Goal: Task Accomplishment & Management: Use online tool/utility

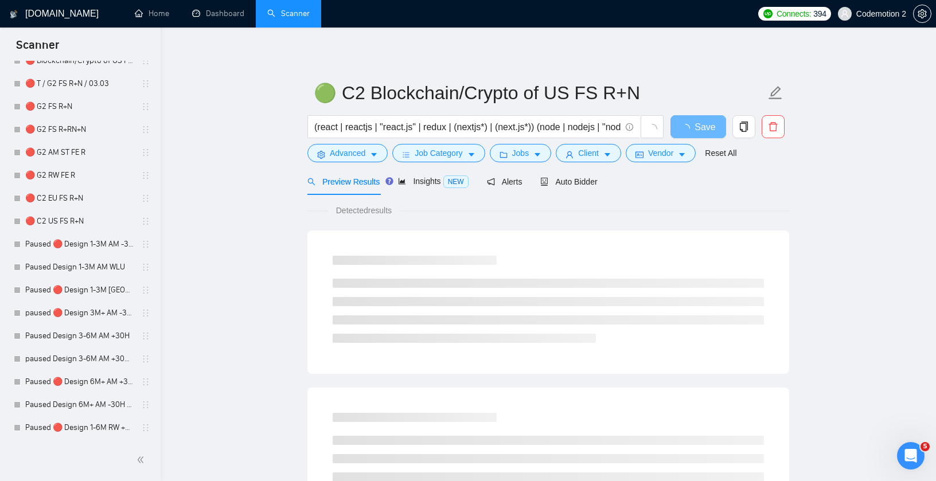
scroll to position [1719, 0]
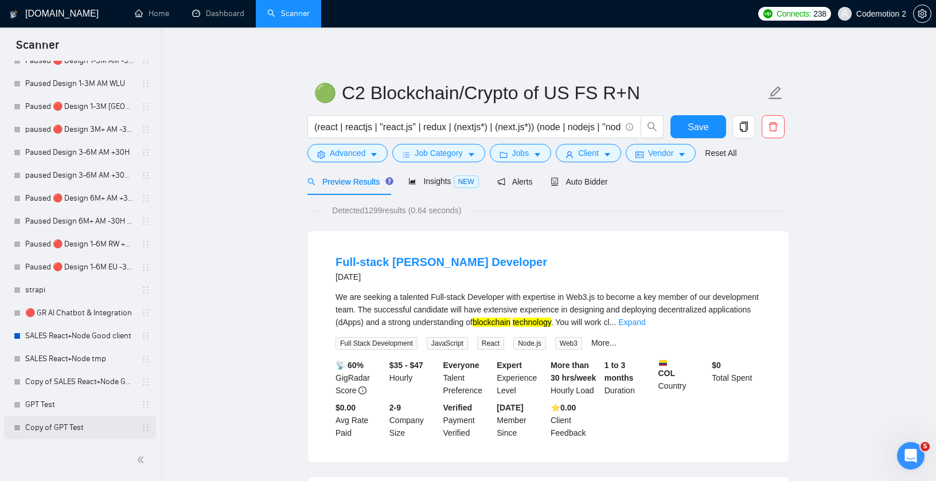
click at [58, 429] on link "Copy of GPT Test" at bounding box center [79, 427] width 109 height 23
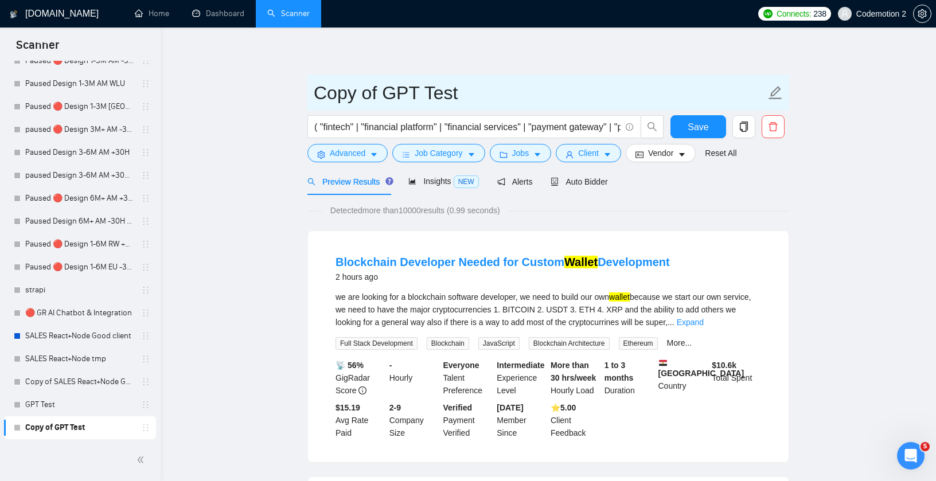
click at [379, 96] on input "Copy of GPT Test" at bounding box center [540, 93] width 452 height 29
click at [467, 92] on input "Copy of GPT Test" at bounding box center [540, 93] width 452 height 29
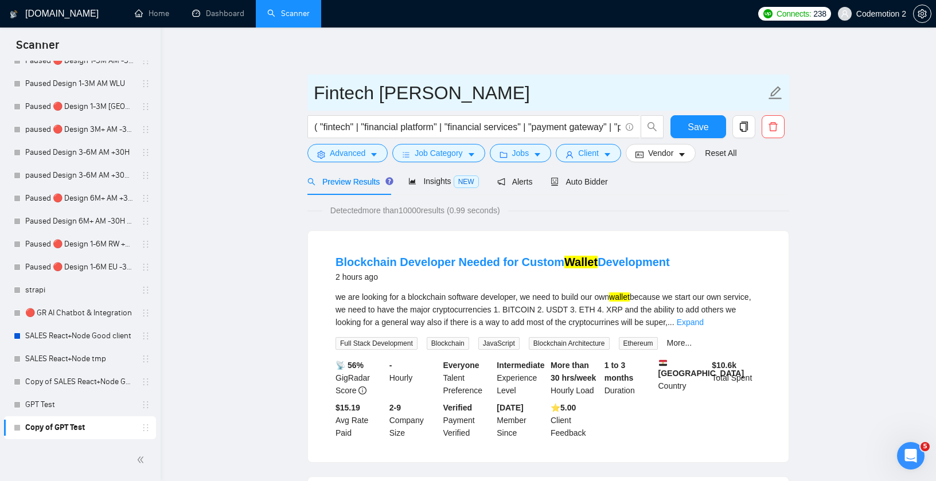
click at [385, 90] on input "Fintech Anton Pscenichniy" at bounding box center [540, 93] width 452 height 29
paste input "henychnyj"
type input "Fintech [PERSON_NAME]"
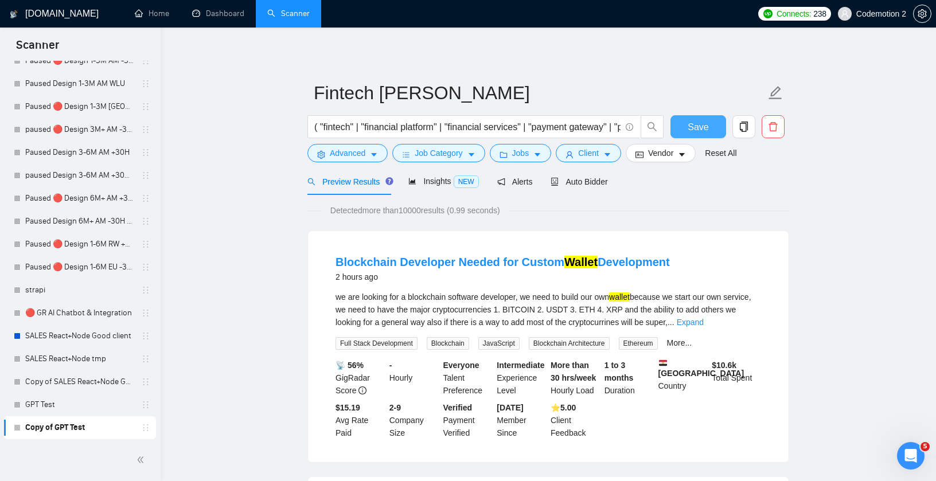
click at [695, 126] on span "Save" at bounding box center [697, 127] width 21 height 14
click at [421, 121] on input "( "fintech" | "financial platform" | "financial services" | "payment gateway" |…" at bounding box center [467, 127] width 306 height 14
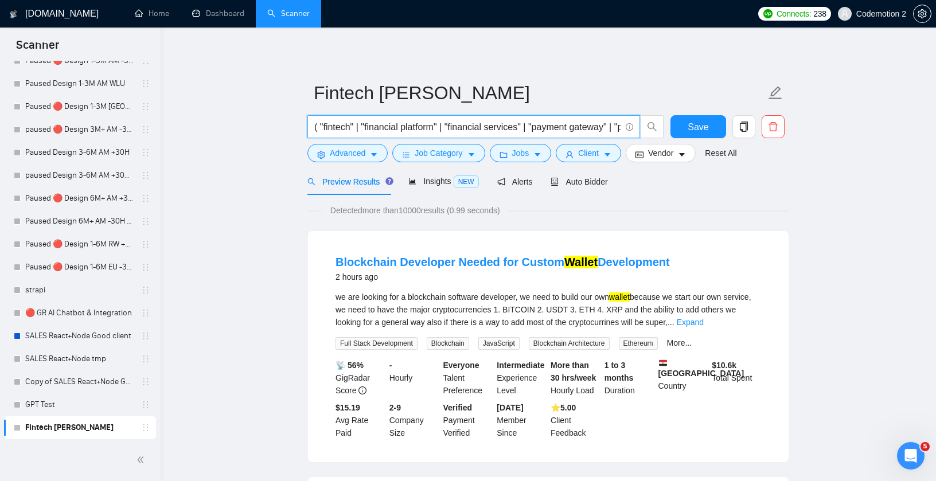
click at [528, 213] on div "Detected more than 10000 results (0.99 seconds)" at bounding box center [548, 210] width 482 height 13
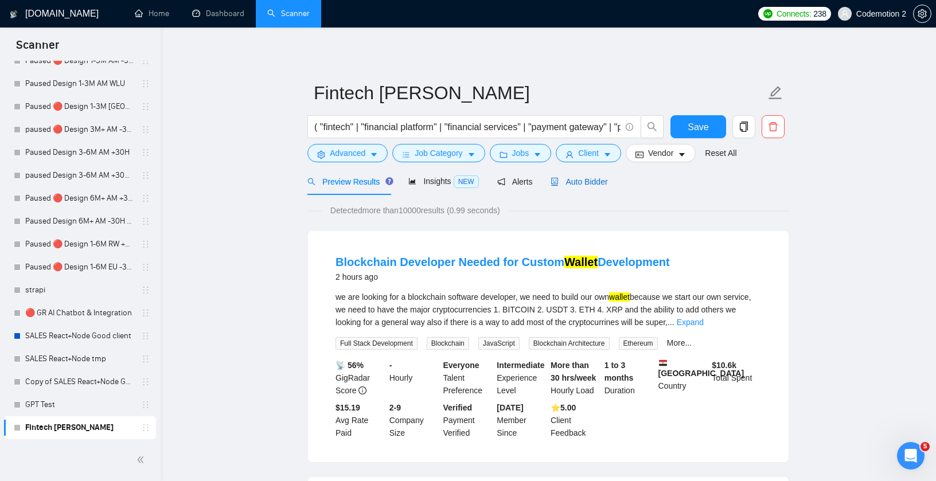
click at [573, 181] on span "Auto Bidder" at bounding box center [578, 181] width 57 height 9
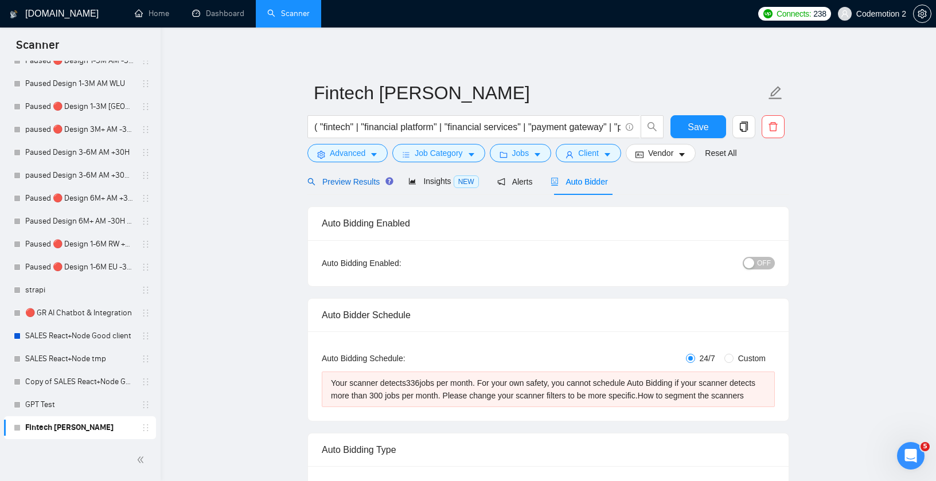
click at [345, 179] on span "Preview Results" at bounding box center [348, 181] width 83 height 9
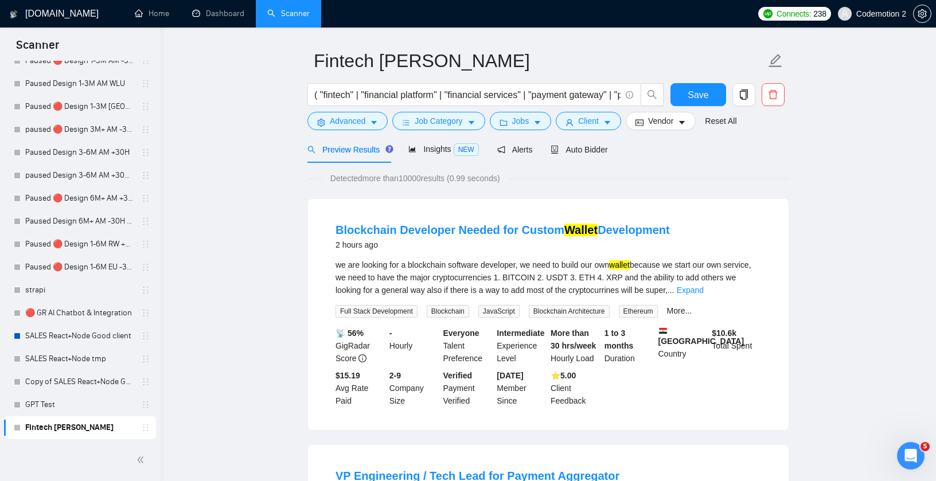
scroll to position [34, 0]
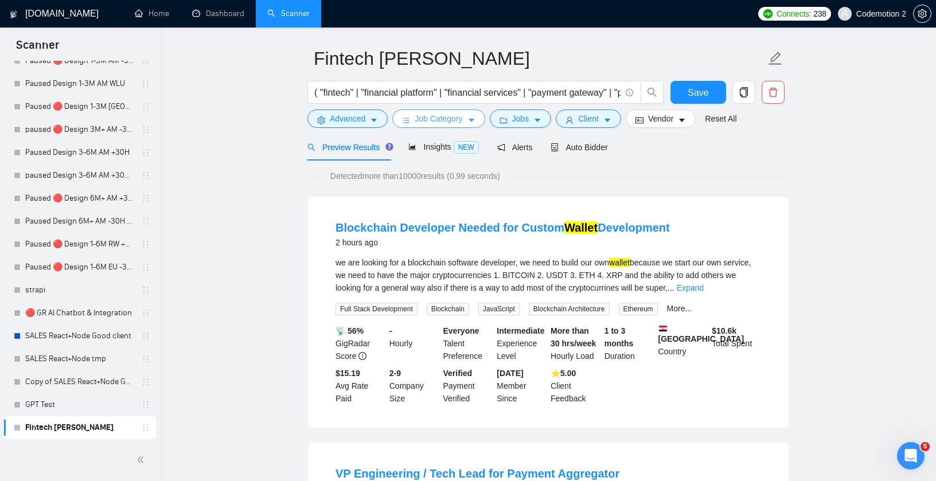
click at [435, 115] on span "Job Category" at bounding box center [438, 118] width 48 height 13
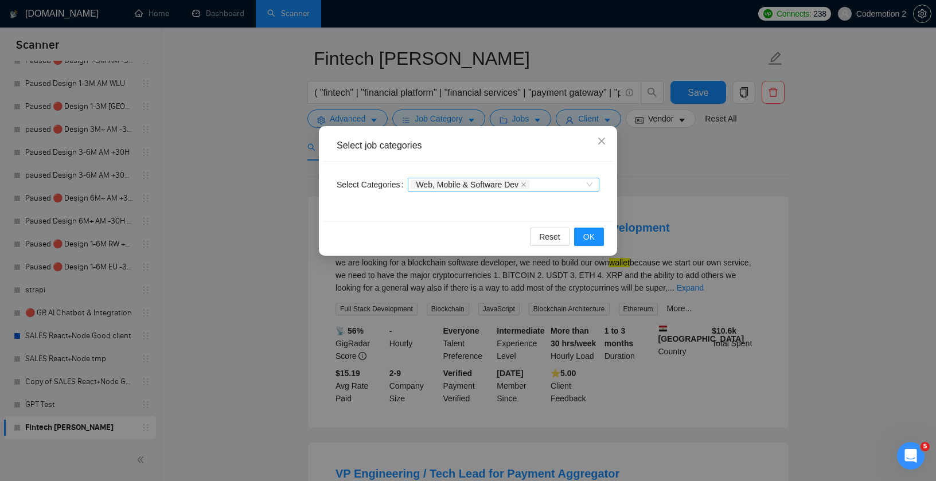
click at [560, 185] on div "Web, Mobile & Software Dev" at bounding box center [497, 184] width 174 height 11
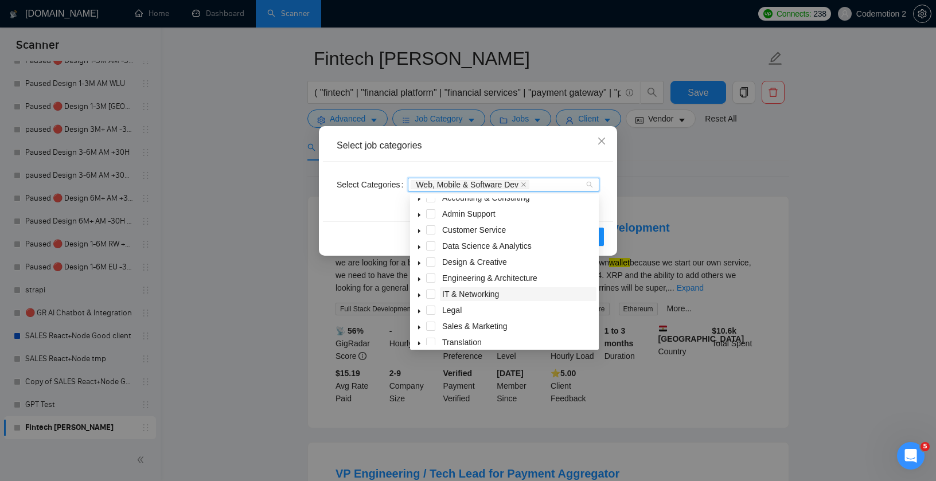
scroll to position [0, 0]
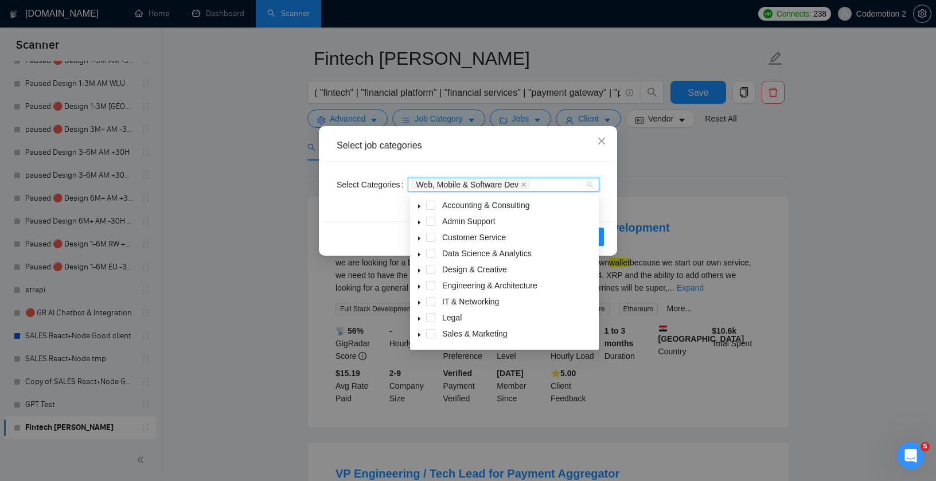
click at [420, 287] on icon "caret-down" at bounding box center [419, 287] width 6 height 6
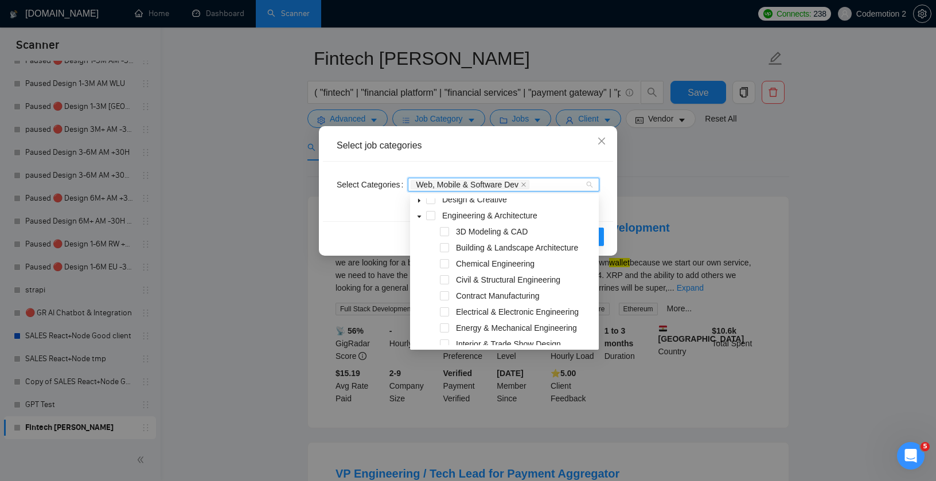
scroll to position [68, 0]
click at [419, 220] on icon "caret-down" at bounding box center [419, 219] width 4 height 2
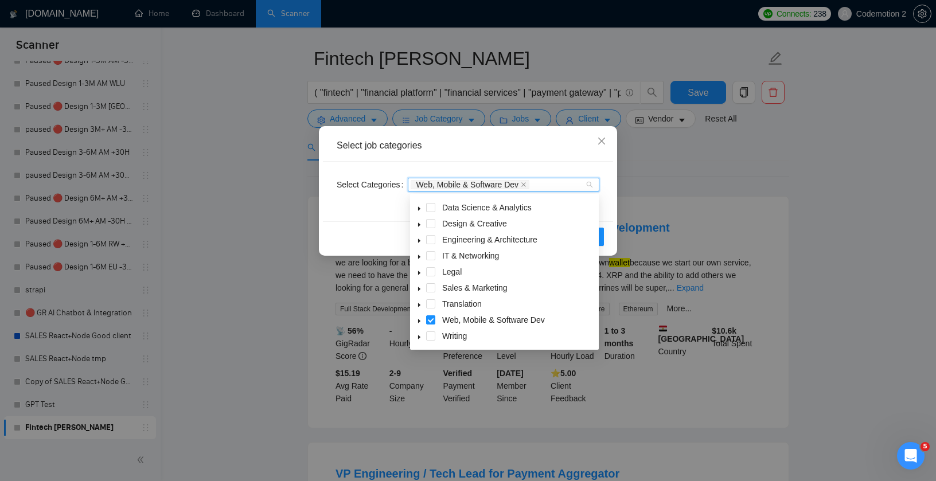
scroll to position [46, 0]
click at [419, 256] on icon "caret-down" at bounding box center [419, 257] width 2 height 4
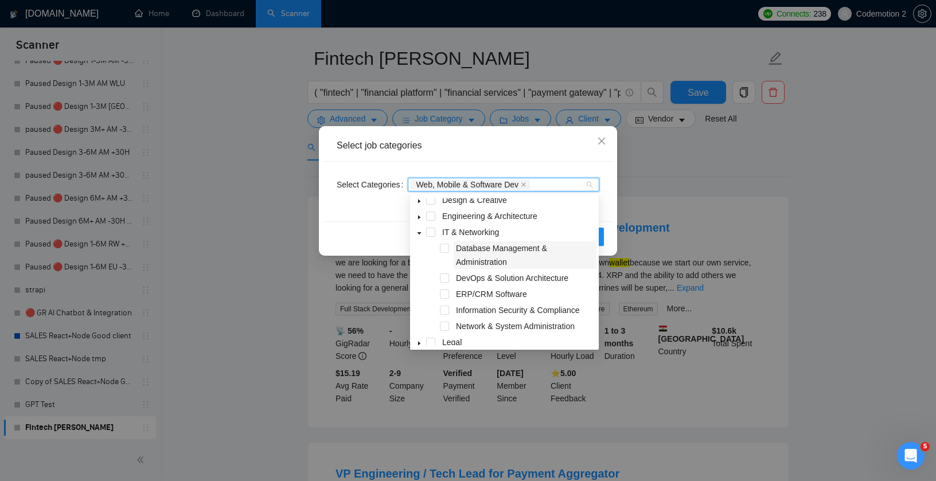
scroll to position [64, 0]
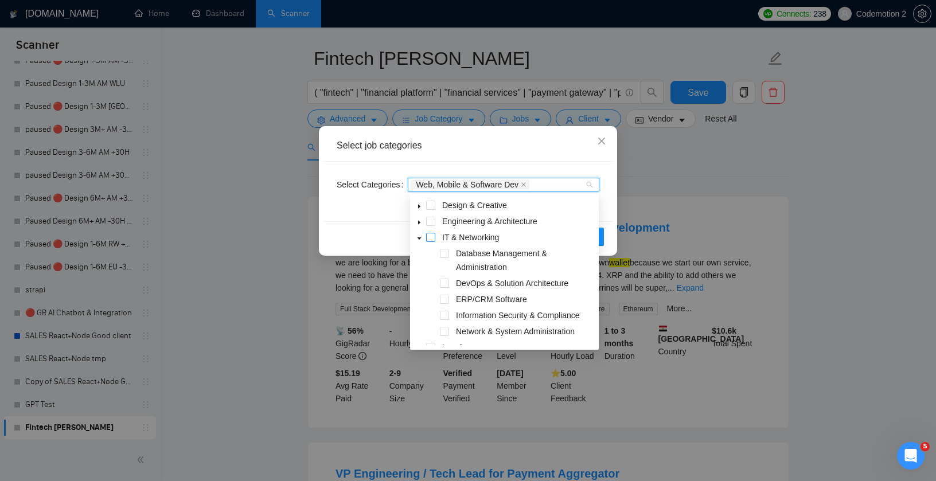
click at [431, 237] on span at bounding box center [430, 237] width 9 height 9
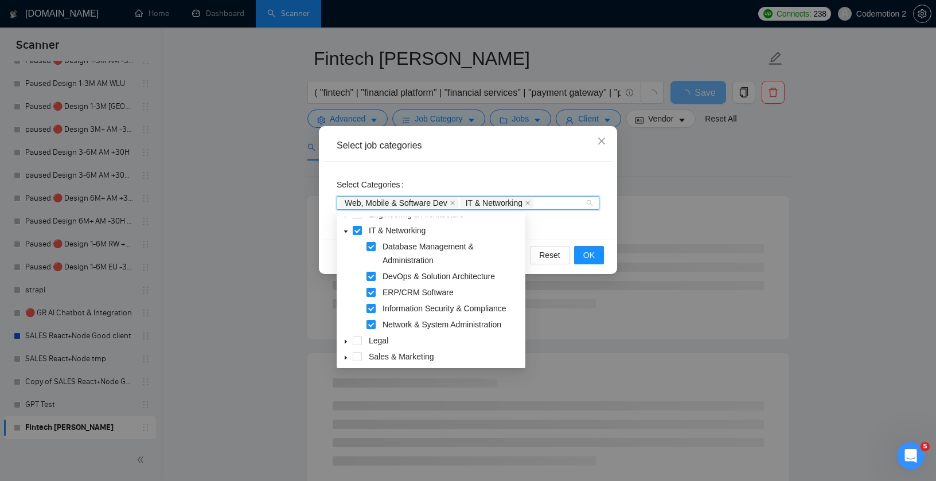
click at [346, 233] on icon "caret-down" at bounding box center [346, 232] width 6 height 6
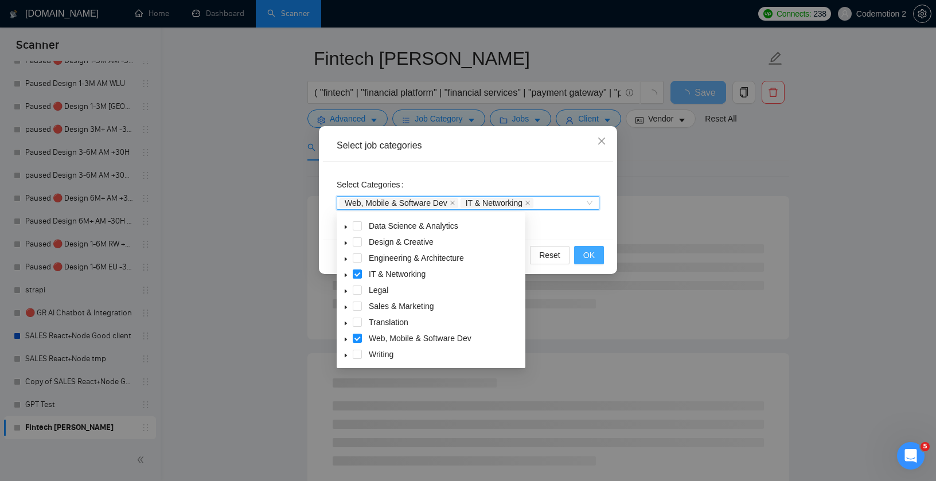
click at [585, 251] on span "OK" at bounding box center [588, 255] width 11 height 13
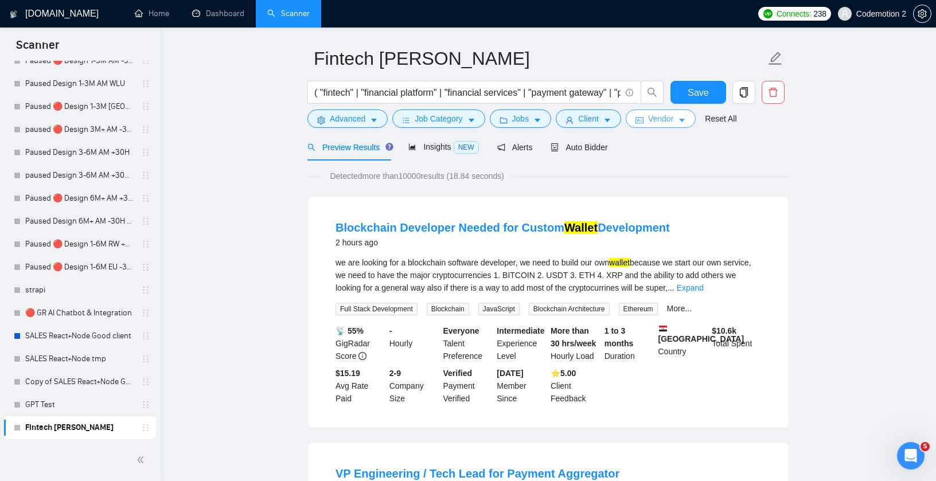
click at [685, 118] on icon "caret-down" at bounding box center [682, 120] width 8 height 8
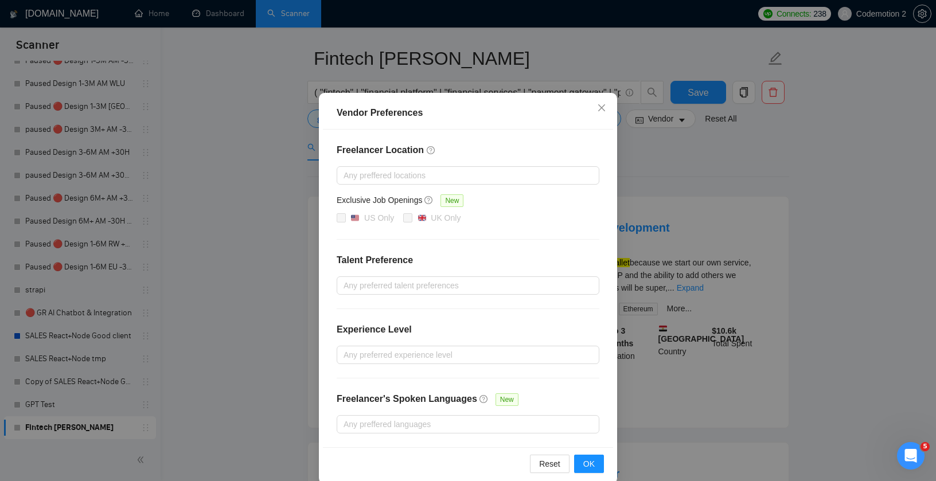
scroll to position [50, 0]
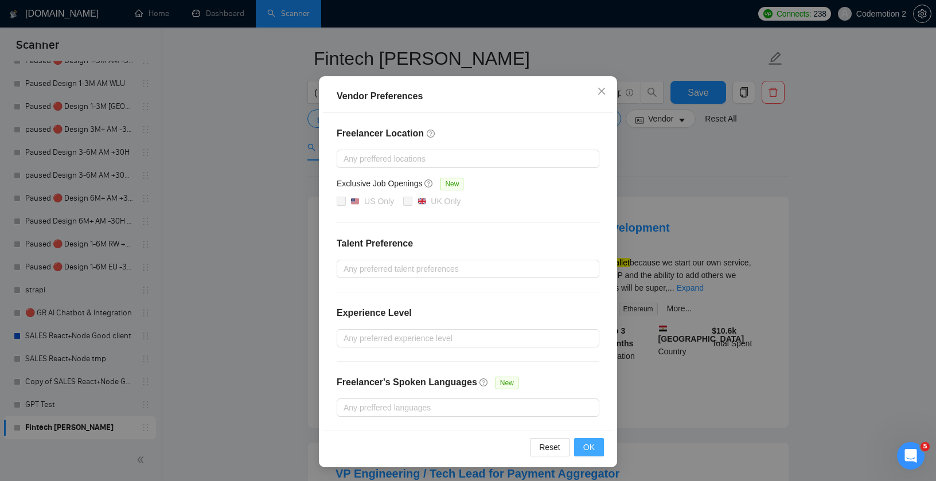
click at [586, 453] on span "OK" at bounding box center [588, 447] width 11 height 13
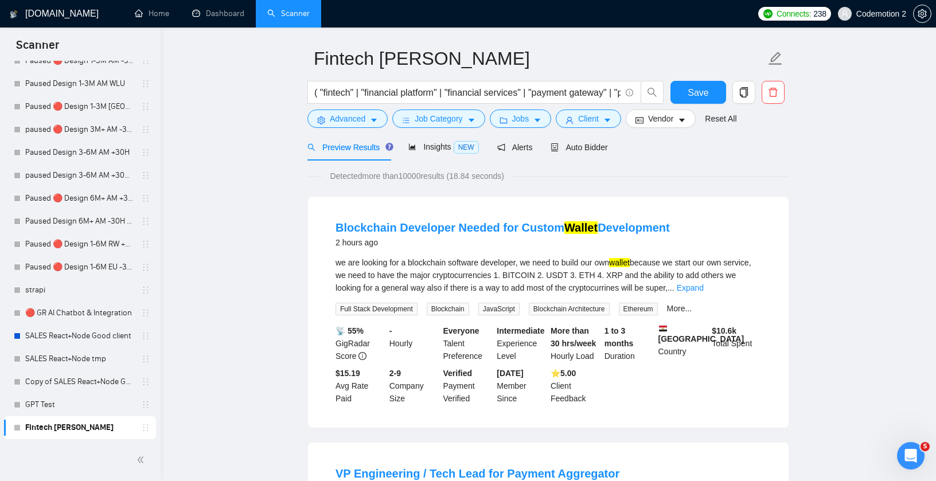
scroll to position [0, 0]
click at [604, 120] on button "Client" at bounding box center [588, 118] width 65 height 18
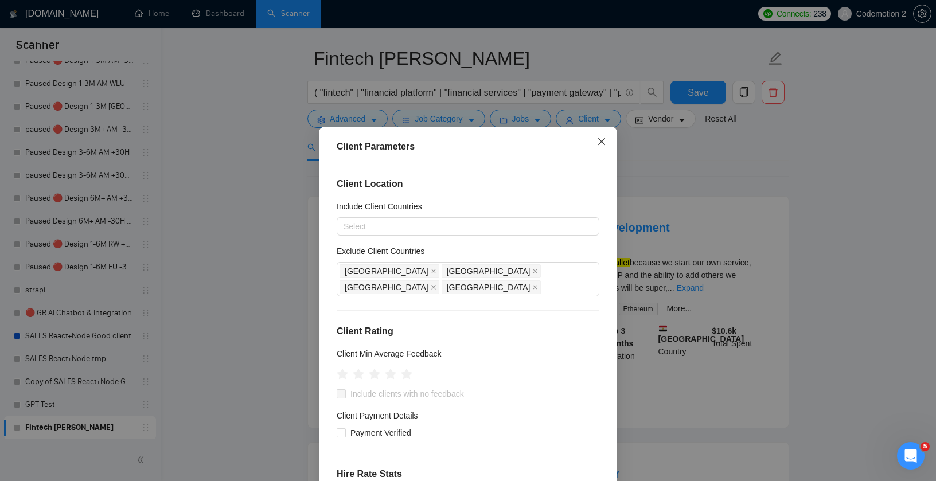
click at [601, 143] on icon "close" at bounding box center [601, 141] width 9 height 9
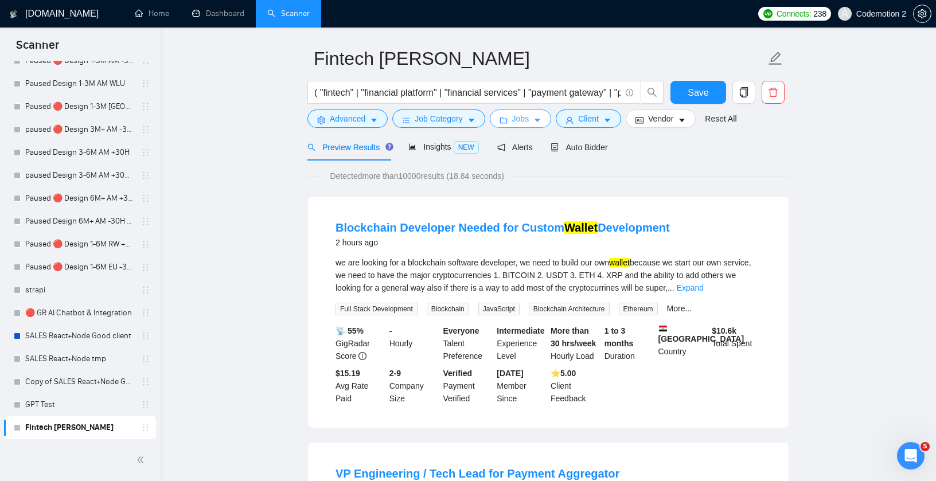
click at [534, 115] on button "Jobs" at bounding box center [521, 118] width 62 height 18
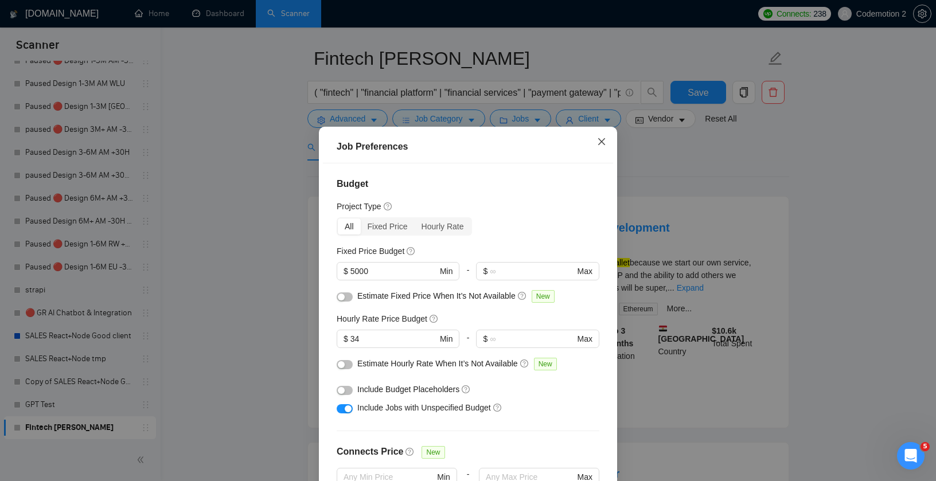
click at [600, 138] on icon "close" at bounding box center [601, 141] width 9 height 9
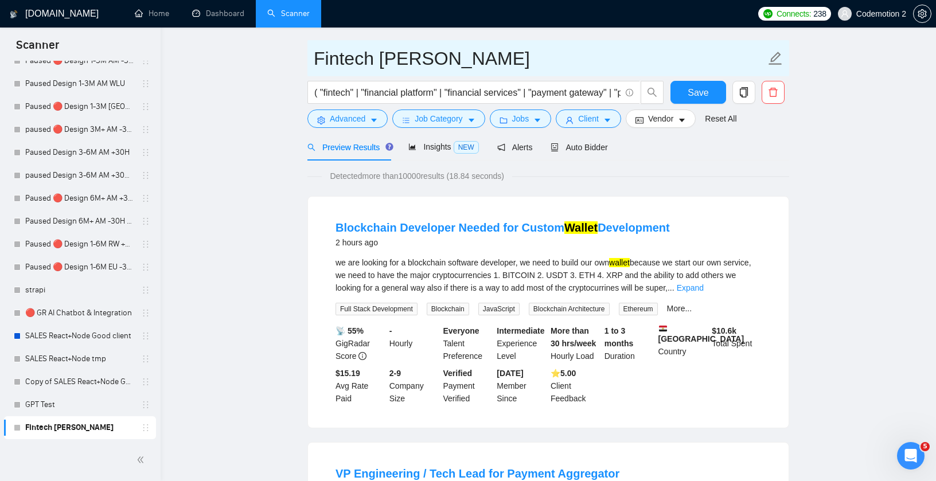
drag, startPoint x: 554, startPoint y: 59, endPoint x: 310, endPoint y: 58, distance: 244.8
click at [310, 58] on span "Fintech Anton Pshenychnyj" at bounding box center [548, 58] width 482 height 36
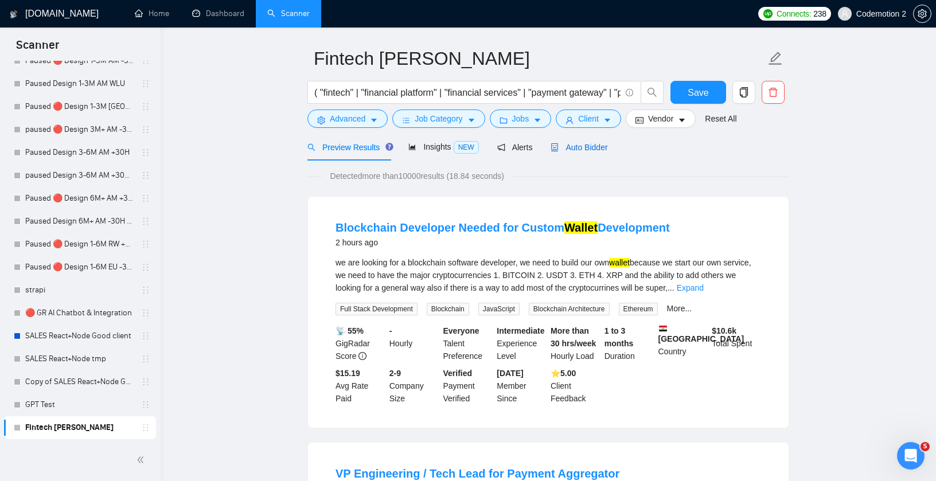
click at [580, 151] on span "Auto Bidder" at bounding box center [578, 147] width 57 height 9
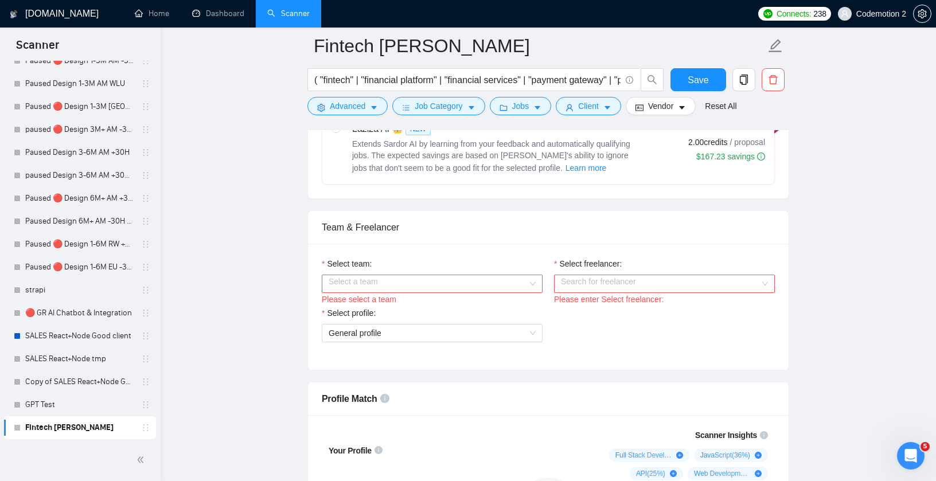
scroll to position [543, 0]
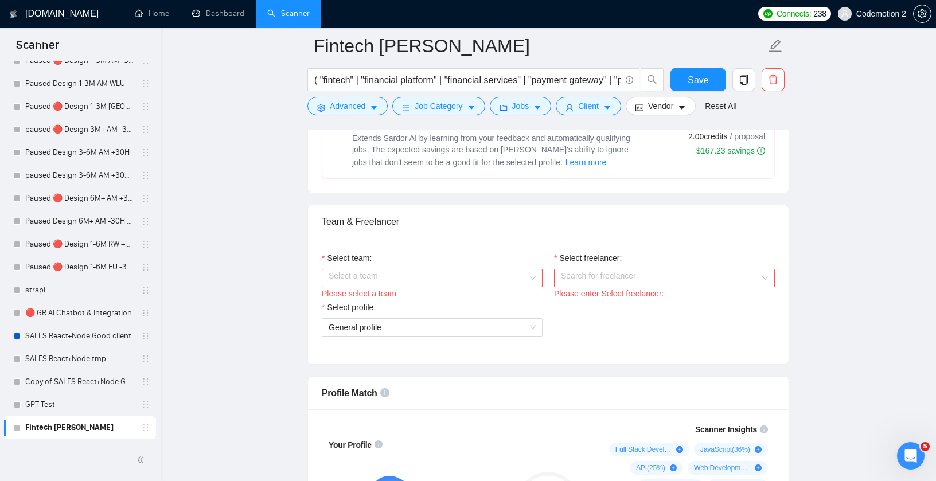
click at [512, 287] on input "Select team:" at bounding box center [427, 277] width 199 height 17
click at [450, 314] on div "Codemotion 🥇 Best Web & Mobile Development Agency" at bounding box center [431, 313] width 207 height 13
click at [620, 287] on input "Select freelancer:" at bounding box center [660, 277] width 199 height 17
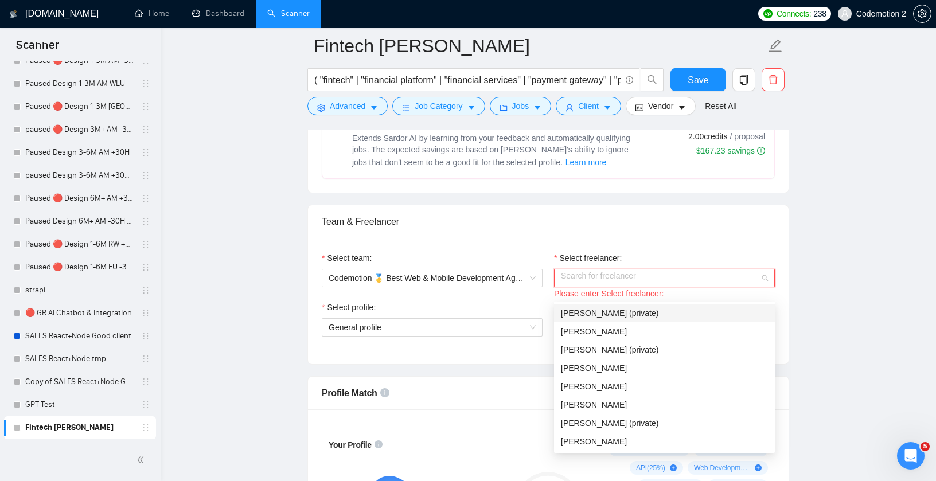
type input "p"
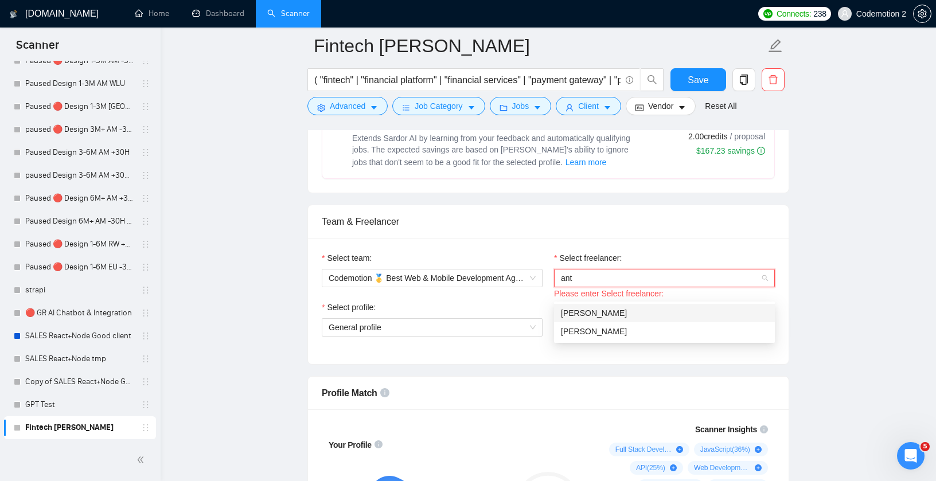
type input "anto"
click at [619, 336] on div "[PERSON_NAME]" at bounding box center [664, 331] width 207 height 13
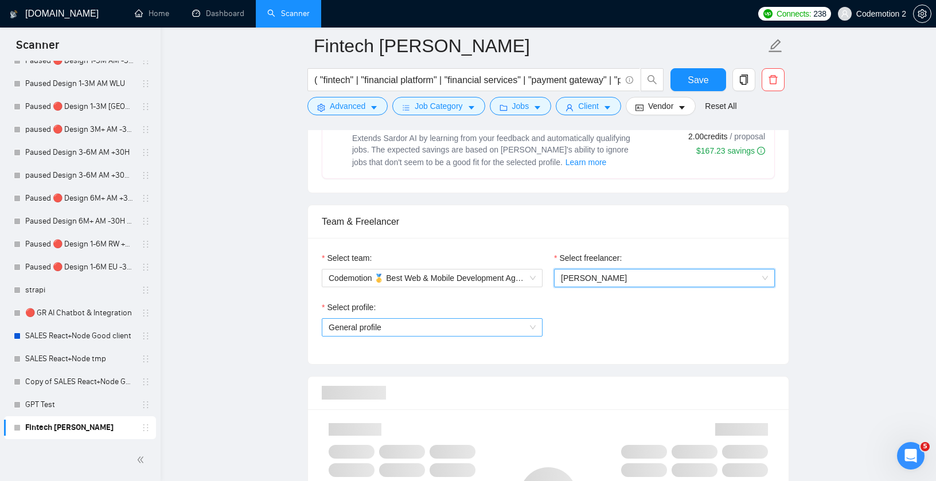
click at [533, 336] on span "General profile" at bounding box center [431, 327] width 207 height 17
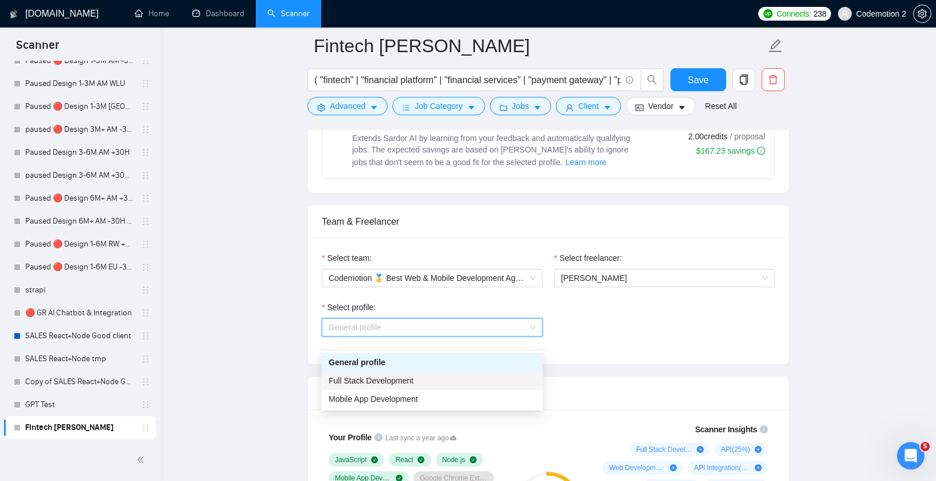
click at [461, 380] on div "Full Stack Development" at bounding box center [431, 380] width 207 height 13
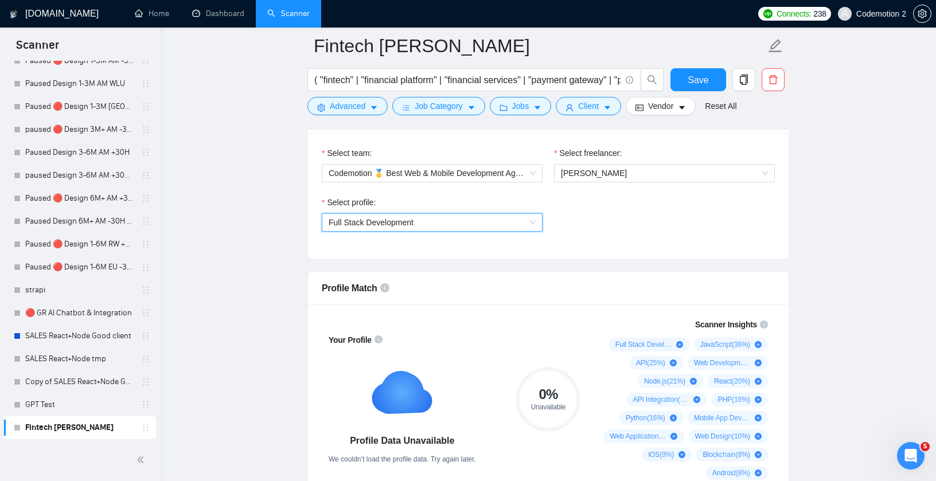
scroll to position [776, 0]
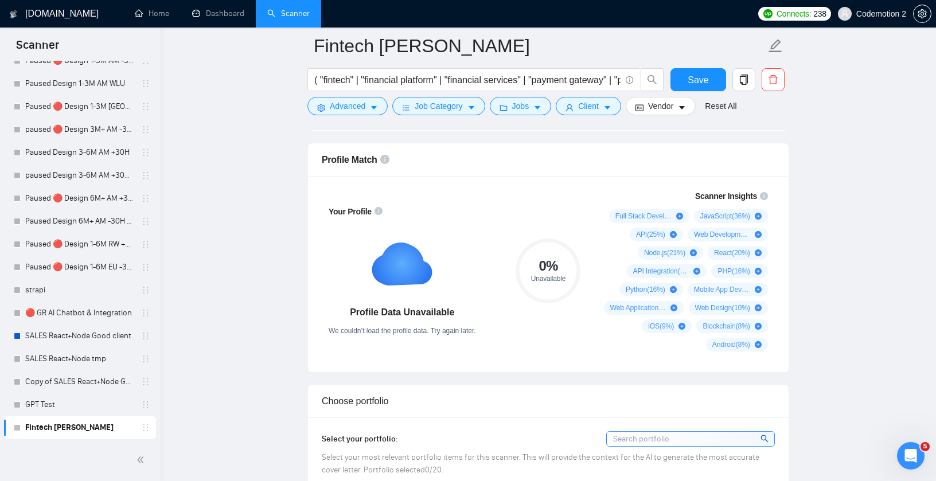
click at [535, 403] on div "Choose portfolio" at bounding box center [548, 401] width 453 height 33
click at [684, 85] on button "Save" at bounding box center [698, 79] width 56 height 23
click at [531, 163] on div "Profile Match" at bounding box center [548, 159] width 453 height 33
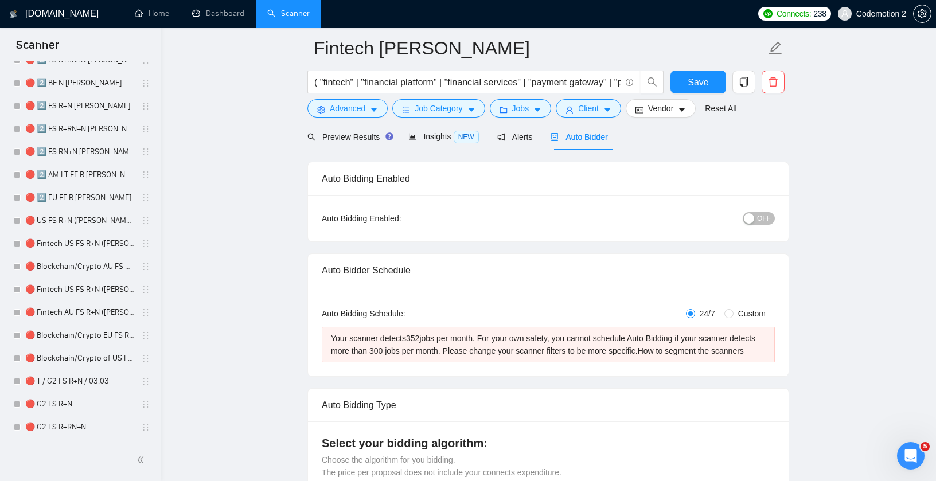
scroll to position [0, 0]
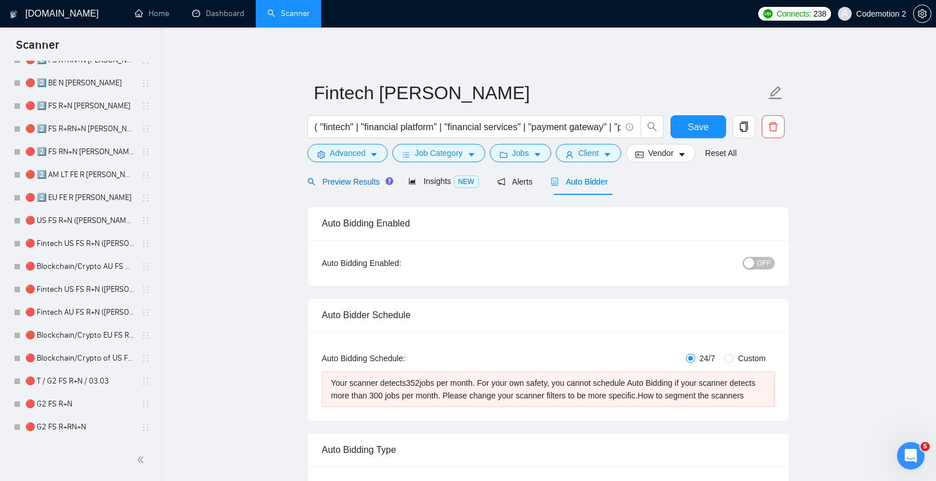
click at [359, 182] on span "Preview Results" at bounding box center [348, 181] width 83 height 9
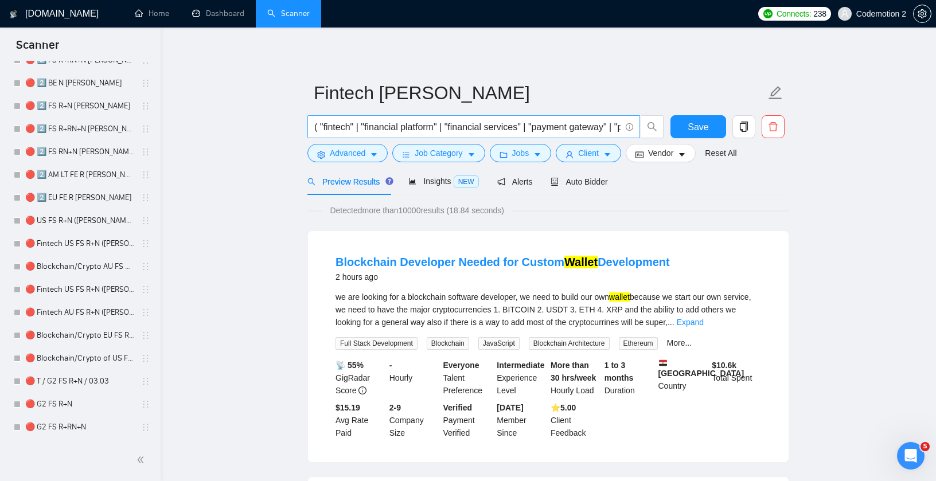
click at [377, 128] on input "( "fintech" | "financial platform" | "financial services" | "payment gateway" |…" at bounding box center [467, 127] width 306 height 14
click at [549, 208] on div "Detected more than 10000 results (18.84 seconds)" at bounding box center [548, 210] width 482 height 13
click at [540, 155] on icon "caret-down" at bounding box center [537, 155] width 6 height 3
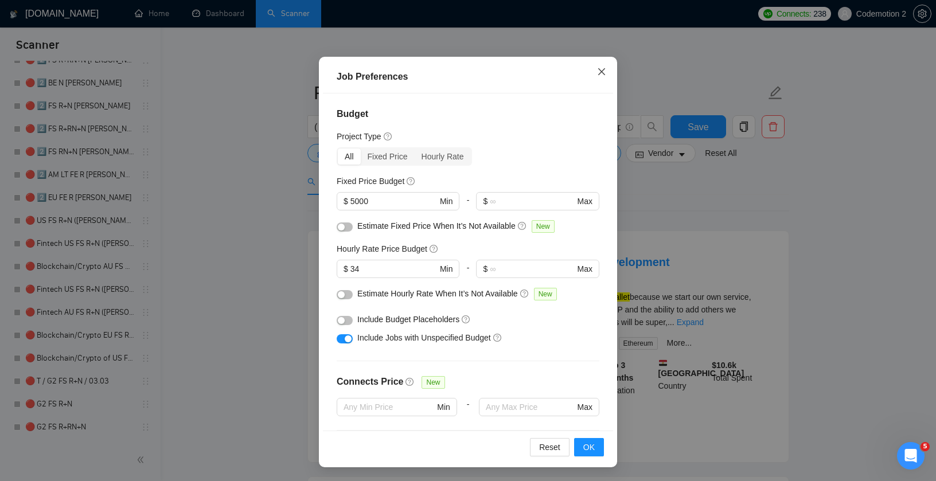
click at [601, 71] on icon "close" at bounding box center [601, 71] width 9 height 9
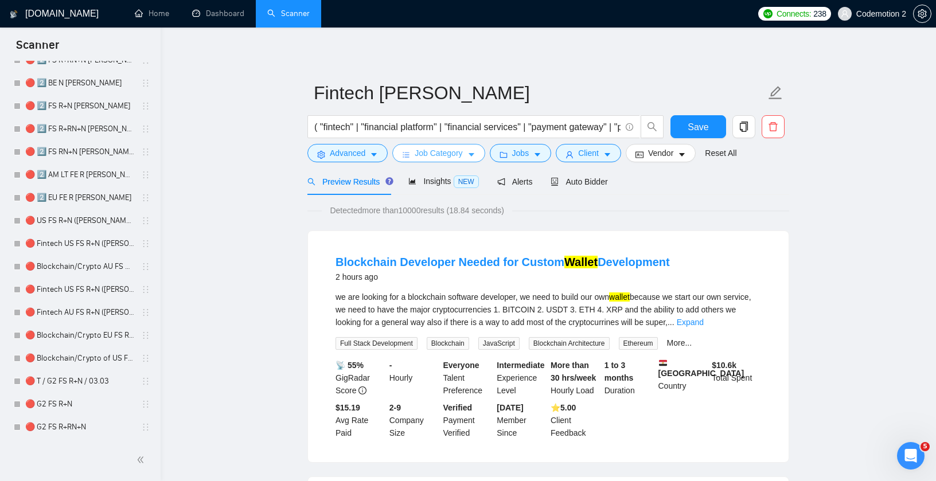
click at [451, 151] on span "Job Category" at bounding box center [438, 153] width 48 height 13
click at [474, 155] on icon "caret-down" at bounding box center [471, 155] width 6 height 3
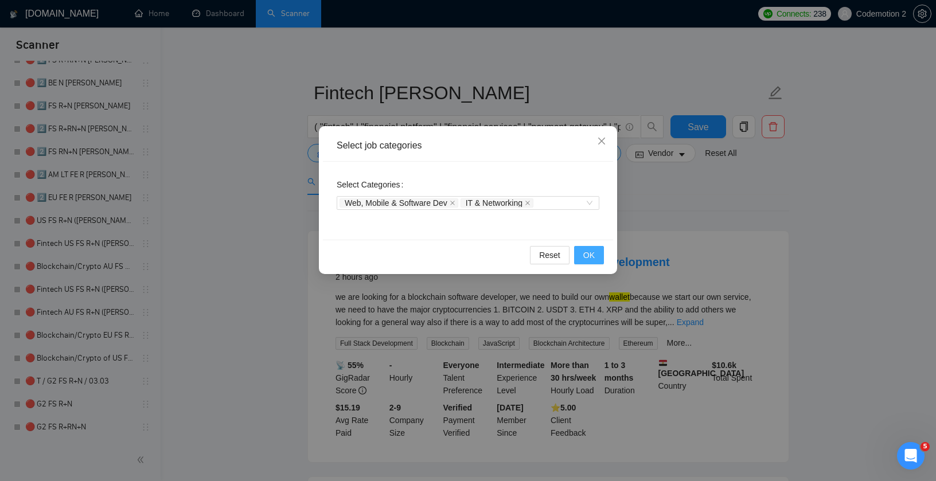
click at [591, 257] on span "OK" at bounding box center [588, 255] width 11 height 13
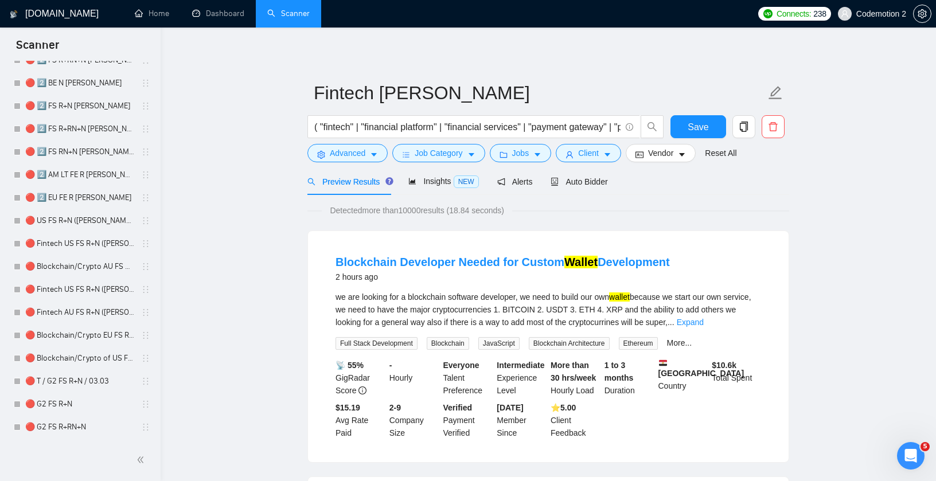
click at [665, 162] on form "Fintech Anton Pshenychnyj ( "fintech" | "financial platform" | "financial servi…" at bounding box center [548, 121] width 482 height 93
click at [665, 157] on span "Vendor" at bounding box center [660, 153] width 25 height 13
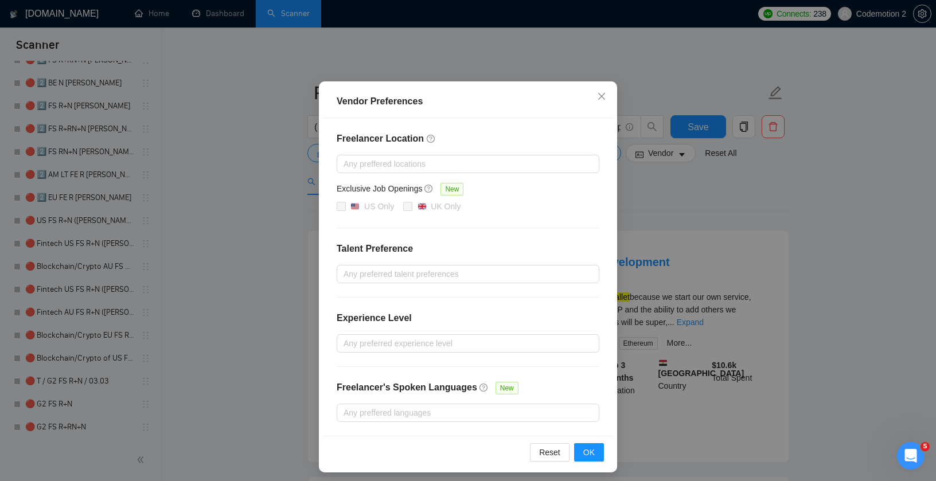
scroll to position [50, 0]
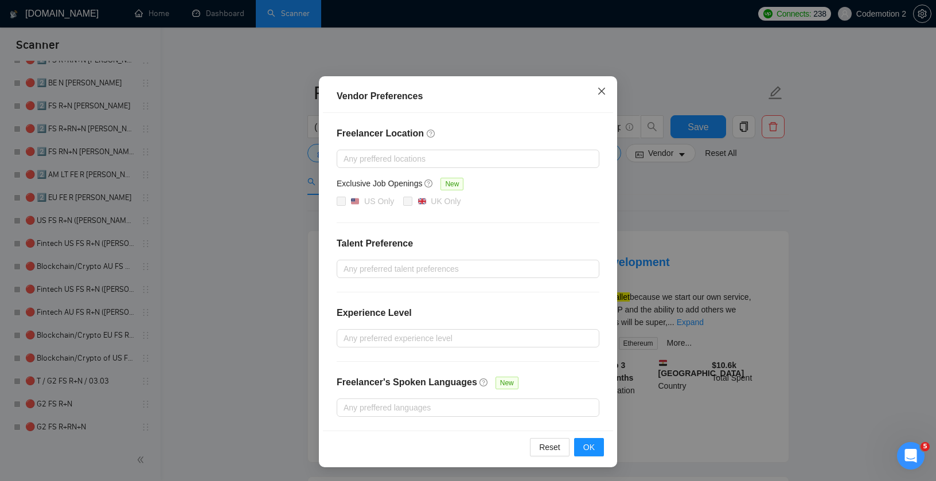
click at [597, 89] on icon "close" at bounding box center [601, 91] width 9 height 9
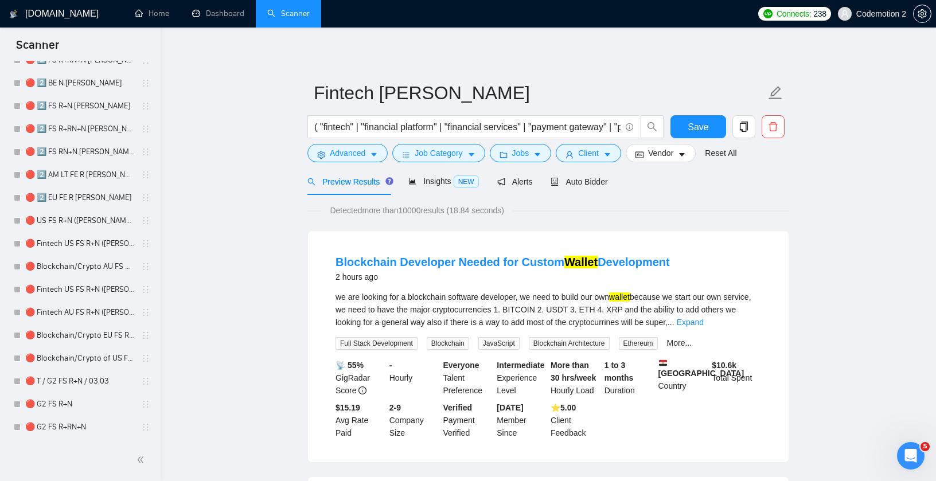
scroll to position [0, 0]
click at [594, 153] on span "Client" at bounding box center [588, 153] width 21 height 13
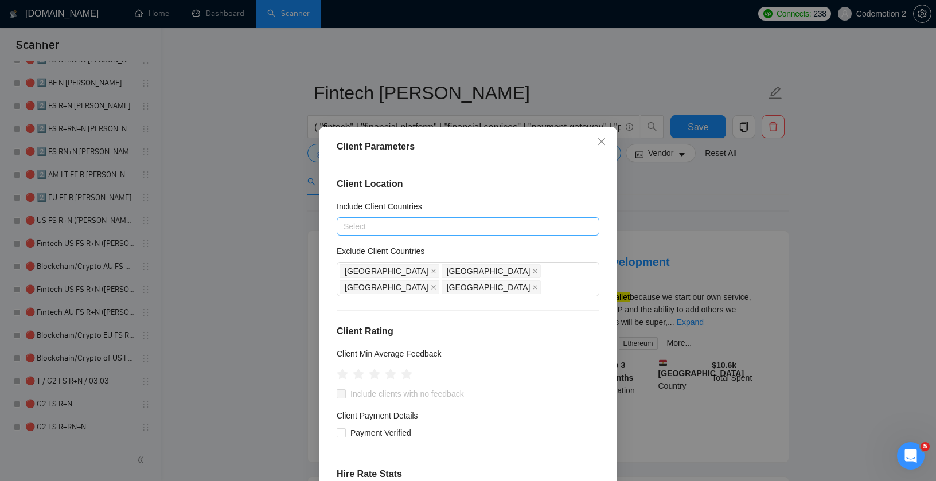
click at [420, 228] on div at bounding box center [461, 227] width 245 height 14
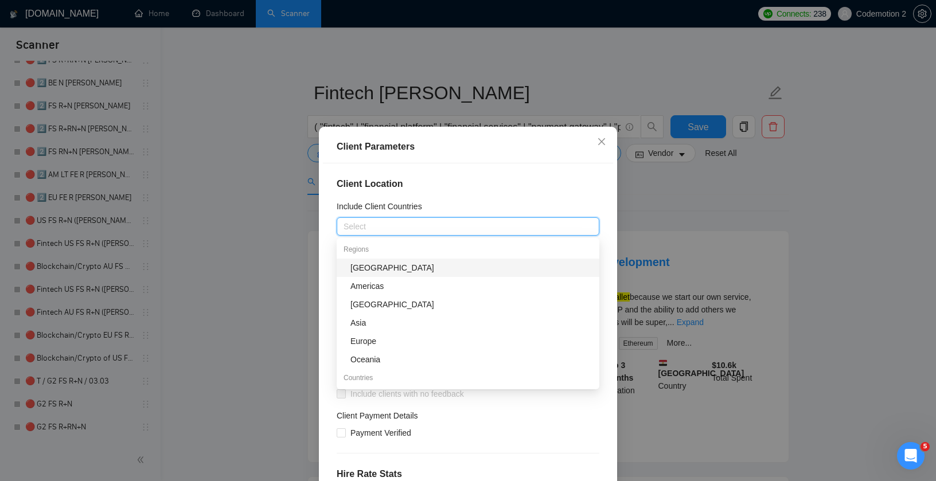
click at [499, 174] on div "Client Location Include Client Countries Select Exclude Client Countries India …" at bounding box center [468, 331] width 290 height 337
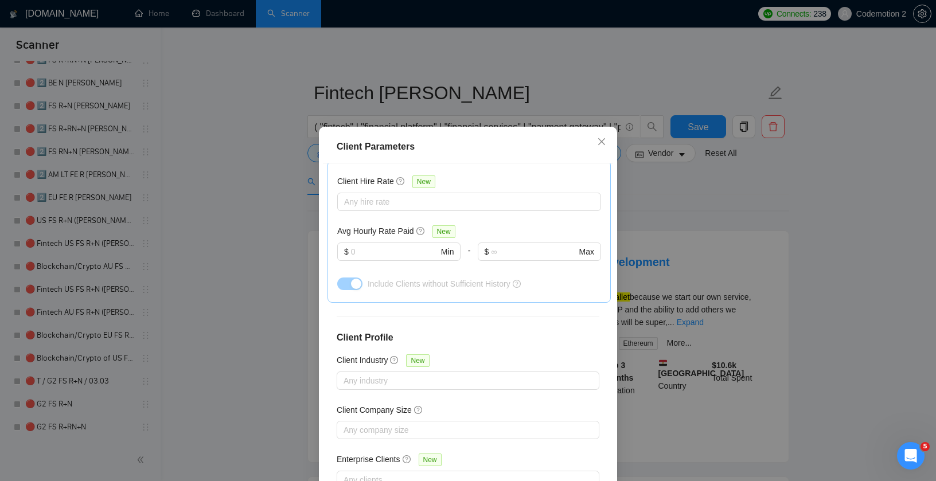
scroll to position [70, 0]
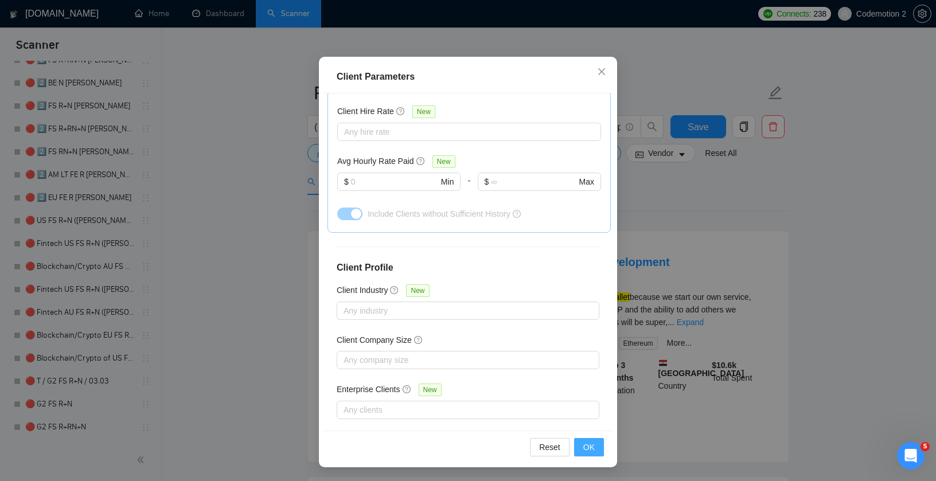
click at [591, 447] on span "OK" at bounding box center [588, 447] width 11 height 13
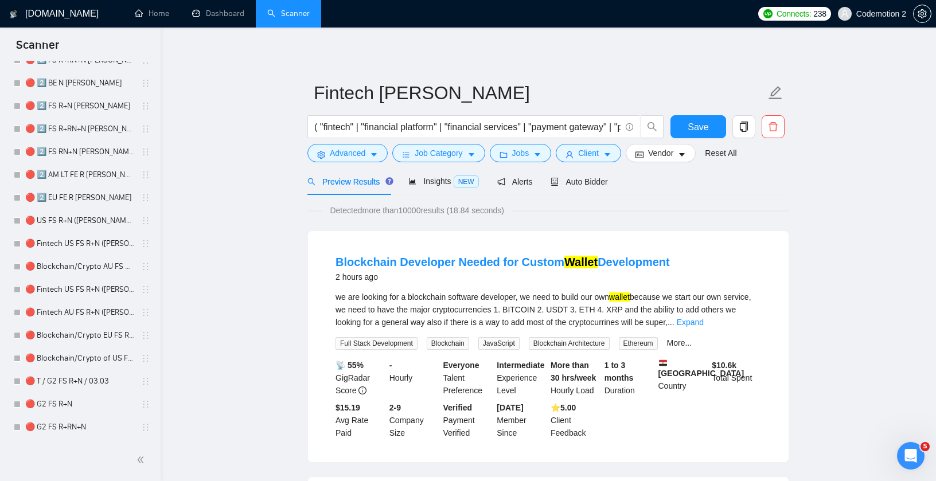
scroll to position [11, 0]
click at [533, 155] on button "Jobs" at bounding box center [521, 153] width 62 height 18
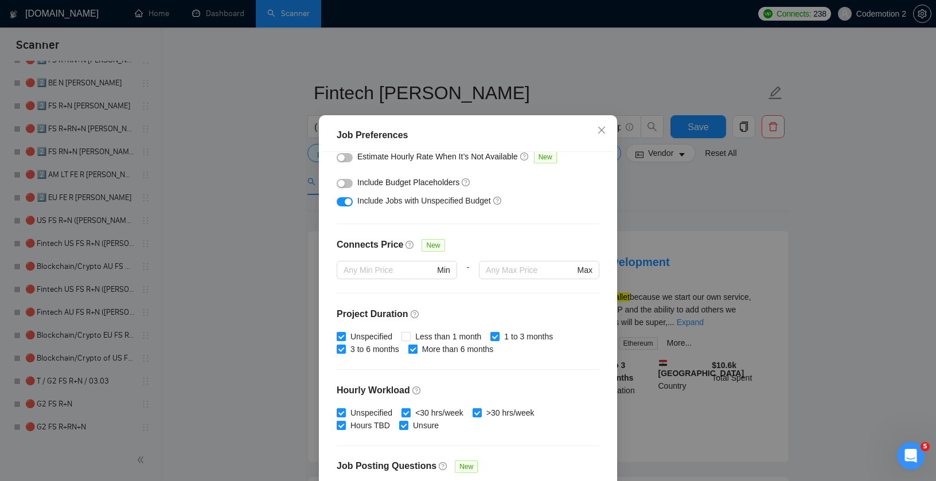
scroll to position [310, 0]
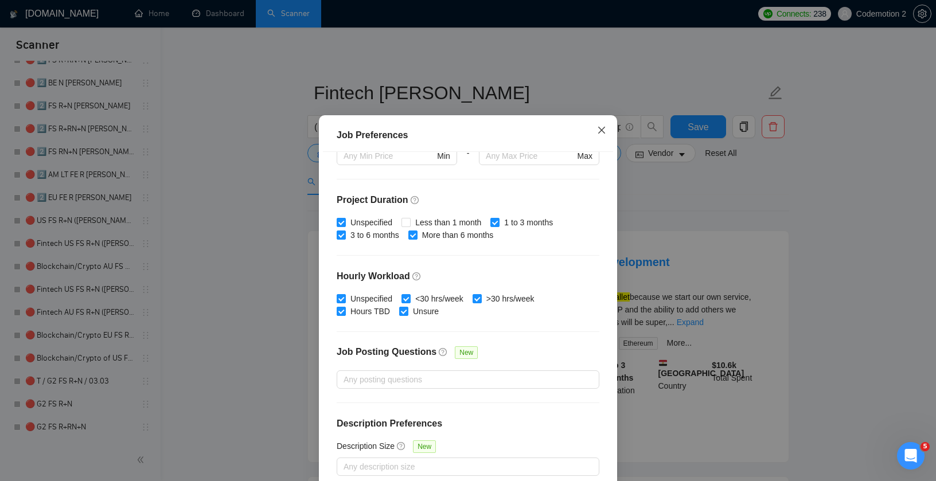
click at [603, 135] on icon "close" at bounding box center [601, 130] width 9 height 9
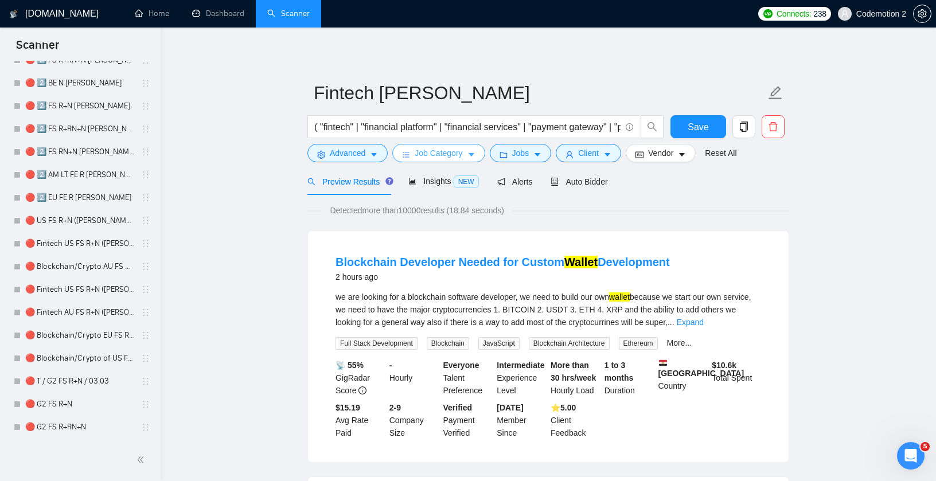
click at [460, 155] on span "Job Category" at bounding box center [438, 153] width 48 height 13
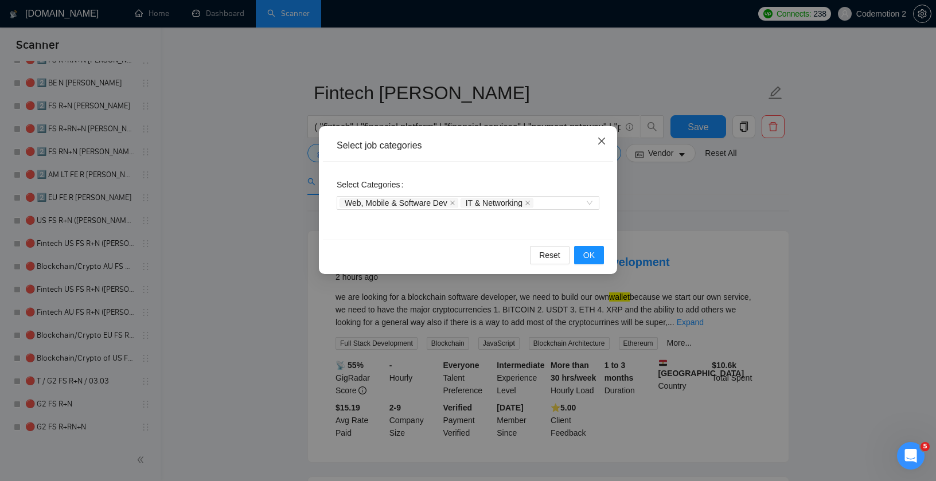
click at [597, 139] on icon "close" at bounding box center [601, 140] width 9 height 9
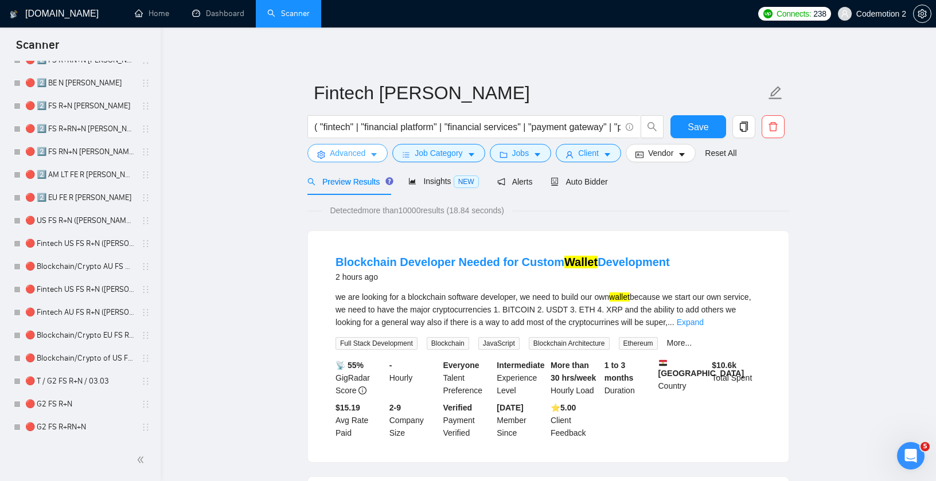
click at [367, 154] on button "Advanced" at bounding box center [347, 153] width 80 height 18
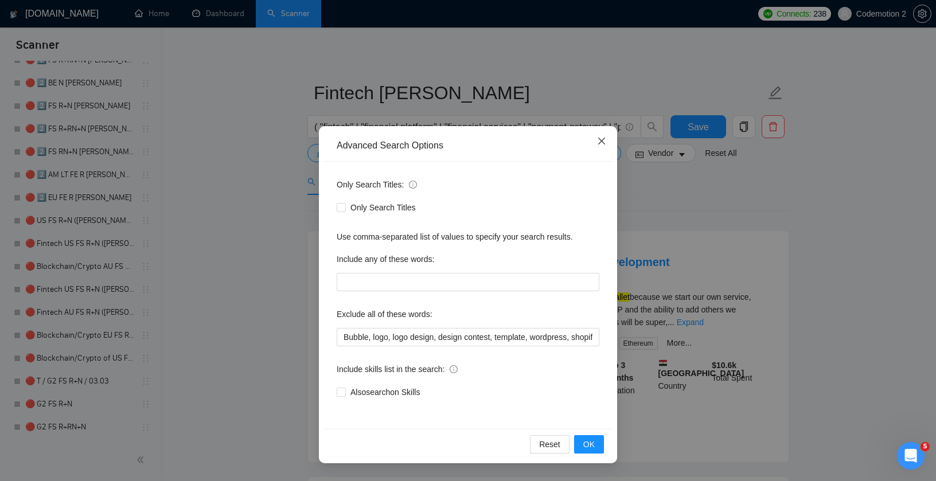
click at [603, 140] on icon "close" at bounding box center [601, 140] width 9 height 9
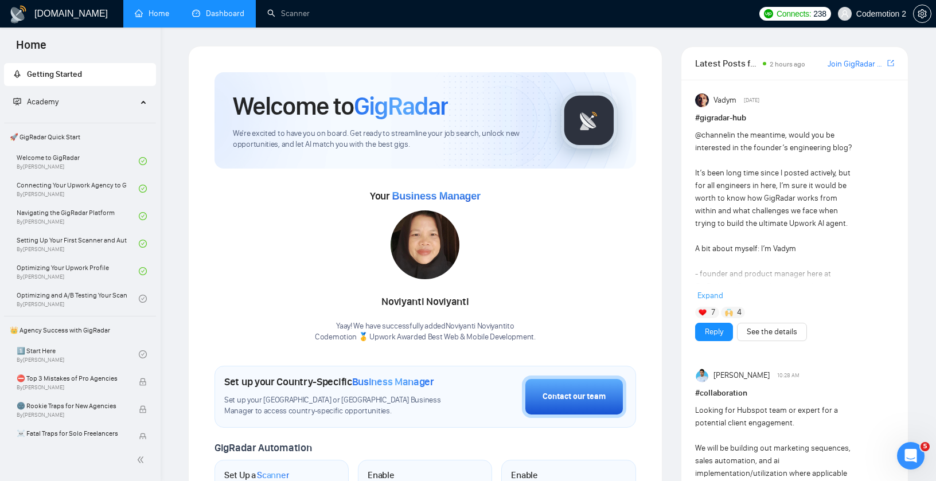
click at [232, 15] on link "Dashboard" at bounding box center [218, 14] width 52 height 10
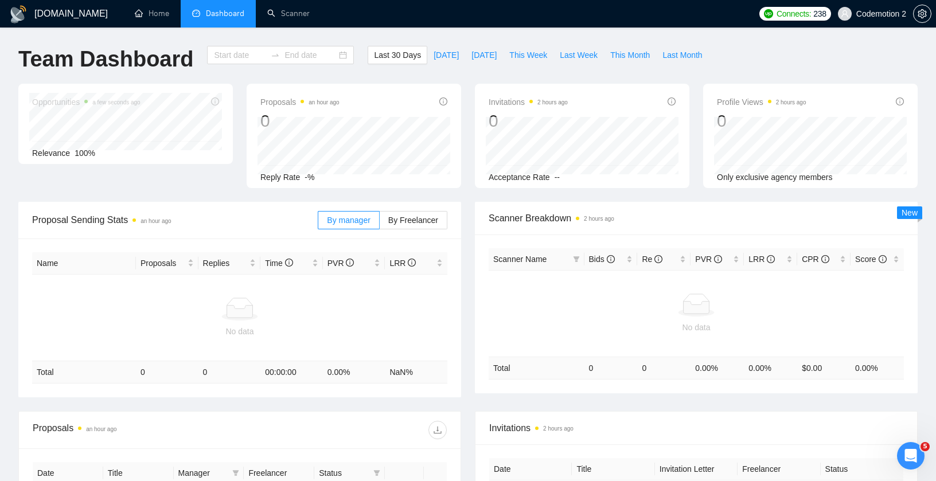
type input "2025-09-02"
type input "2025-10-02"
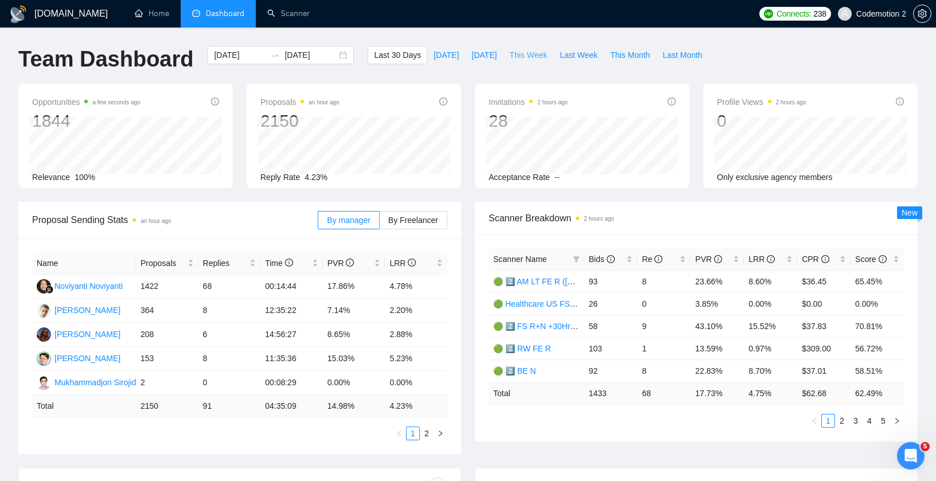
click at [529, 56] on span "This Week" at bounding box center [528, 55] width 38 height 13
type input "2025-09-29"
type input "2025-10-05"
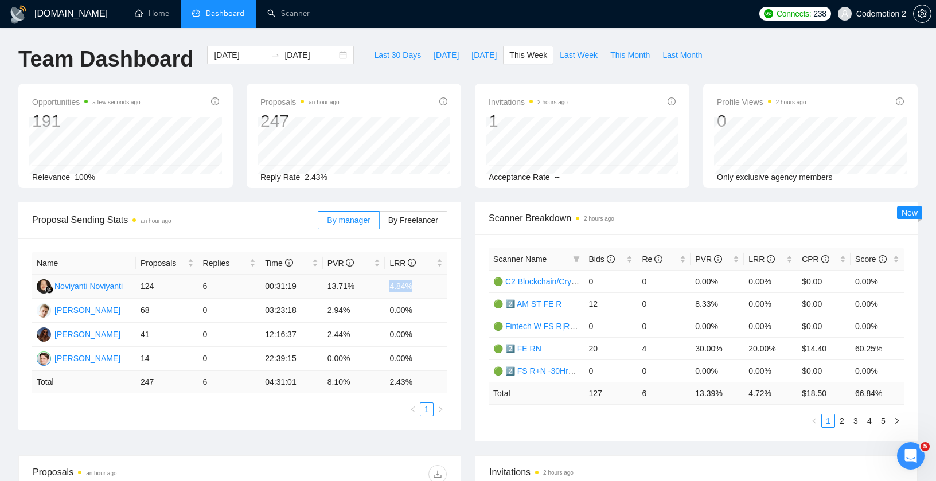
drag, startPoint x: 390, startPoint y: 285, endPoint x: 414, endPoint y: 285, distance: 24.7
click at [414, 285] on td "4.84%" at bounding box center [416, 287] width 62 height 24
click at [402, 287] on td "4.84%" at bounding box center [416, 287] width 62 height 24
click at [388, 222] on span "By Freelancer" at bounding box center [413, 220] width 50 height 9
click at [380, 223] on input "By Freelancer" at bounding box center [380, 223] width 0 height 0
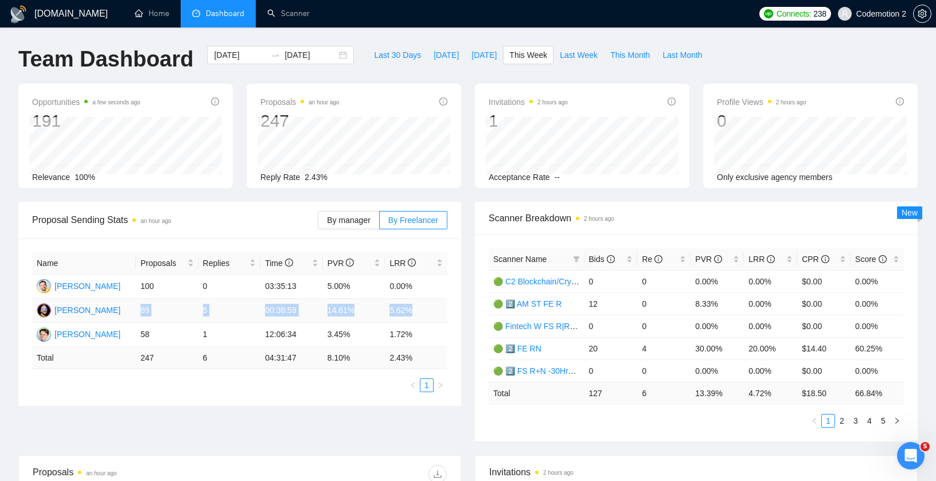
drag, startPoint x: 140, startPoint y: 308, endPoint x: 426, endPoint y: 308, distance: 286.1
click at [428, 308] on tr "Yaroslav Golovach 89 5 00:38:59 14.61% 5.62%" at bounding box center [239, 311] width 415 height 24
click at [406, 337] on td "1.72%" at bounding box center [416, 335] width 62 height 24
click at [594, 260] on span "Bids" at bounding box center [602, 259] width 26 height 9
click at [595, 259] on span "Bids" at bounding box center [602, 259] width 26 height 9
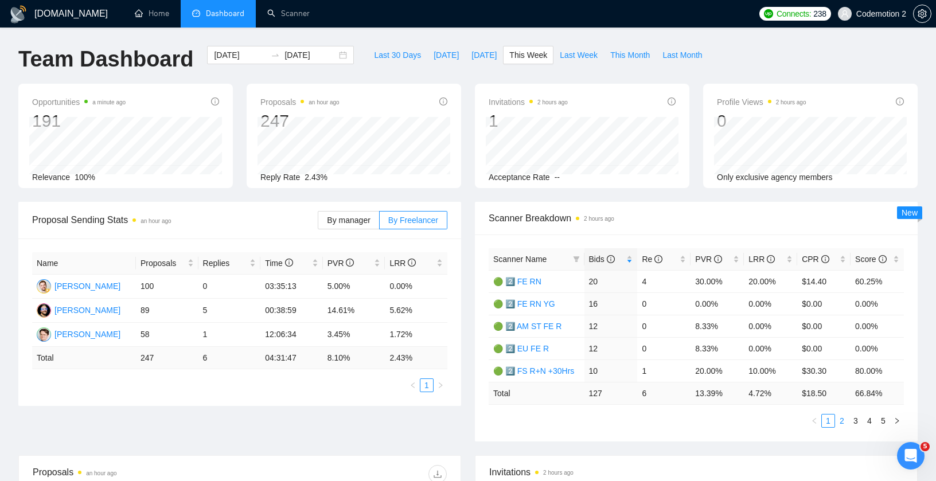
click at [843, 420] on link "2" at bounding box center [841, 420] width 13 height 13
click at [857, 421] on link "3" at bounding box center [855, 420] width 13 height 13
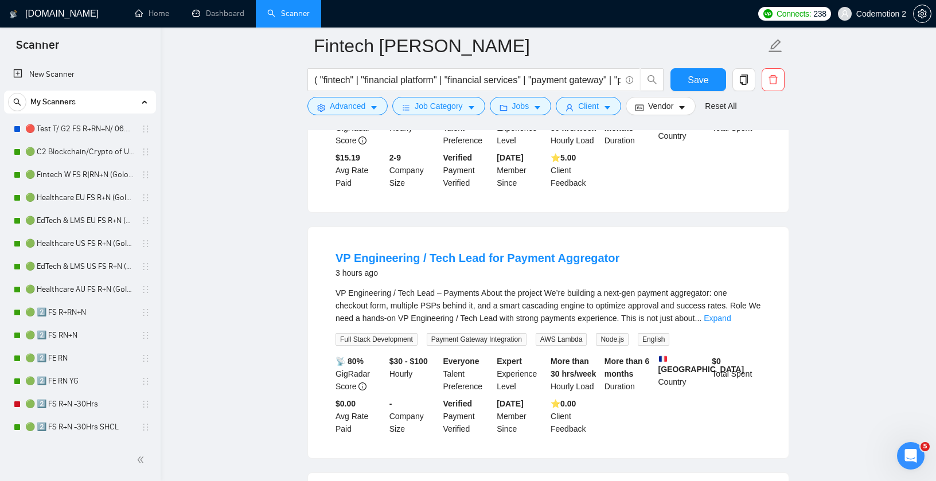
scroll to position [292, 0]
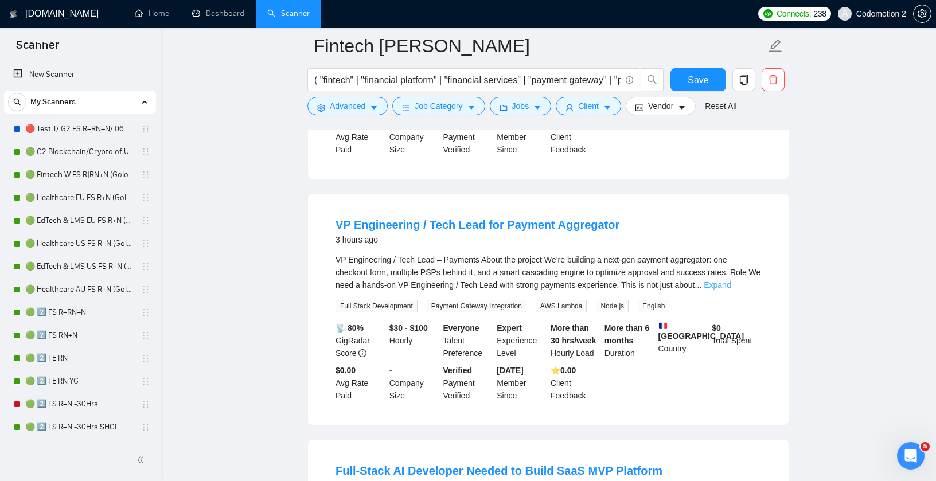
click at [730, 285] on link "Expand" at bounding box center [716, 284] width 27 height 9
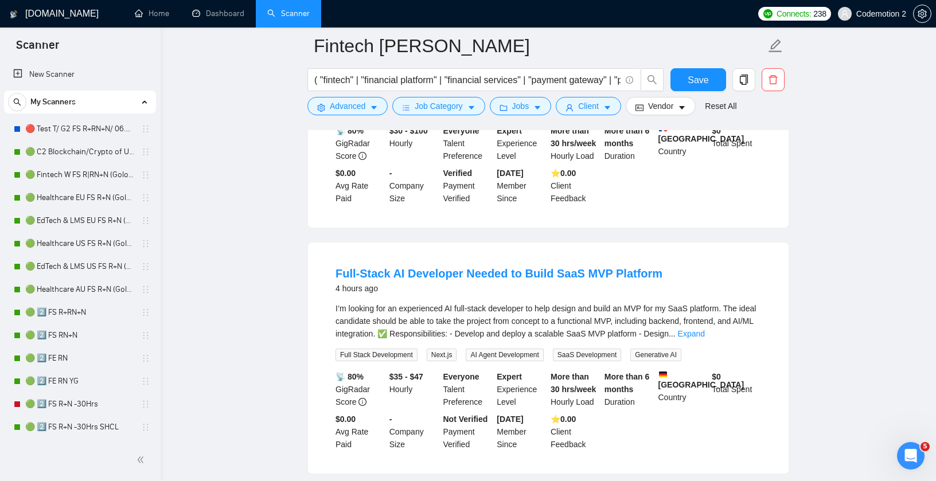
scroll to position [598, 0]
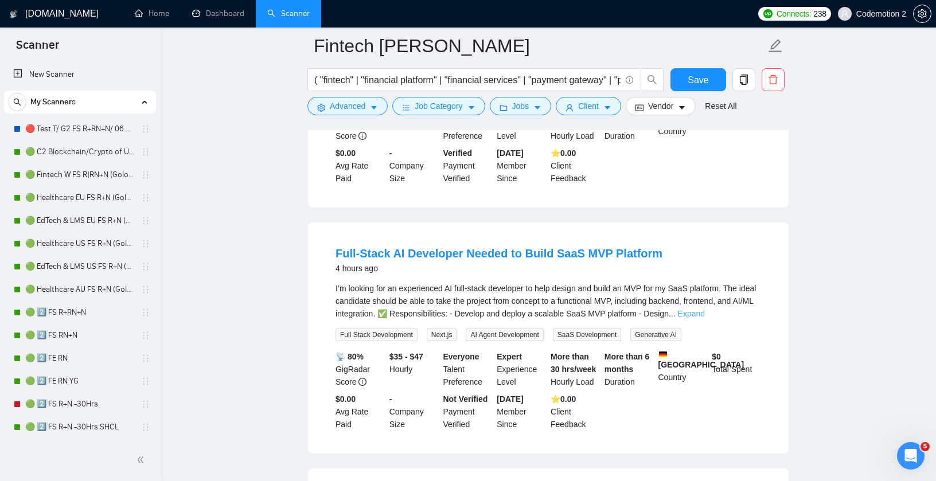
click at [705, 313] on link "Expand" at bounding box center [691, 313] width 27 height 9
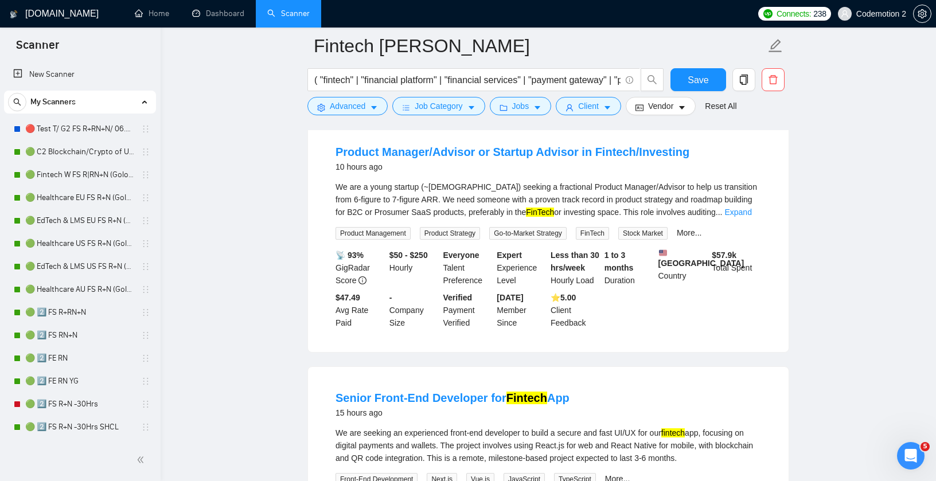
scroll to position [980, 0]
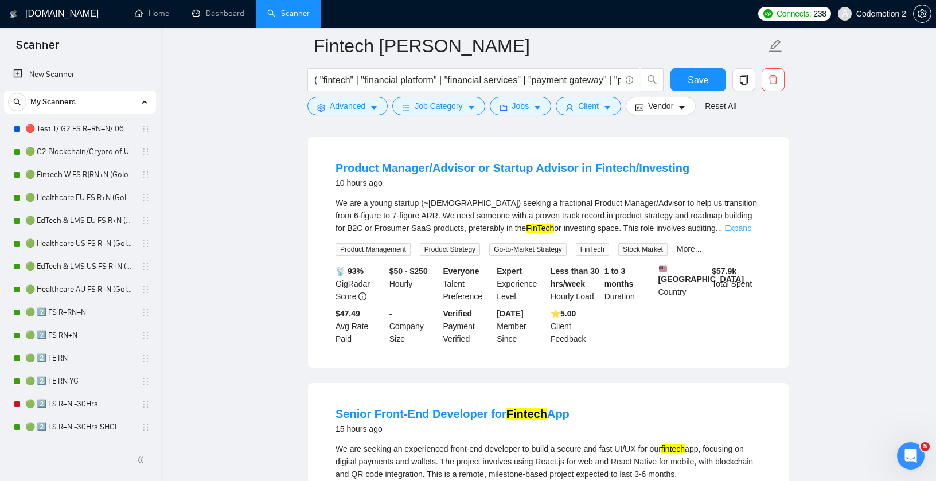
click at [739, 233] on link "Expand" at bounding box center [737, 228] width 27 height 9
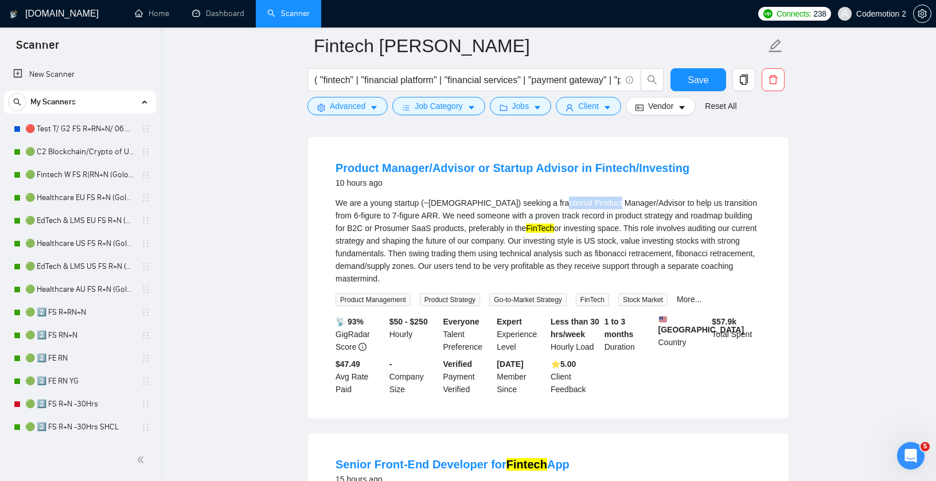
drag, startPoint x: 547, startPoint y: 216, endPoint x: 612, endPoint y: 210, distance: 65.0
click at [612, 210] on div "We are a young startup (~[DEMOGRAPHIC_DATA]) seeking a fractional Product Manag…" at bounding box center [547, 241] width 425 height 88
copy div "Product Manager"
click at [378, 111] on icon "caret-down" at bounding box center [374, 108] width 8 height 8
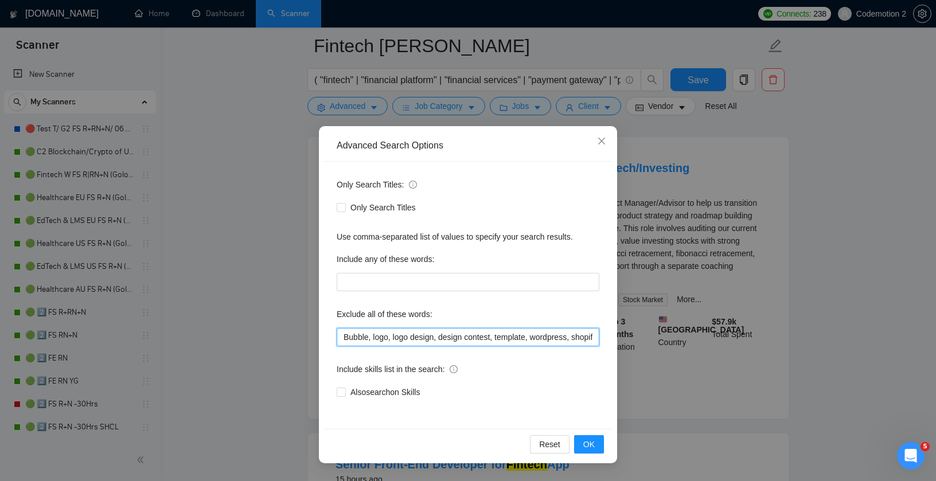
click at [434, 330] on input "Bubble, logo, logo design, design contest, template, wordpress, shopify, woocom…" at bounding box center [468, 337] width 263 height 18
click at [589, 448] on span "OK" at bounding box center [588, 444] width 11 height 13
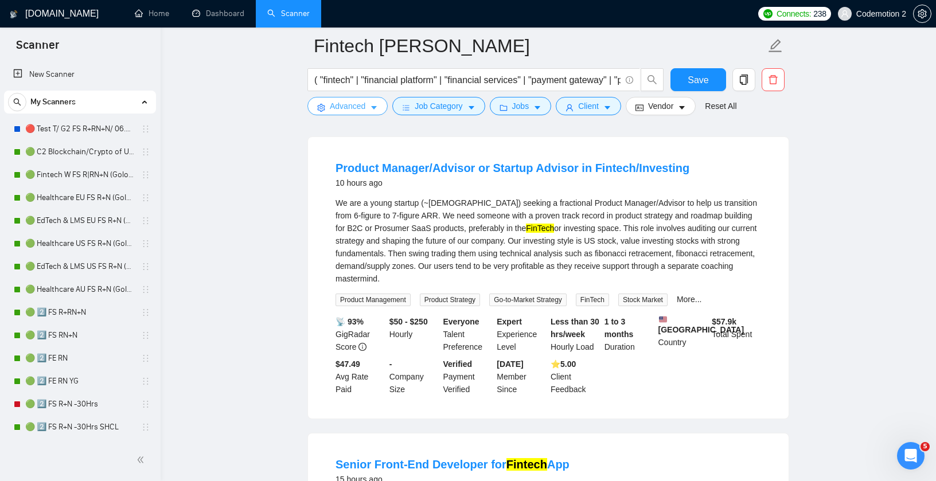
click at [375, 105] on icon "caret-down" at bounding box center [374, 108] width 8 height 8
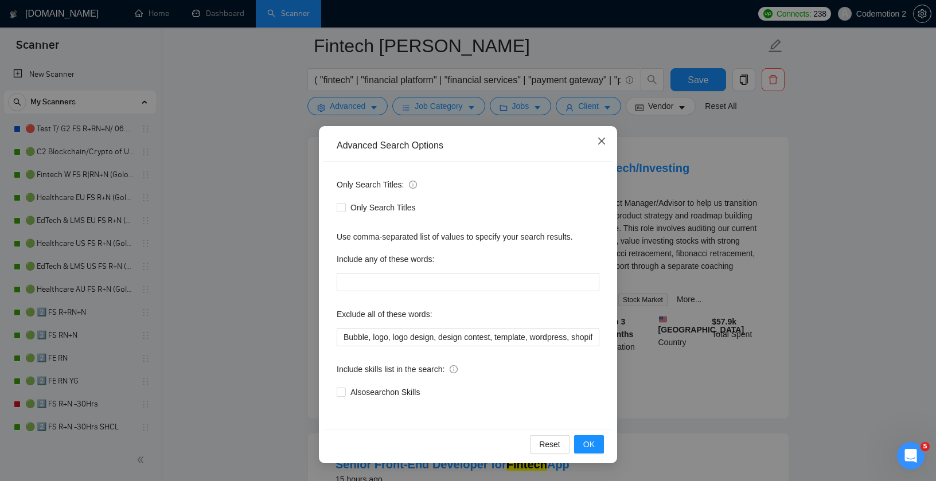
click at [601, 141] on icon "close" at bounding box center [601, 141] width 7 height 7
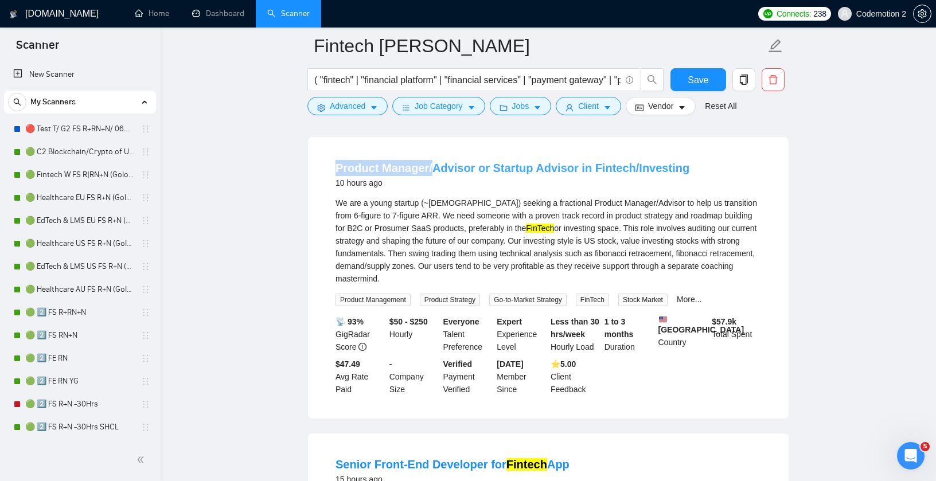
drag, startPoint x: 330, startPoint y: 178, endPoint x: 428, endPoint y: 179, distance: 98.0
click at [428, 179] on li "Product Manager/Advisor or Startup Advisor in Fintech/Investing 10 hours ago We…" at bounding box center [548, 278] width 453 height 254
copy link "Product Manager/"
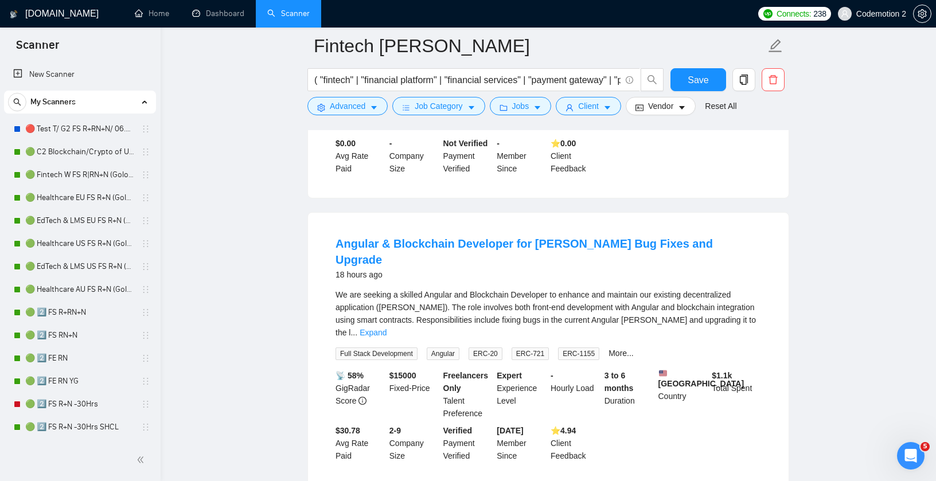
scroll to position [1547, 0]
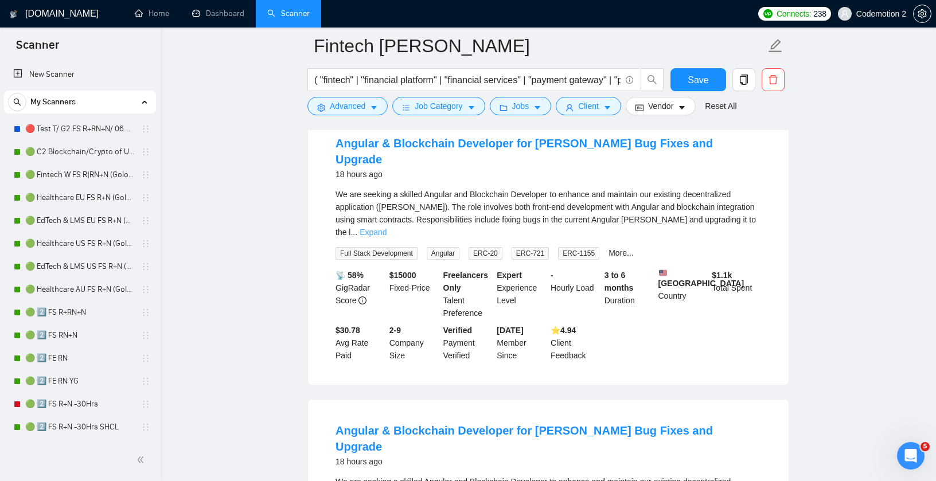
click at [386, 228] on link "Expand" at bounding box center [372, 232] width 27 height 9
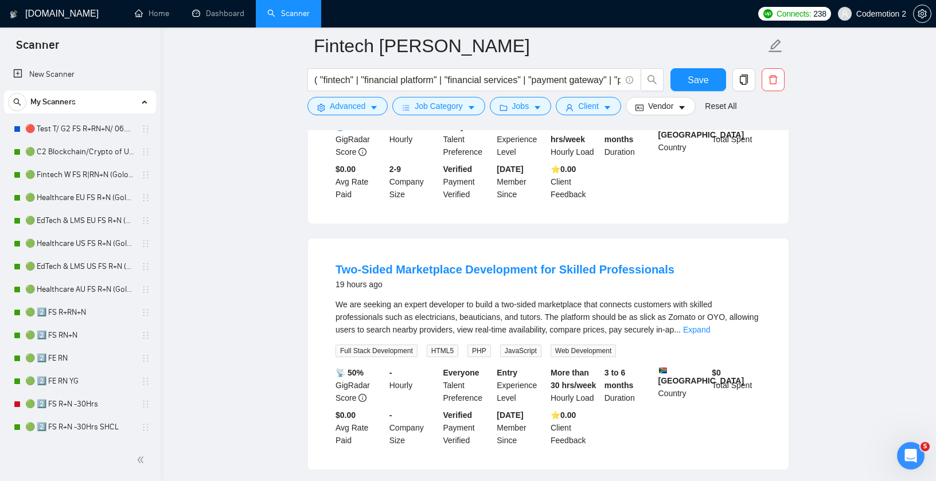
scroll to position [2102, 0]
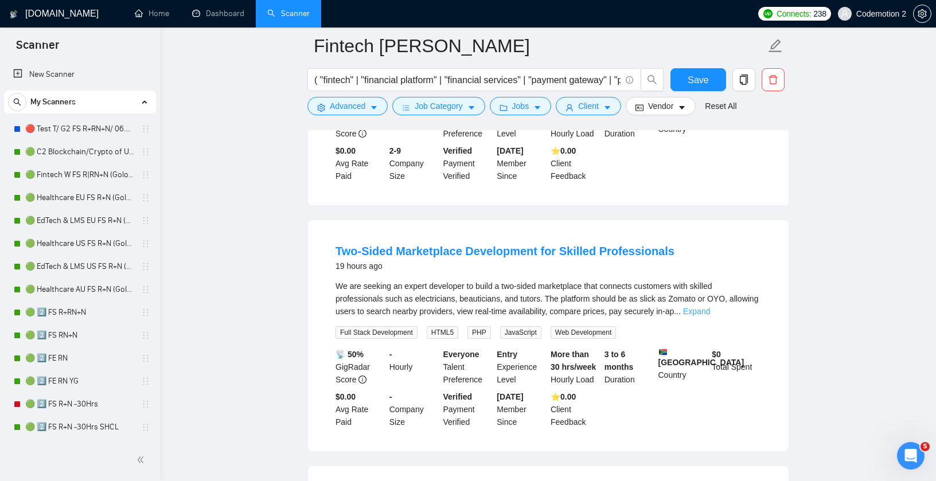
click at [710, 307] on link "Expand" at bounding box center [696, 311] width 27 height 9
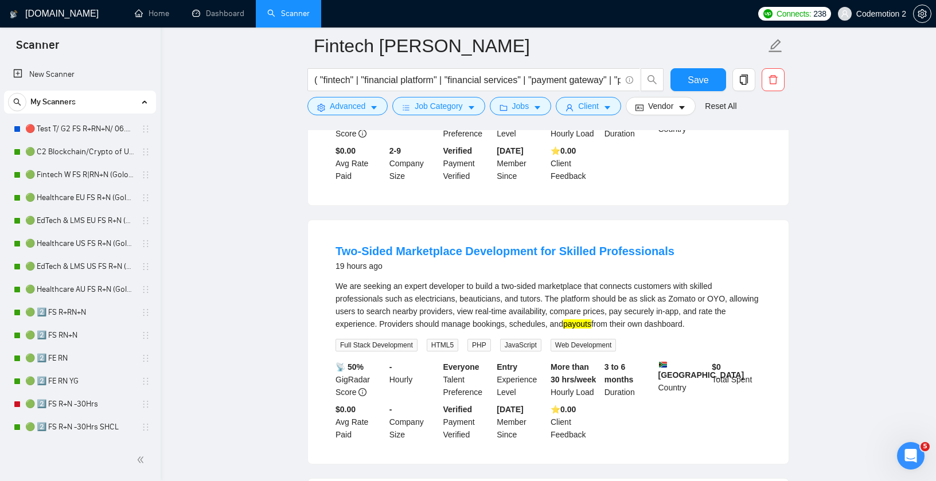
click at [591, 319] on mark "payouts" at bounding box center [577, 323] width 28 height 9
copy mark "payouts"
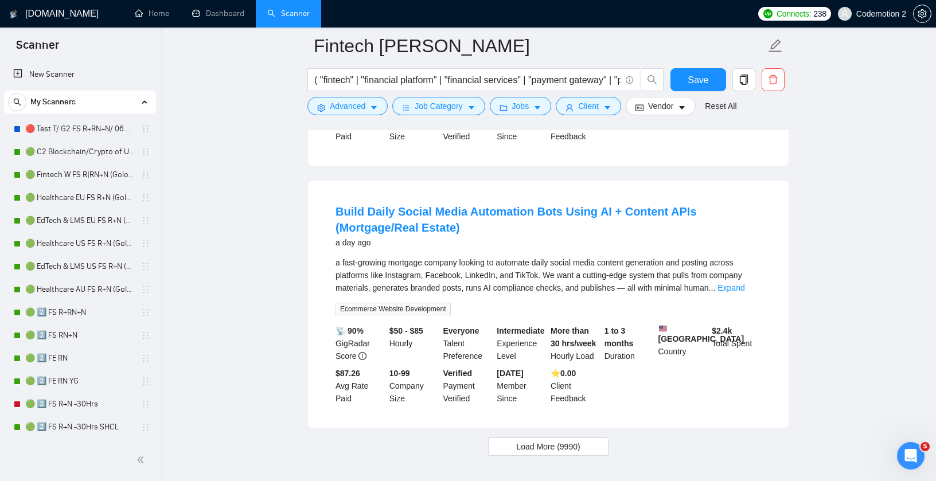
scroll to position [2633, 0]
click at [744, 284] on link "Expand" at bounding box center [730, 288] width 27 height 9
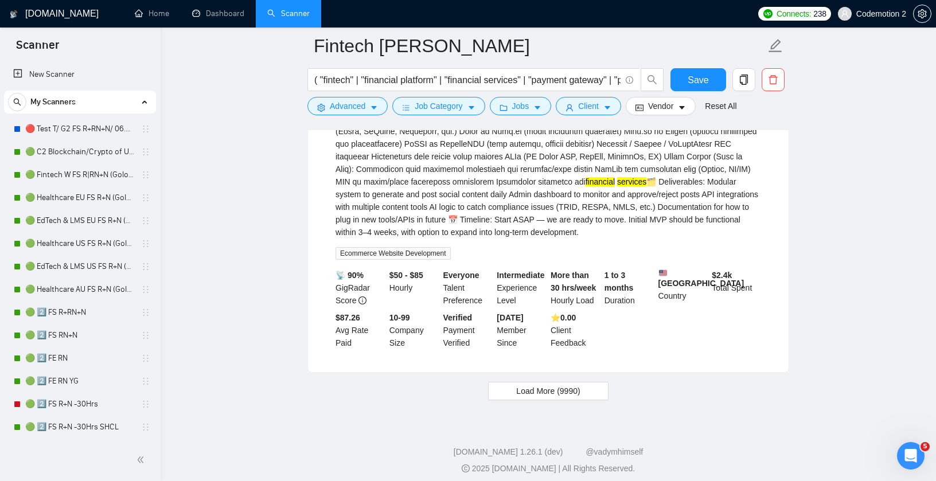
scroll to position [2920, 0]
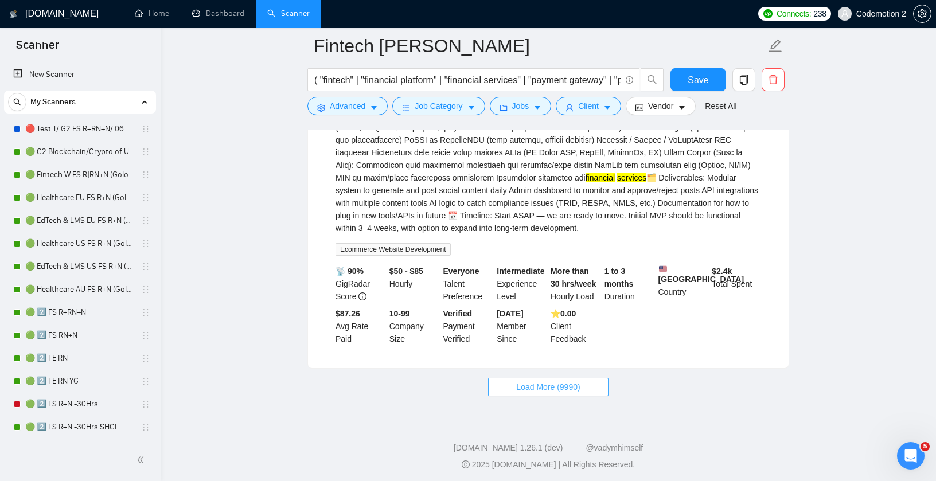
click at [533, 381] on span "Load More (9990)" at bounding box center [548, 387] width 64 height 13
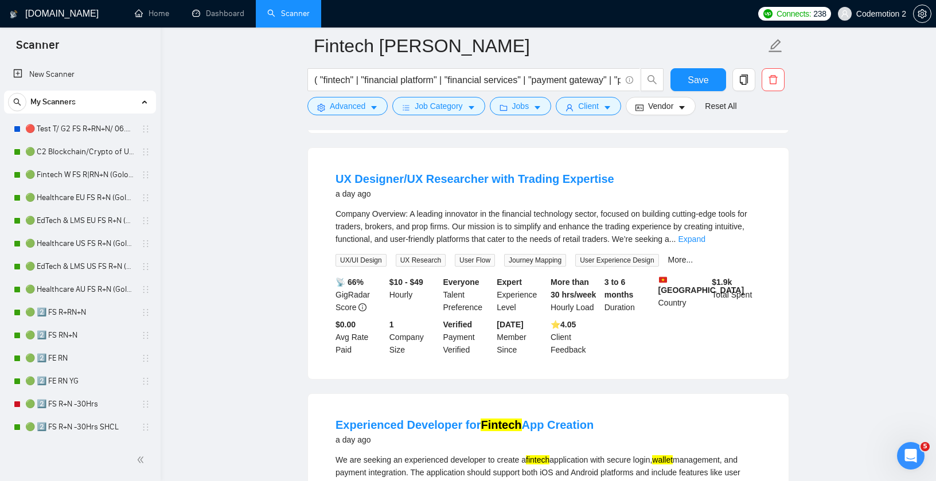
scroll to position [3382, 0]
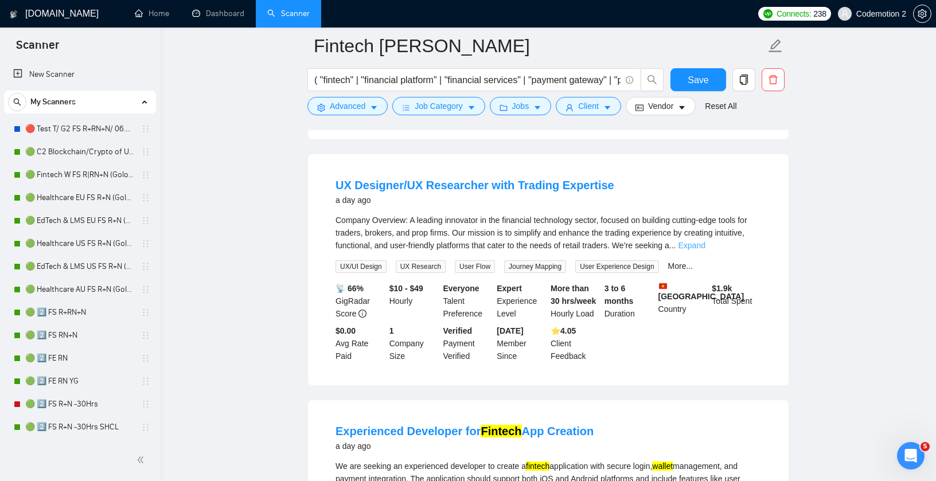
click at [705, 250] on link "Expand" at bounding box center [691, 245] width 27 height 9
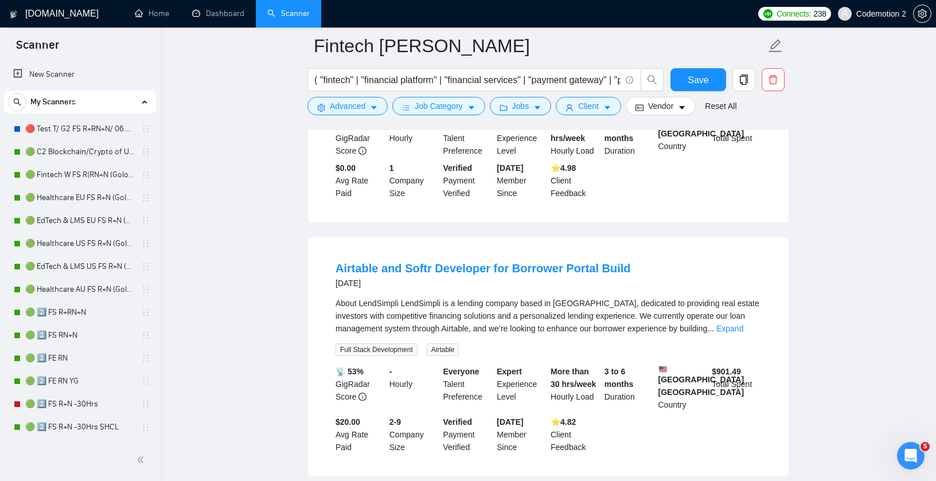
scroll to position [4990, 0]
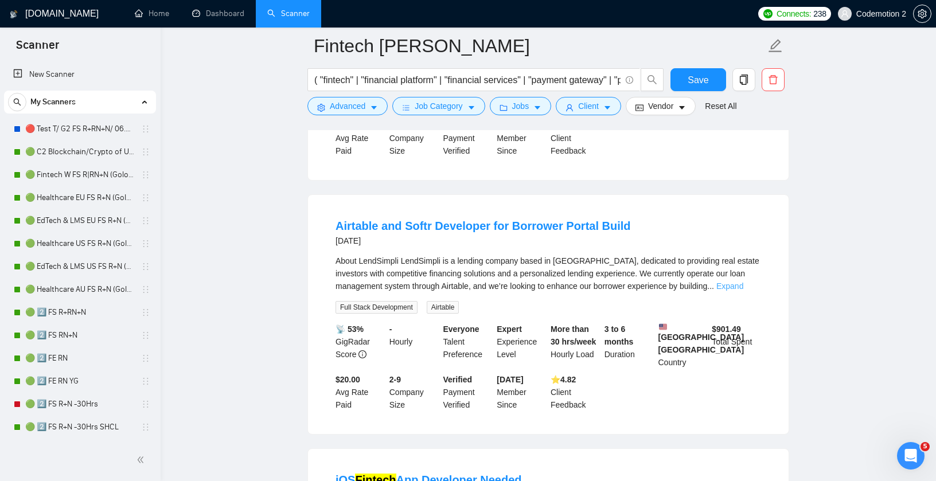
click at [743, 291] on link "Expand" at bounding box center [729, 285] width 27 height 9
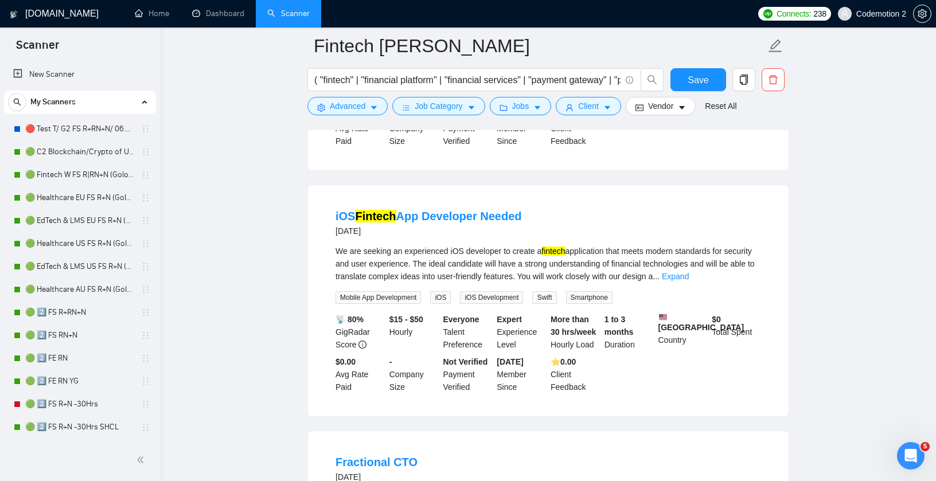
scroll to position [5430, 0]
click at [741, 283] on div "We are seeking an experienced iOS developer to create a fintech application tha…" at bounding box center [547, 264] width 425 height 38
click at [689, 281] on link "Expand" at bounding box center [675, 276] width 27 height 9
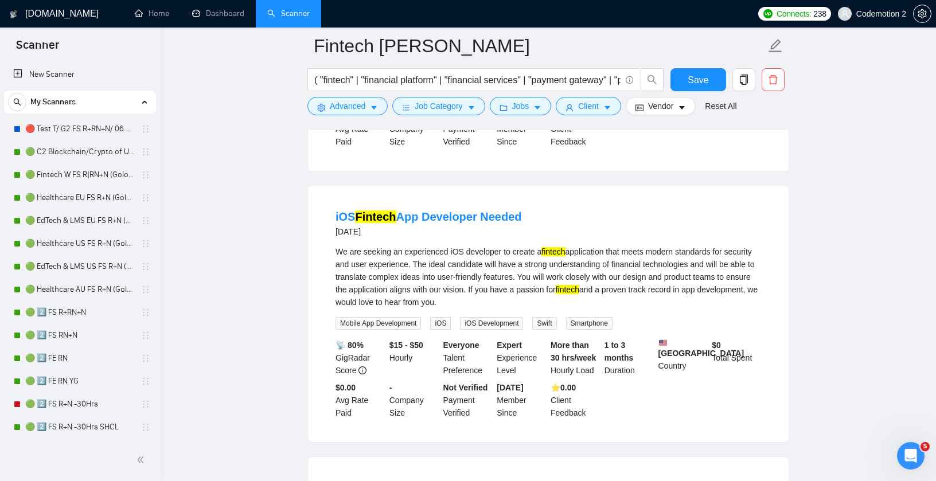
click at [597, 308] on div "We are seeking an experienced iOS developer to create a fintech application tha…" at bounding box center [547, 276] width 425 height 63
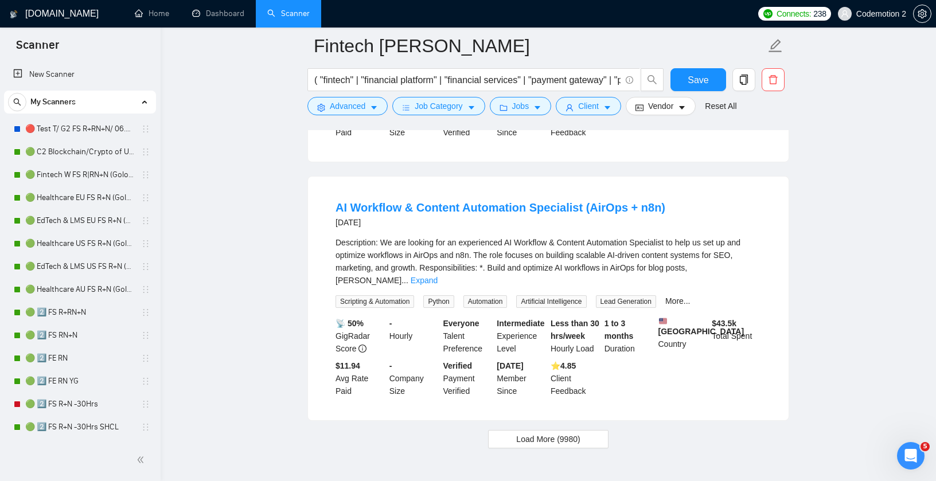
scroll to position [6001, 0]
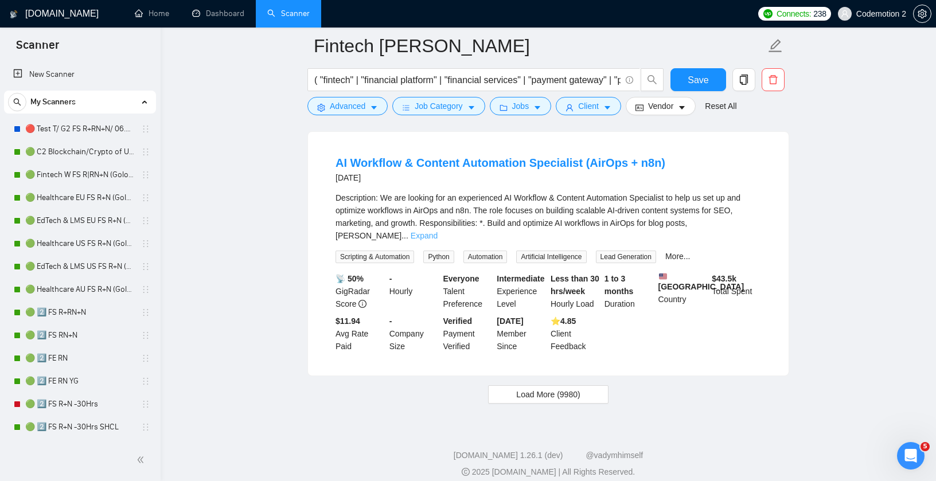
click at [437, 240] on link "Expand" at bounding box center [423, 235] width 27 height 9
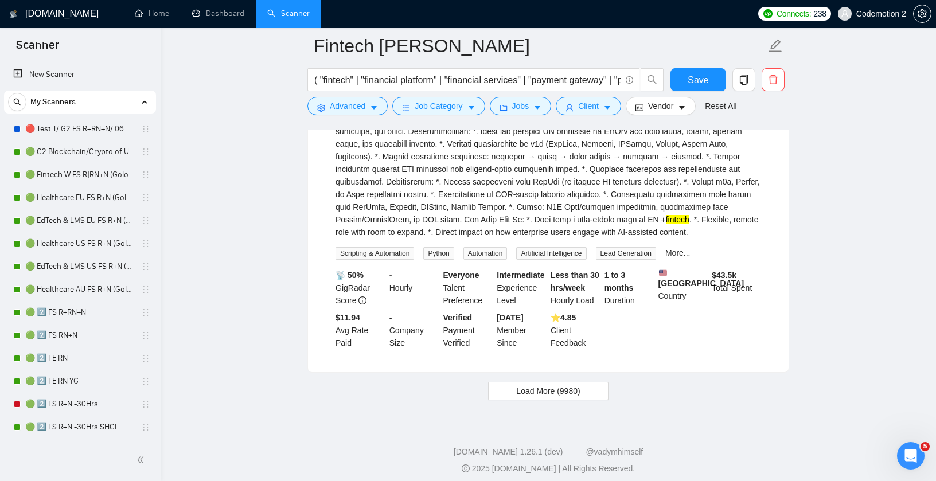
scroll to position [6185, 0]
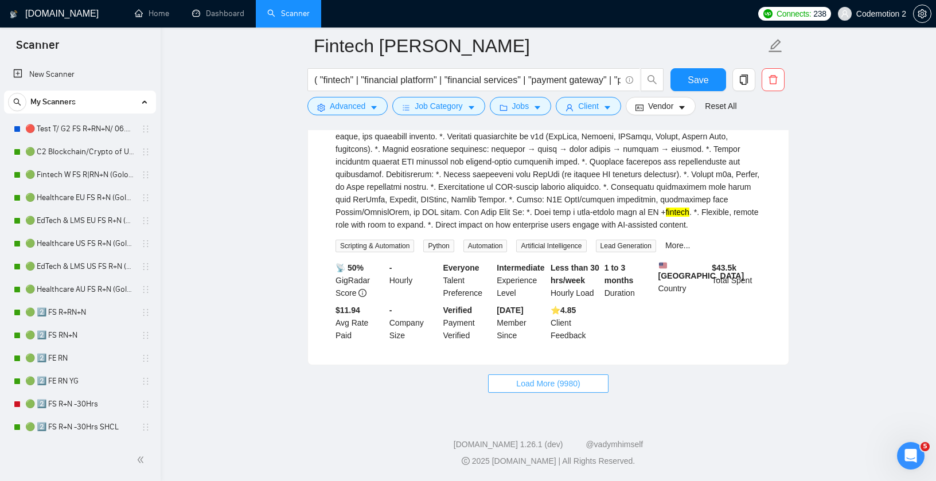
click at [553, 382] on span "Load More (9980)" at bounding box center [548, 383] width 64 height 13
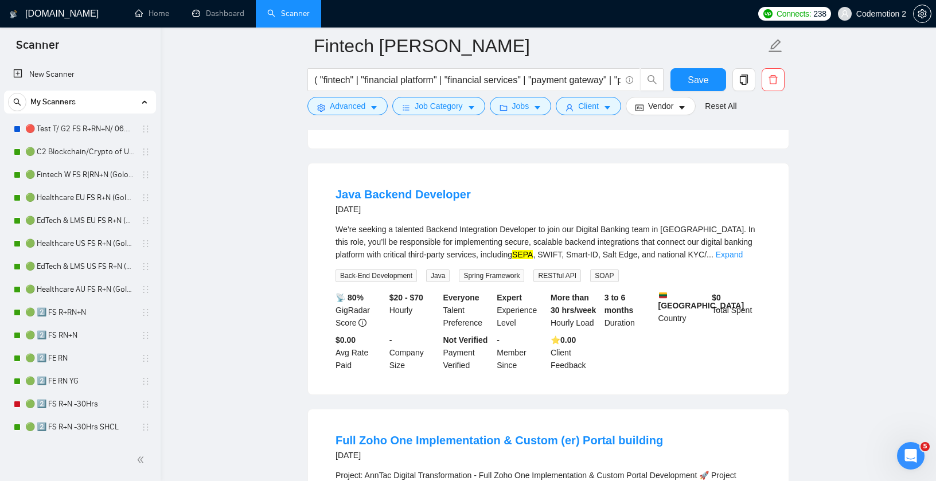
scroll to position [6320, 0]
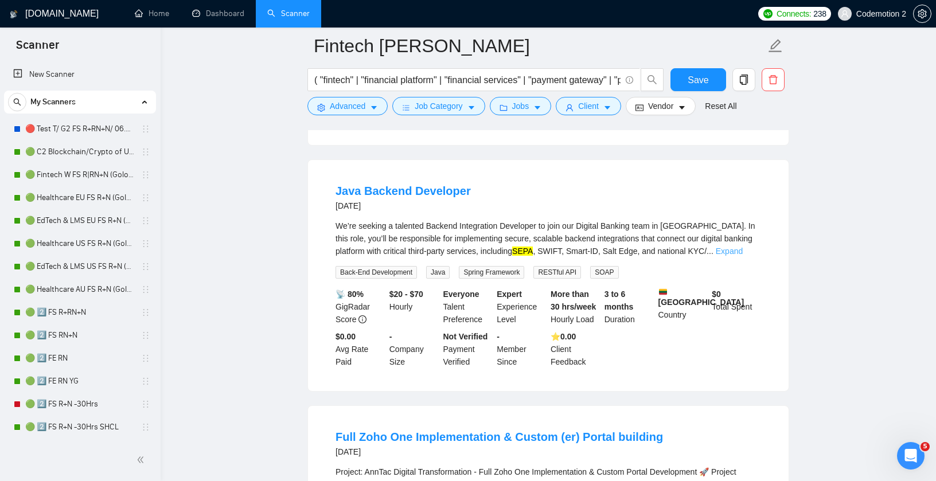
click at [742, 256] on link "Expand" at bounding box center [728, 251] width 27 height 9
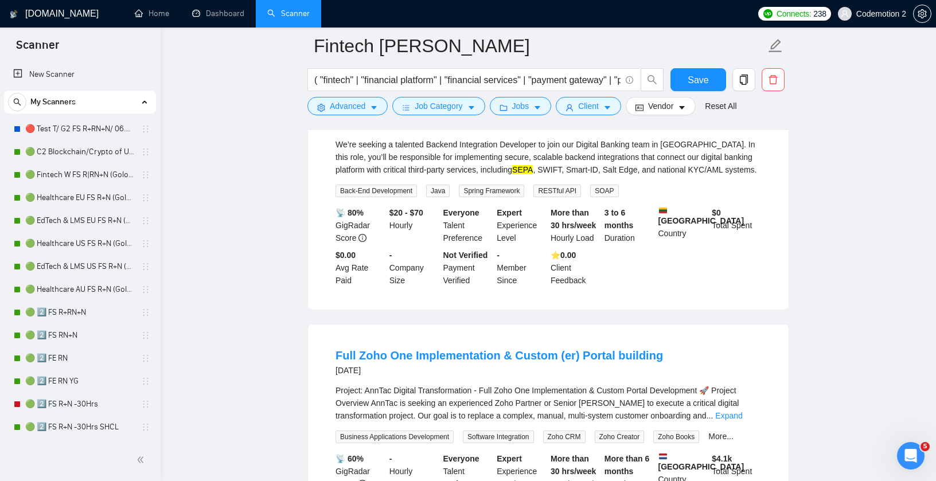
scroll to position [6629, 0]
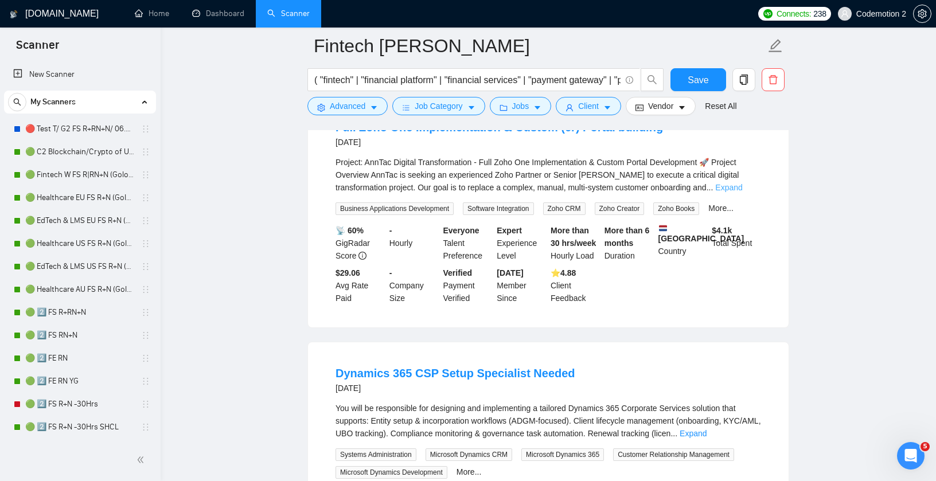
click at [742, 192] on link "Expand" at bounding box center [728, 187] width 27 height 9
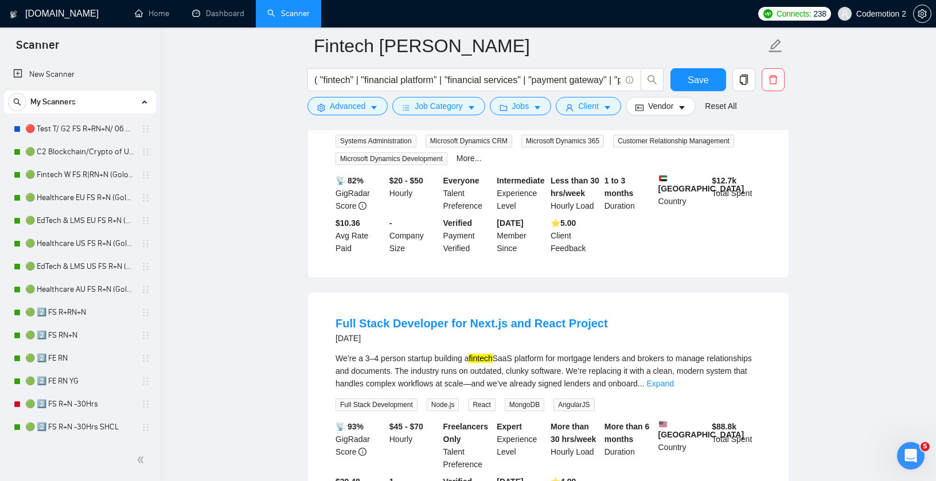
scroll to position [7266, 0]
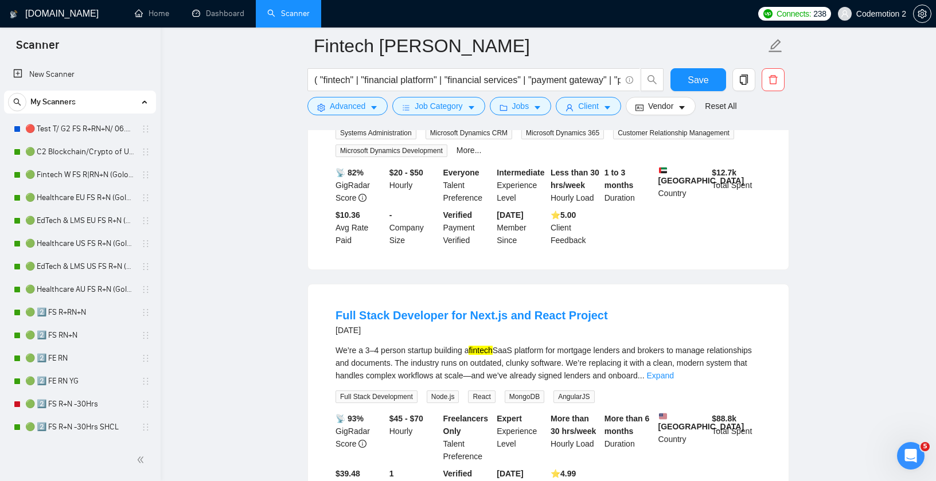
click at [706, 116] on link "Expand" at bounding box center [692, 111] width 27 height 9
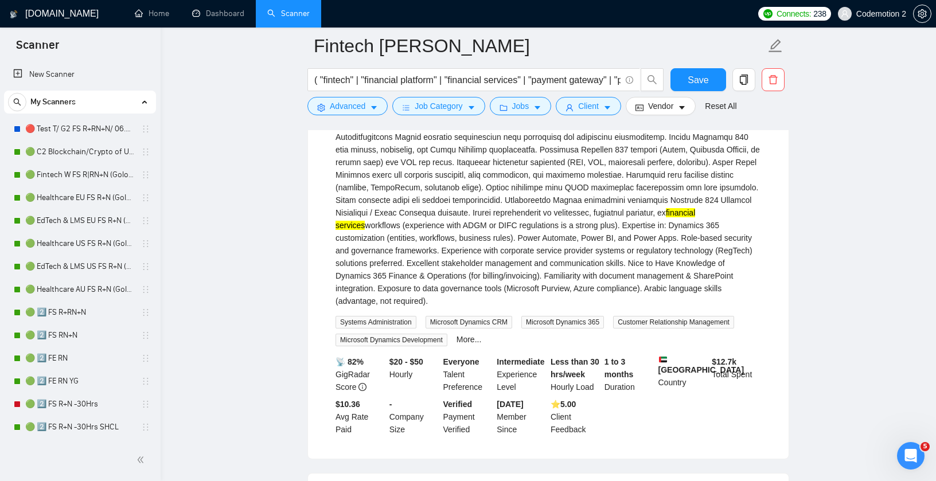
drag, startPoint x: 327, startPoint y: 171, endPoint x: 408, endPoint y: 173, distance: 81.4
click at [408, 173] on li "Dynamics 365 CSP Setup Specialist Needed 2 days ago financial services workflow…" at bounding box center [548, 239] width 453 height 410
copy link "Dynamics 365"
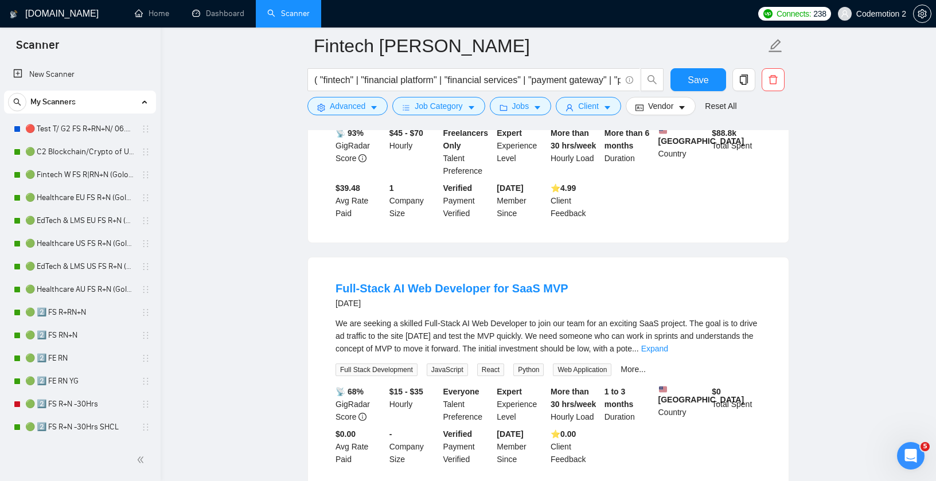
scroll to position [7742, 0]
click at [674, 94] on link "Expand" at bounding box center [660, 89] width 27 height 9
click at [746, 96] on div "We’re a 3–4 person startup building a fintech SaaS platform for mortgage lender…" at bounding box center [547, 77] width 425 height 38
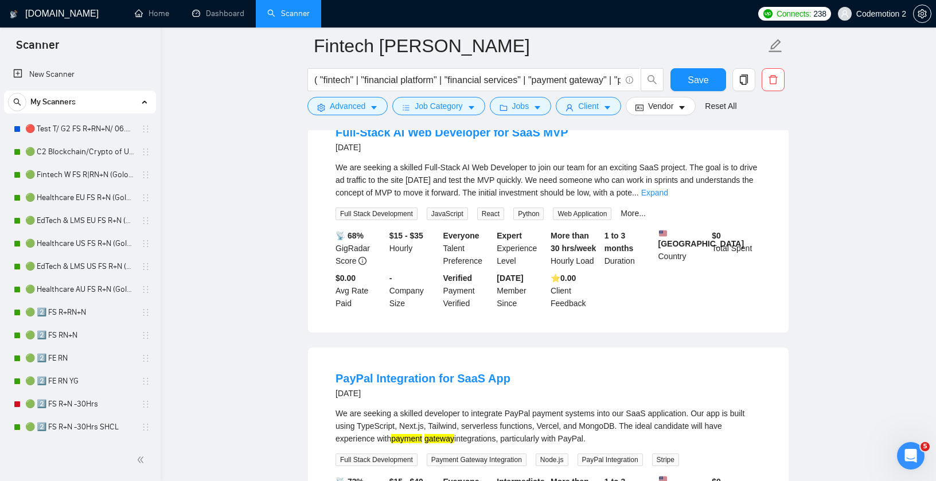
scroll to position [8151, 0]
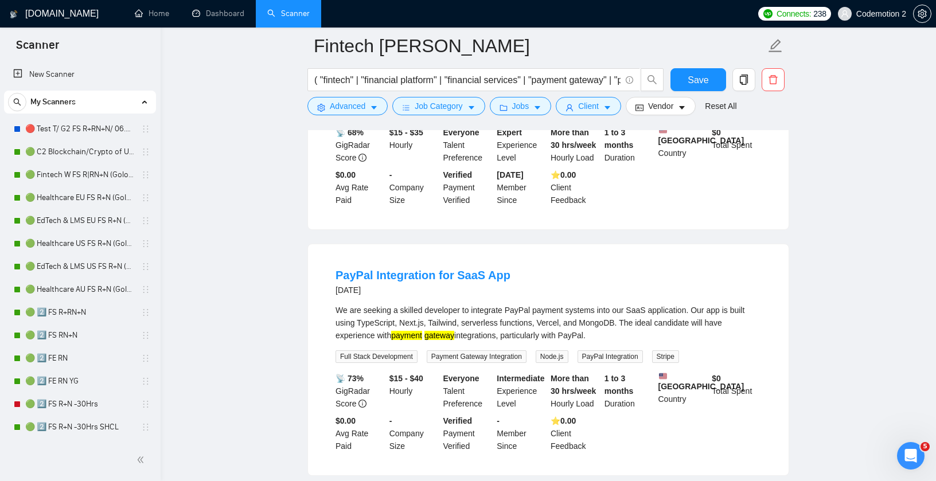
click at [668, 94] on link "Expand" at bounding box center [654, 89] width 27 height 9
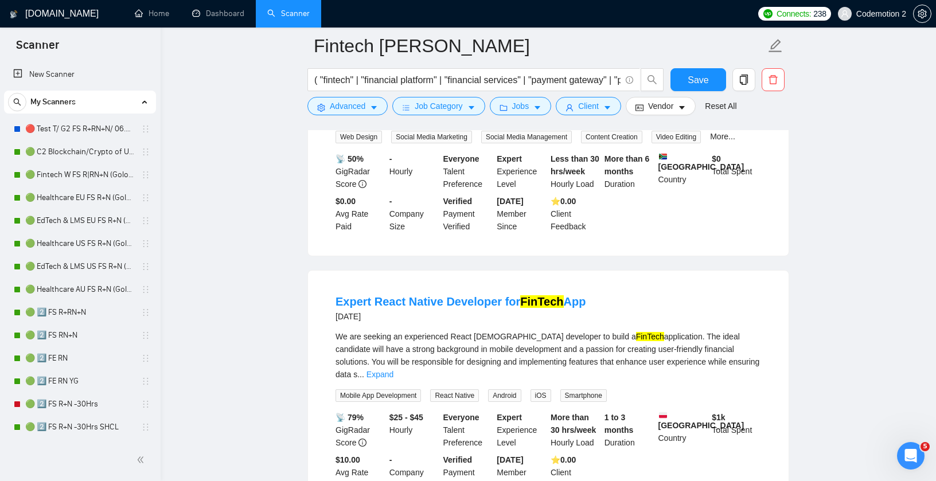
scroll to position [8992, 0]
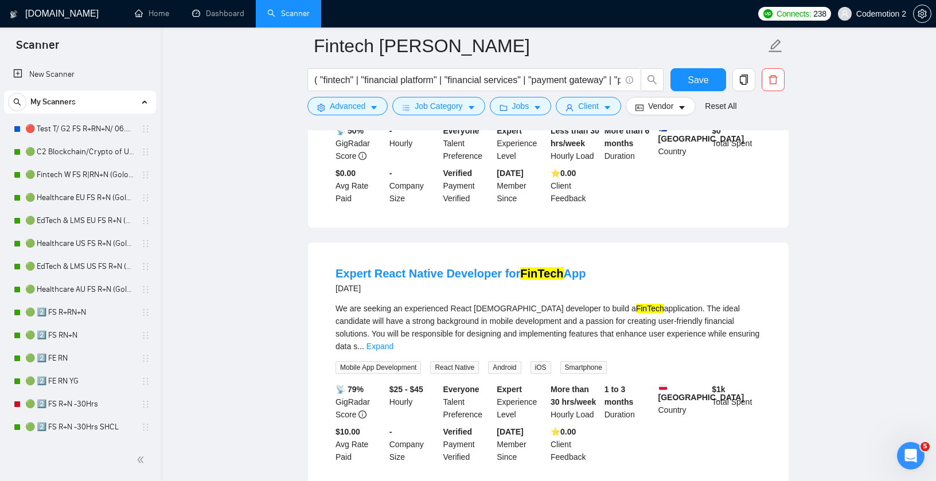
click at [375, 92] on link "Expand" at bounding box center [362, 87] width 27 height 9
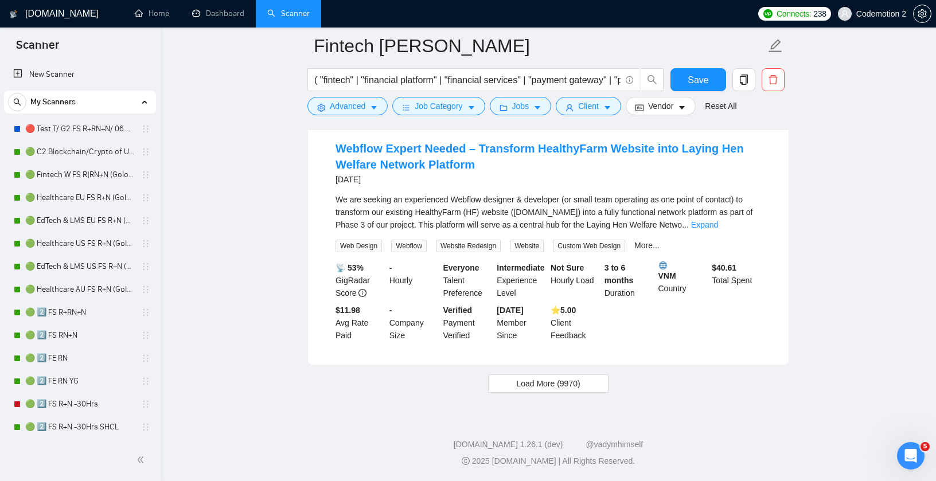
scroll to position [9582, 0]
click at [718, 229] on link "Expand" at bounding box center [704, 224] width 27 height 9
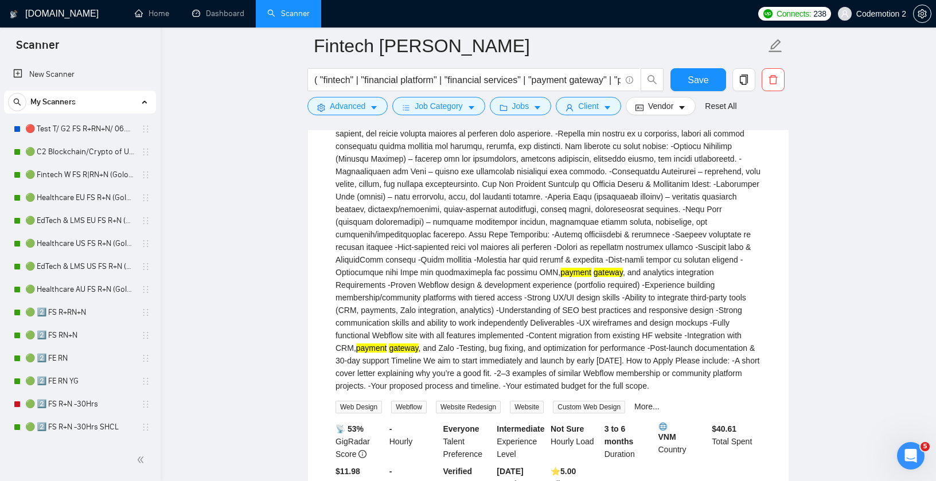
scroll to position [9621, 0]
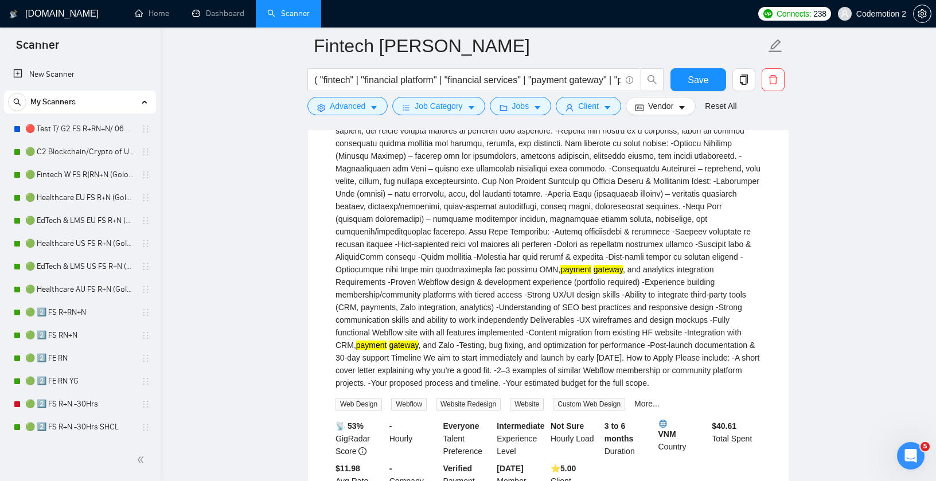
drag, startPoint x: 327, startPoint y: 159, endPoint x: 381, endPoint y: 160, distance: 53.9
click at [381, 160] on li "Webflow Expert Needed – Transform HealthyFarm Website into Laying Hen Welfare N…" at bounding box center [548, 248] width 453 height 522
copy link "Webflow"
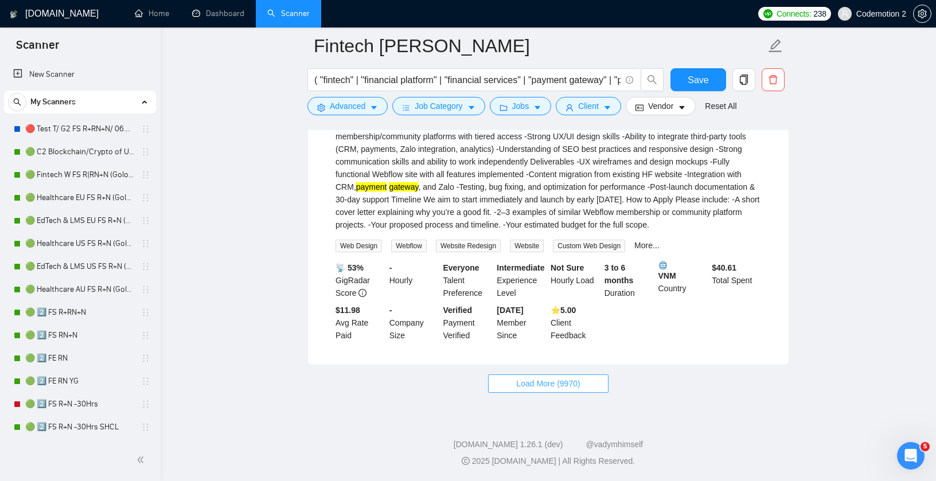
scroll to position [9951, 0]
click at [537, 377] on span "Load More (9970)" at bounding box center [548, 383] width 64 height 13
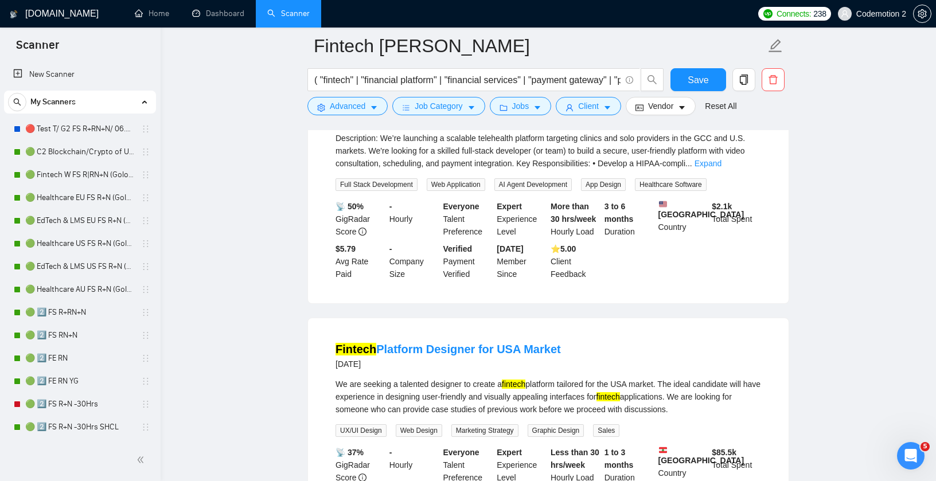
scroll to position [10608, 0]
click at [721, 167] on link "Expand" at bounding box center [707, 162] width 27 height 9
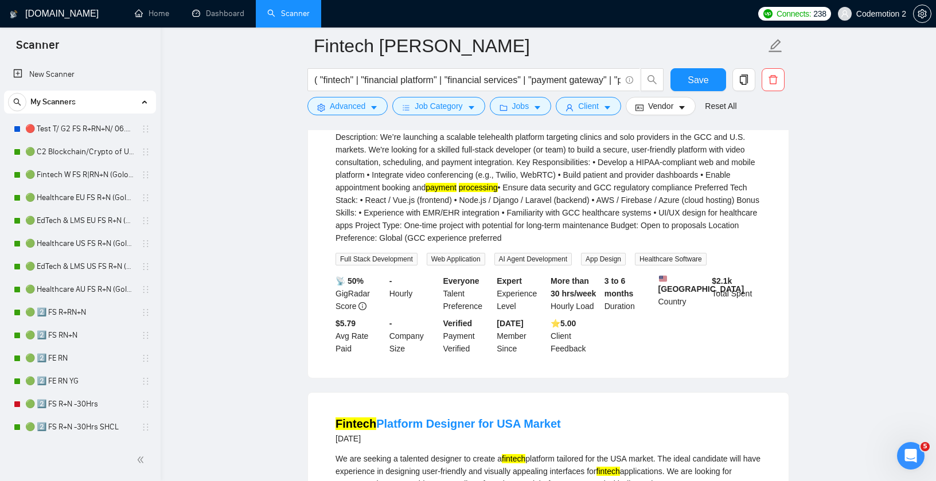
click at [498, 244] on div "Description: We’re launching a scalable telehealth platform targeting clinics a…" at bounding box center [547, 188] width 425 height 114
copy div "telehealth"
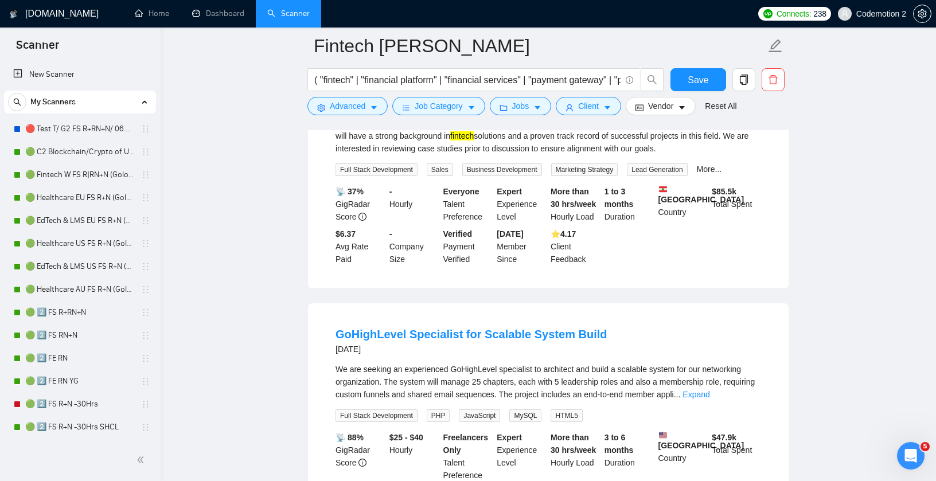
scroll to position [11400, 0]
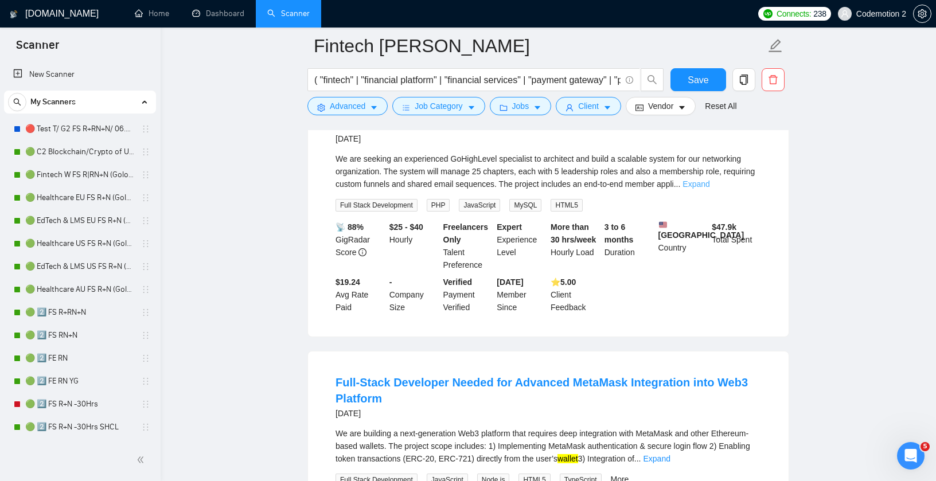
click at [709, 189] on link "Expand" at bounding box center [695, 183] width 27 height 9
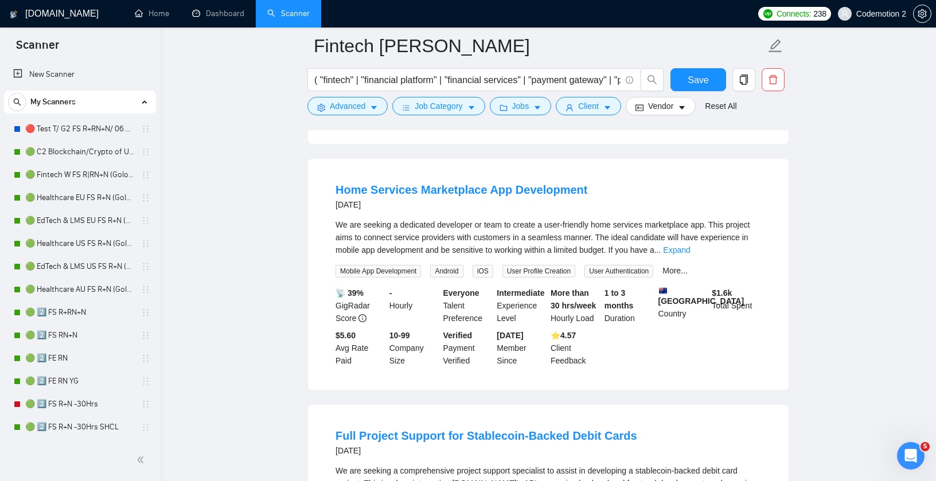
scroll to position [12047, 0]
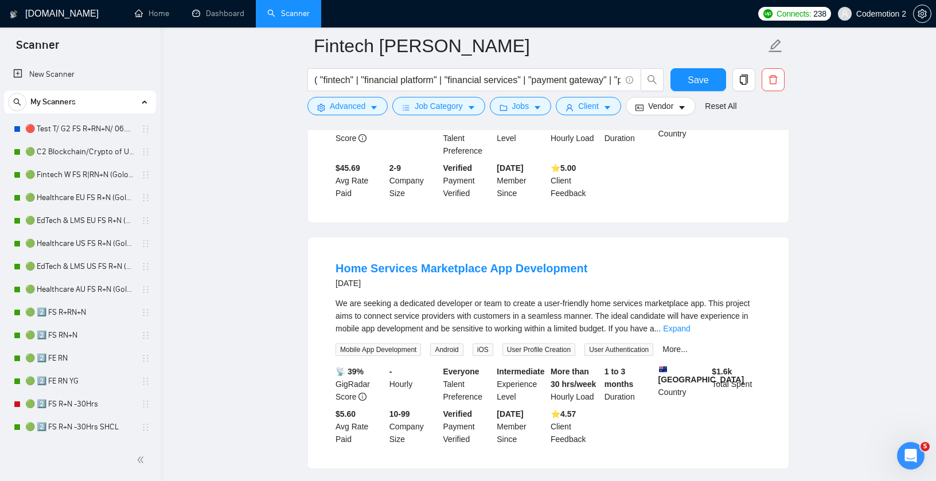
click at [742, 75] on link "Expand" at bounding box center [728, 69] width 27 height 9
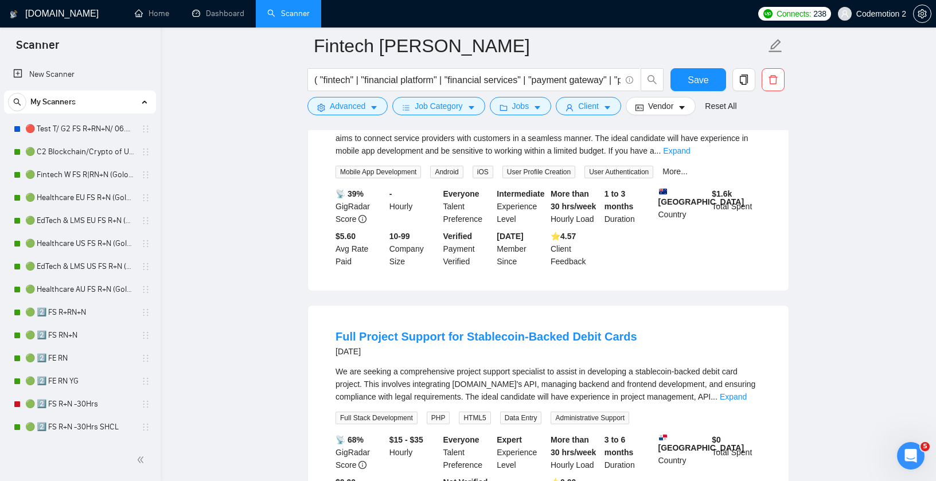
scroll to position [12537, 0]
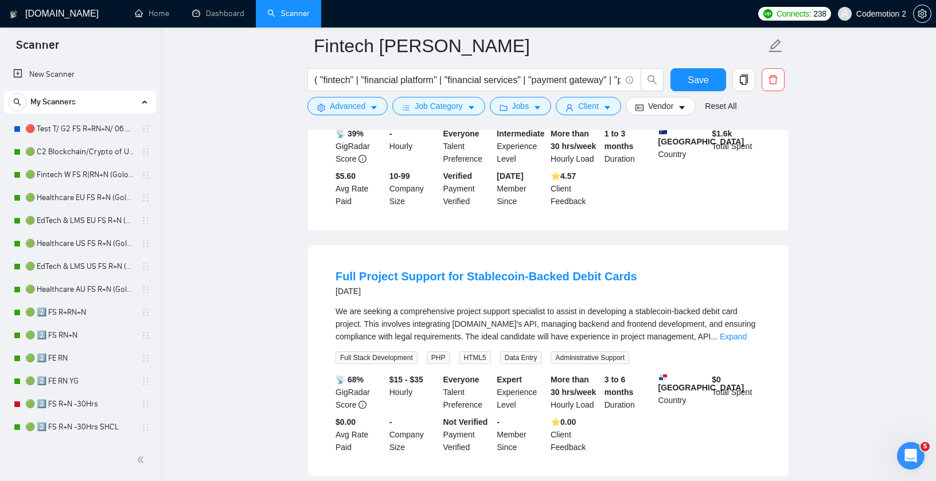
click at [690, 95] on link "Expand" at bounding box center [676, 90] width 27 height 9
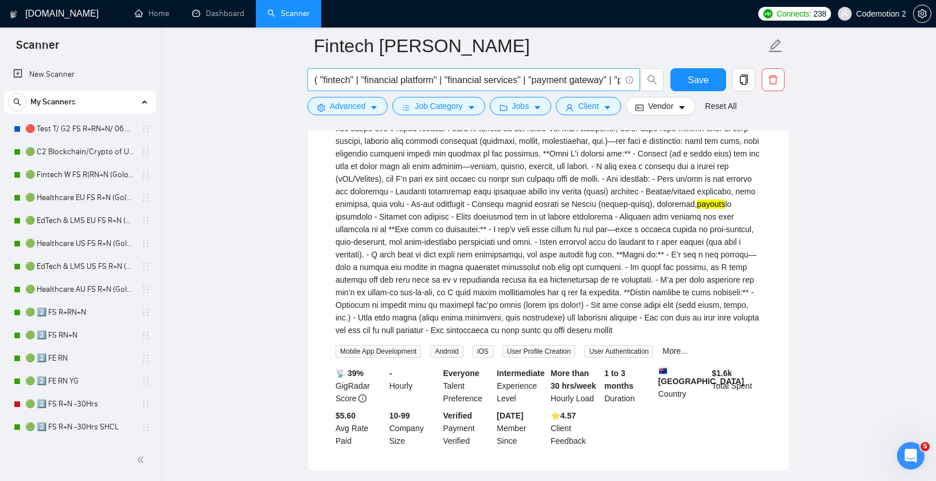
click at [391, 79] on input "( "fintech" | "financial platform" | "financial services" | "payment gateway" |…" at bounding box center [467, 80] width 306 height 14
paste input "recurring paymen"
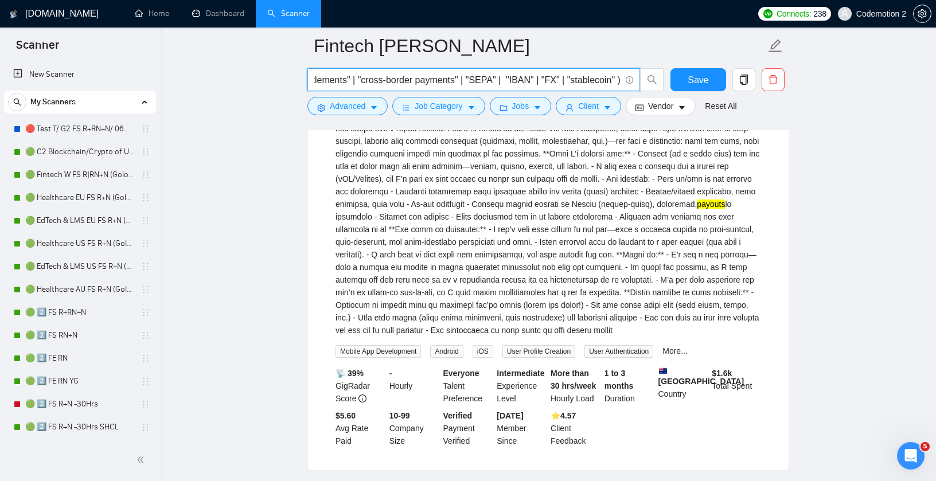
type input "( "fintech" | "financial platform" | "financial services" | "payment gateway" |…"
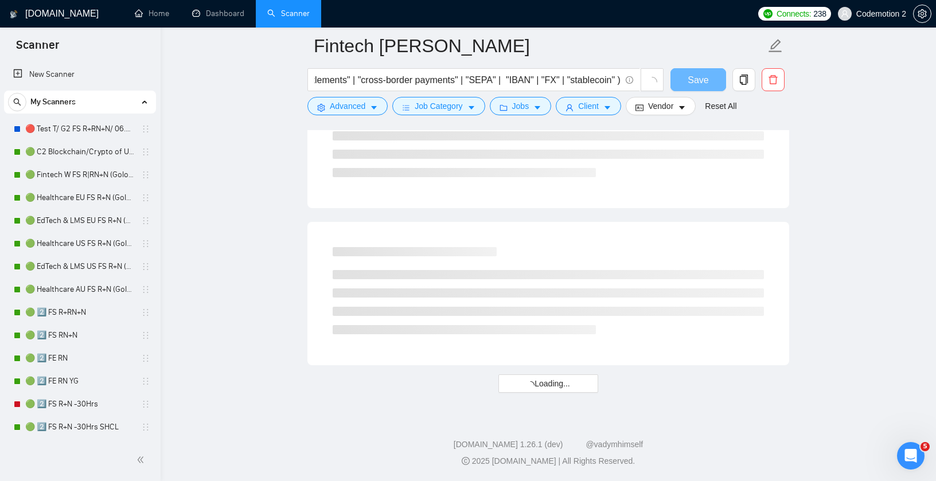
scroll to position [0, 0]
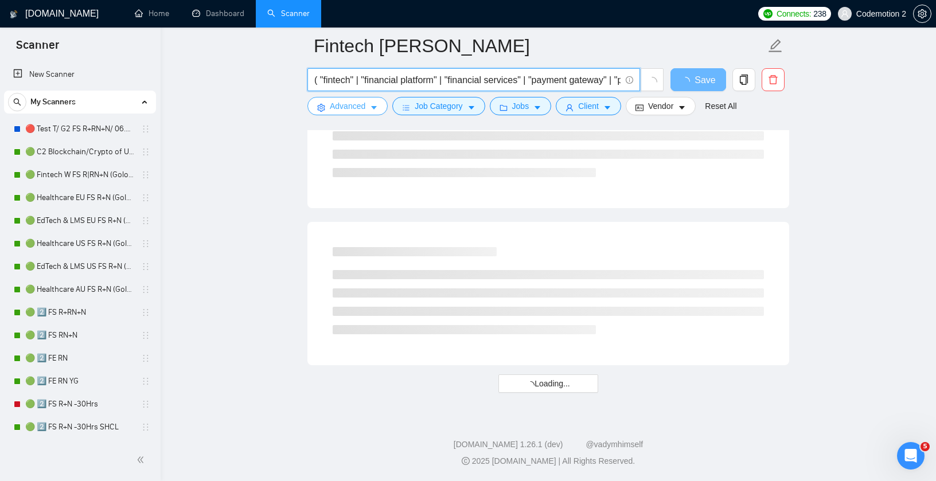
click at [374, 108] on icon "caret-down" at bounding box center [374, 108] width 6 height 3
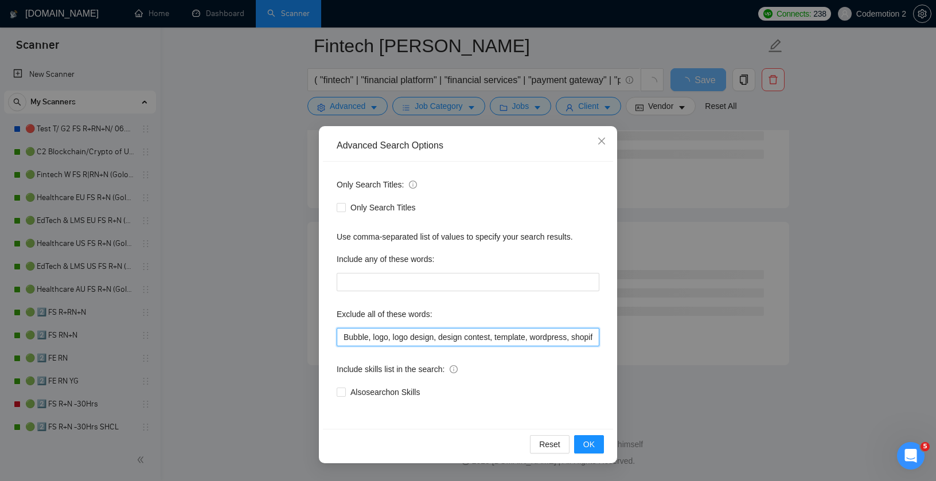
click at [402, 344] on input "Bubble, logo, logo design, design contest, template, wordpress, shopify, woocom…" at bounding box center [468, 337] width 263 height 18
click at [402, 339] on input "Bubble, logo, logo design, design contest, template, wordpress, shopify, woocom…" at bounding box center [468, 337] width 263 height 18
paste input ", metaverse, cheap, cheap developer, logo designer, graphic designer, illustrat…"
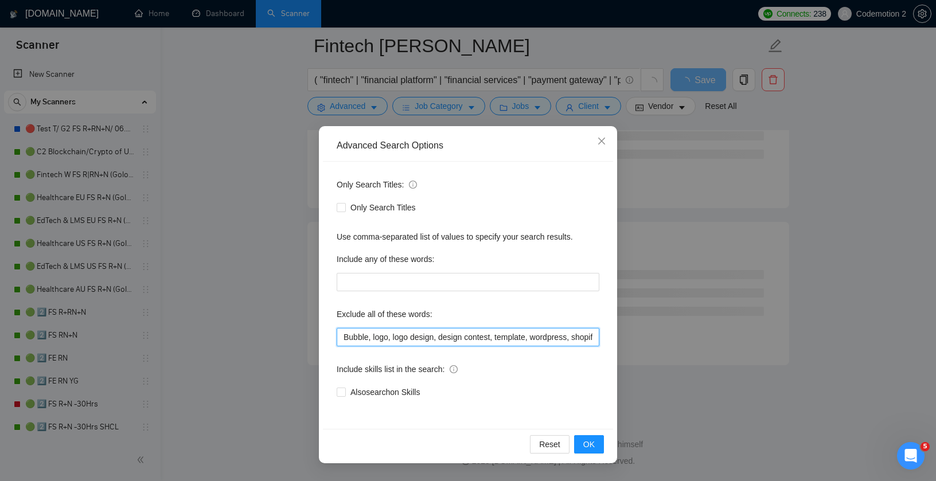
scroll to position [0, 1335]
type input "Bubble, logo, logo design, design contest, template, wordpress, shopify, woocom…"
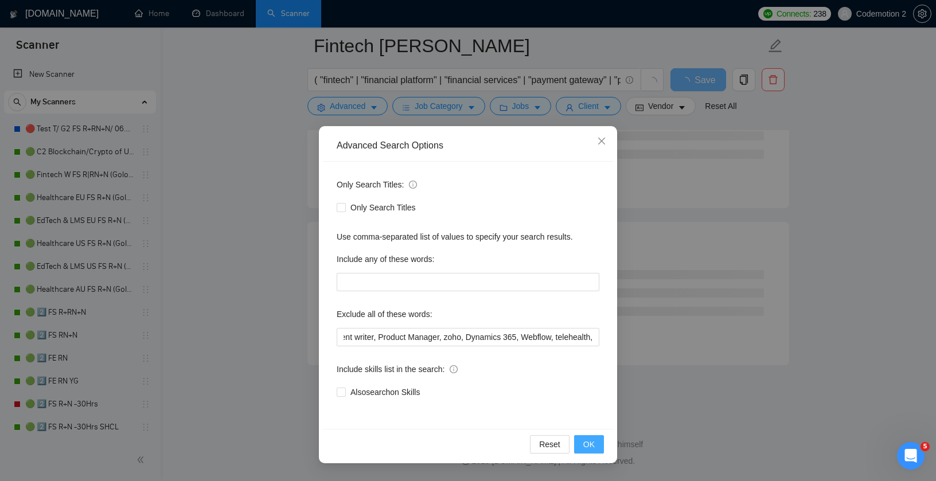
click at [592, 441] on span "OK" at bounding box center [588, 444] width 11 height 13
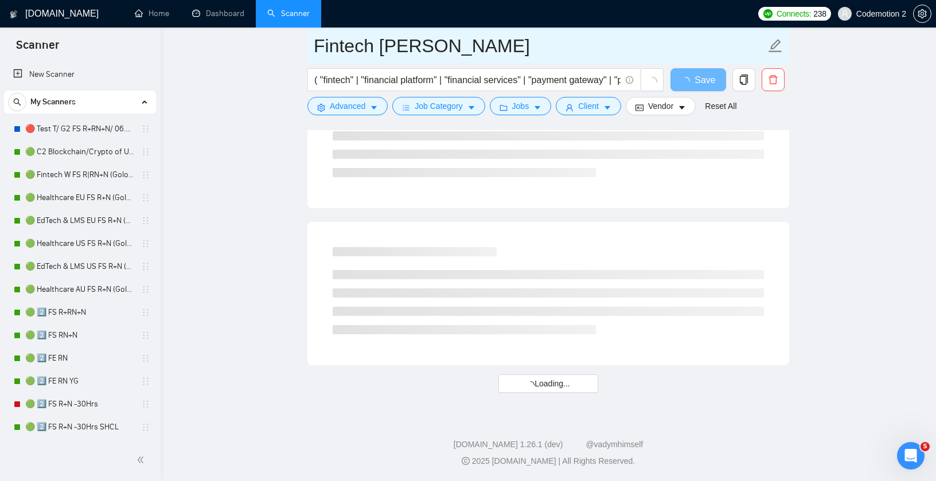
click at [471, 49] on input "Fintech Anton Pshenychnyj" at bounding box center [540, 46] width 452 height 29
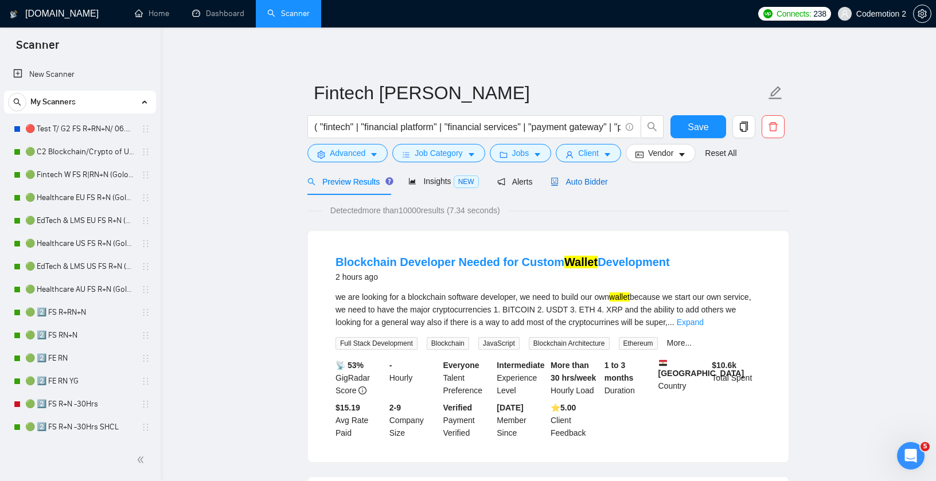
click at [588, 180] on span "Auto Bidder" at bounding box center [578, 181] width 57 height 9
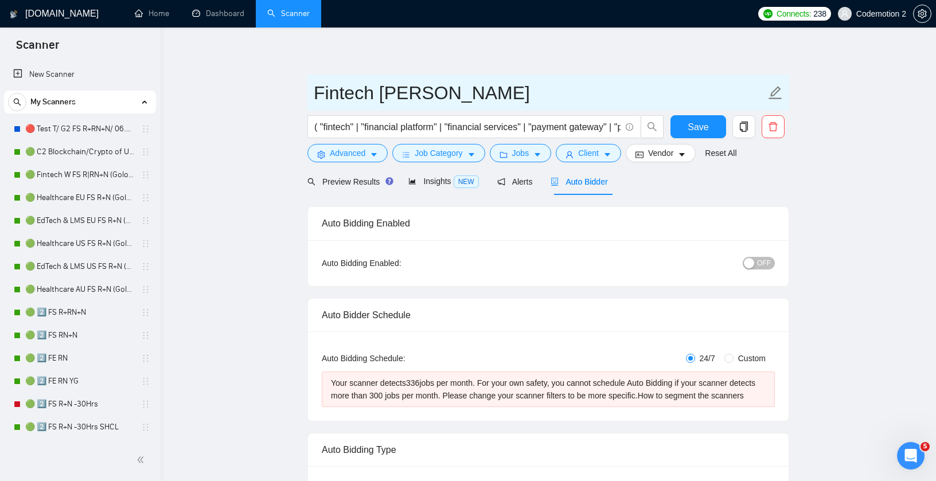
click at [547, 93] on input "Fintech Anton Pshenychnyj" at bounding box center [540, 93] width 452 height 29
type input "Fintech Anton Pshenychnyj US"
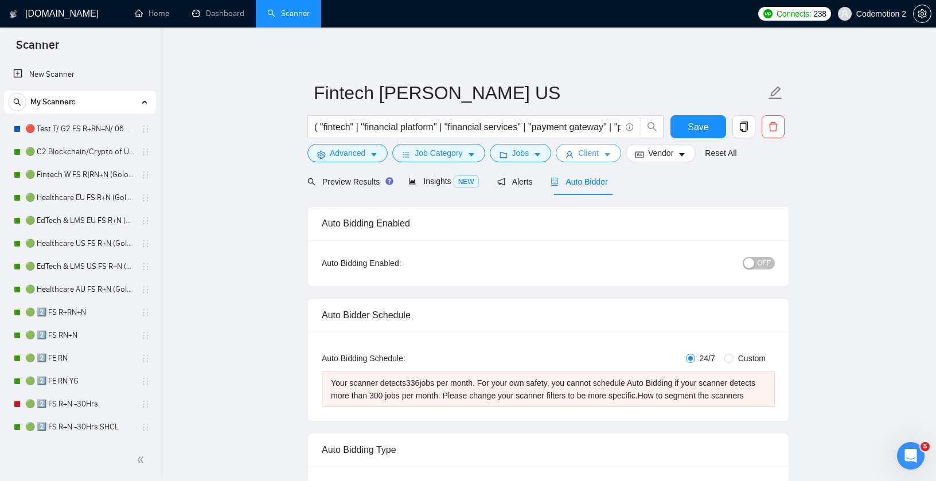
click at [611, 155] on icon "caret-down" at bounding box center [607, 155] width 8 height 8
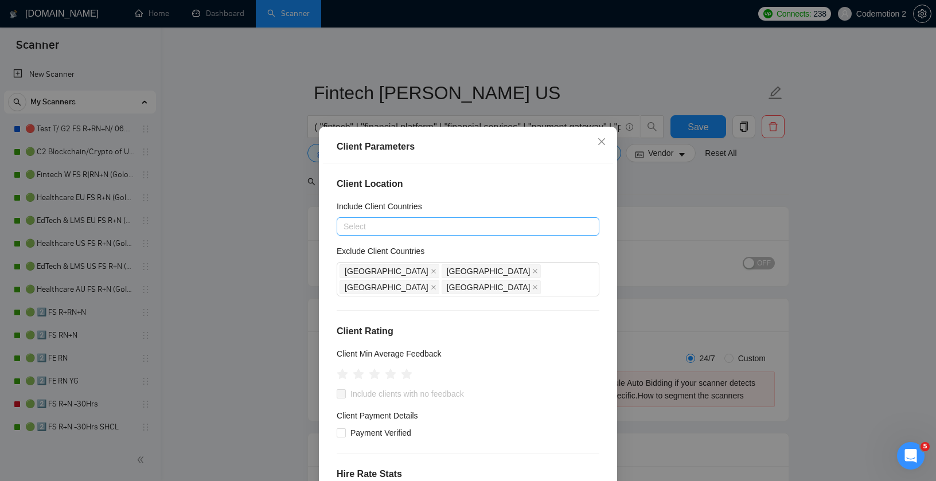
click at [410, 223] on div at bounding box center [461, 227] width 245 height 14
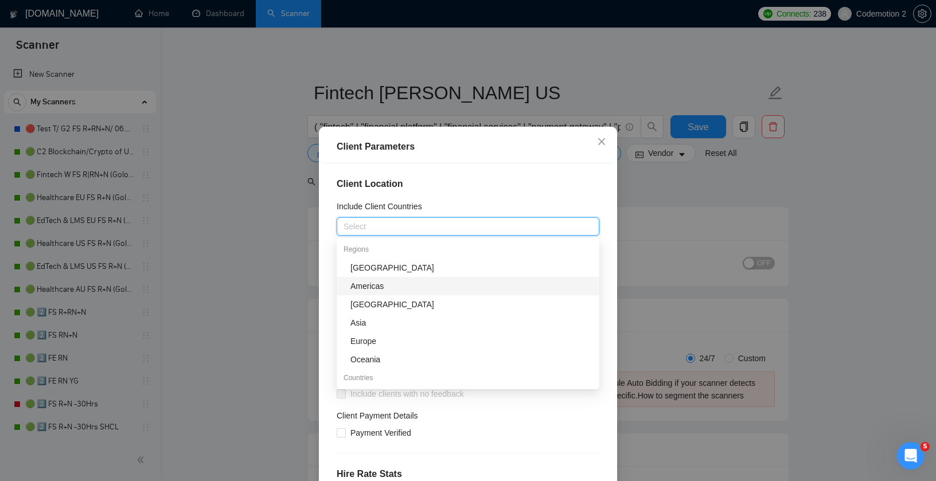
click at [380, 282] on div "Americas" at bounding box center [471, 286] width 242 height 13
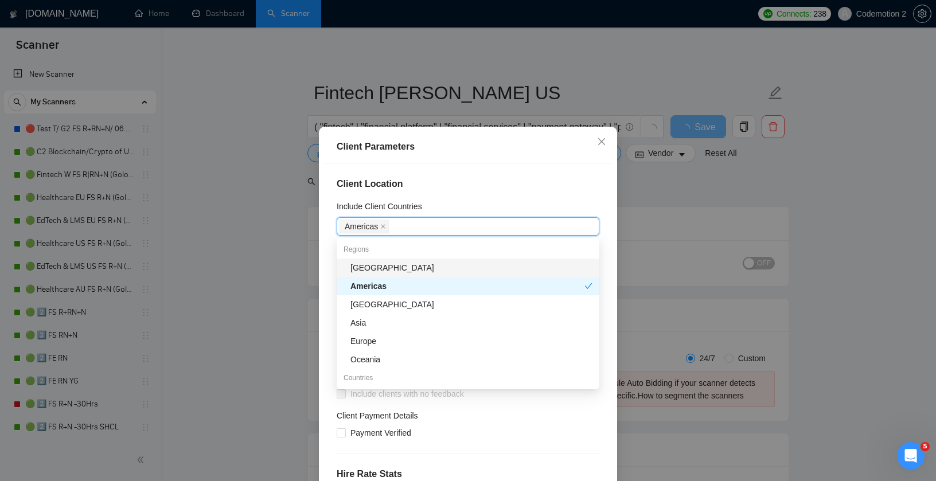
click at [605, 205] on div "Client Location Include Client Countries Americas Exclude Client Countries Indi…" at bounding box center [468, 331] width 290 height 337
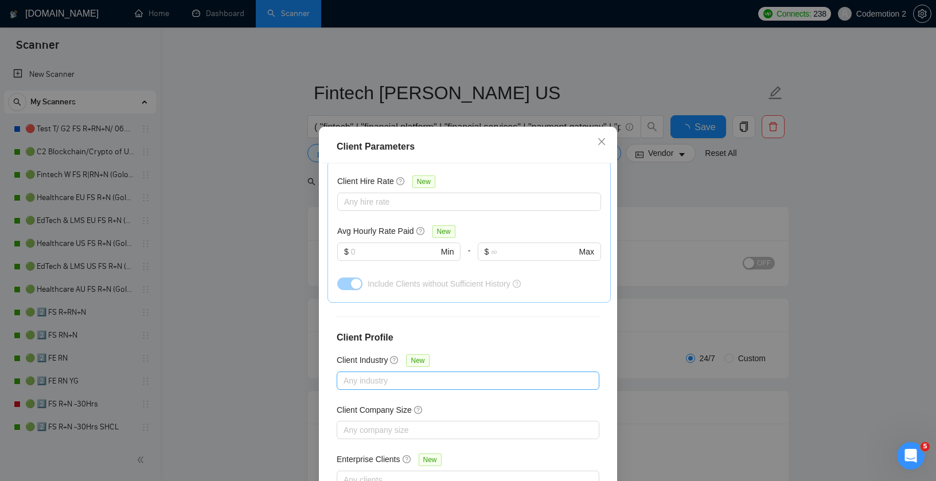
scroll to position [70, 0]
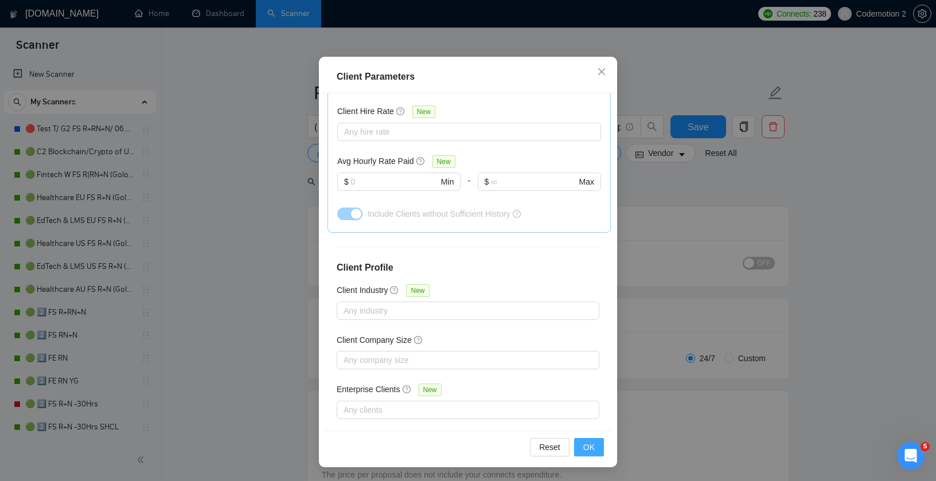
click at [588, 445] on span "OK" at bounding box center [588, 447] width 11 height 13
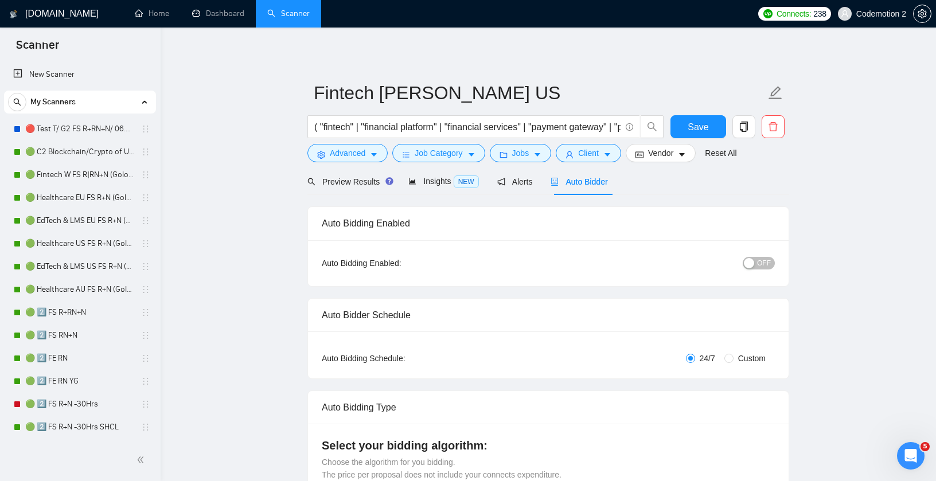
scroll to position [11, 0]
click at [344, 181] on span "Preview Results" at bounding box center [348, 181] width 83 height 9
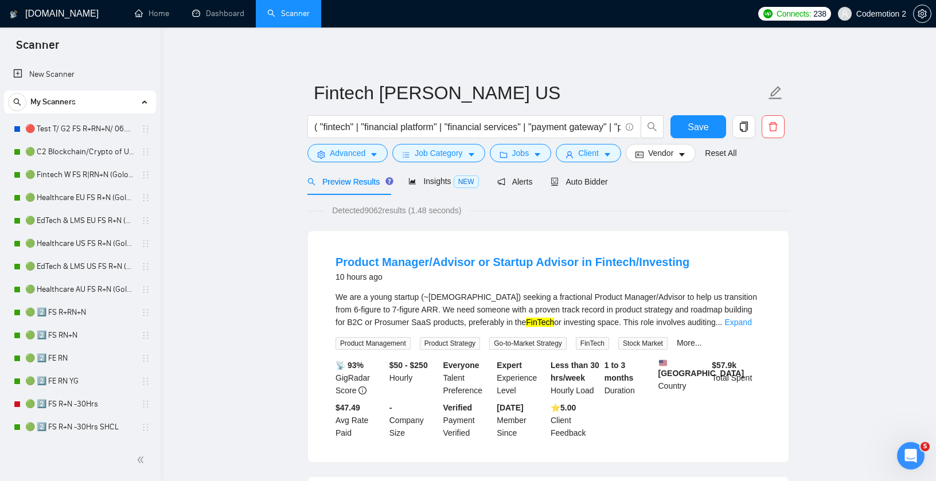
click at [523, 312] on div "We are a young startup (~1 year old) seeking a fractional Product Manager/Advis…" at bounding box center [547, 310] width 425 height 38
click at [373, 154] on icon "caret-down" at bounding box center [374, 155] width 6 height 3
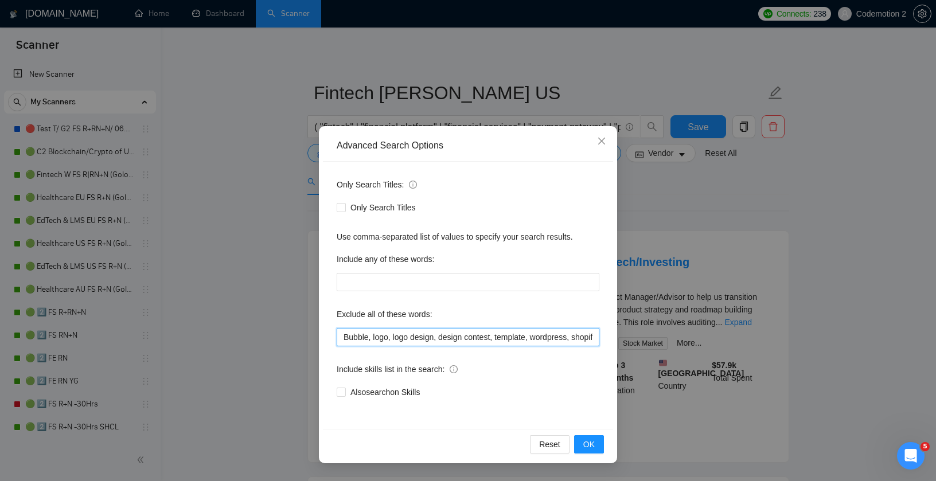
click at [414, 339] on input "Bubble, logo, logo design, design contest, template, wordpress, shopify, woocom…" at bounding box center [468, 337] width 263 height 18
click at [423, 336] on input "Bubble, logo, logo design, design contest, template, wordpress, shopify, woocom…" at bounding box center [468, 337] width 263 height 18
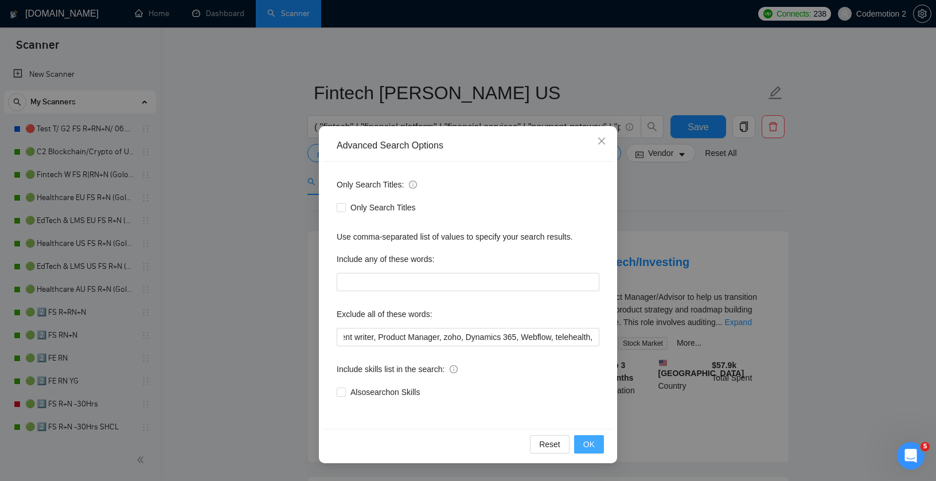
click at [599, 448] on button "OK" at bounding box center [589, 444] width 30 height 18
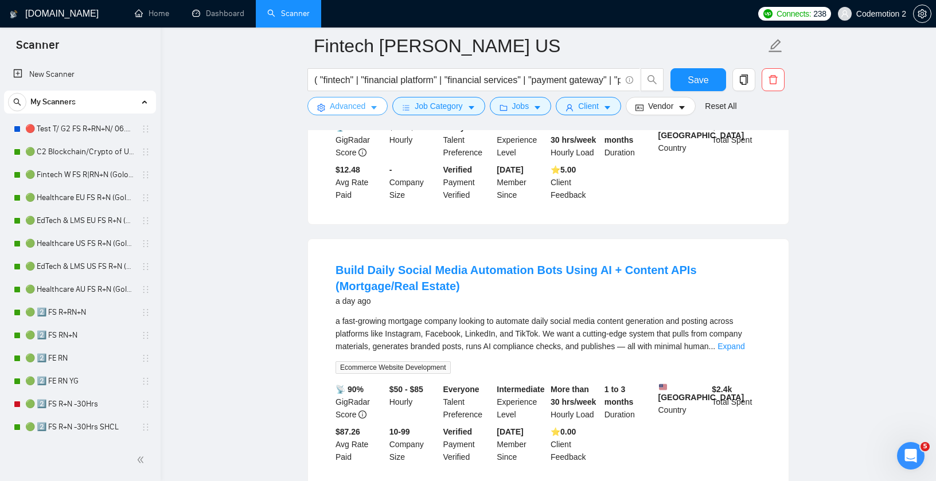
scroll to position [788, 0]
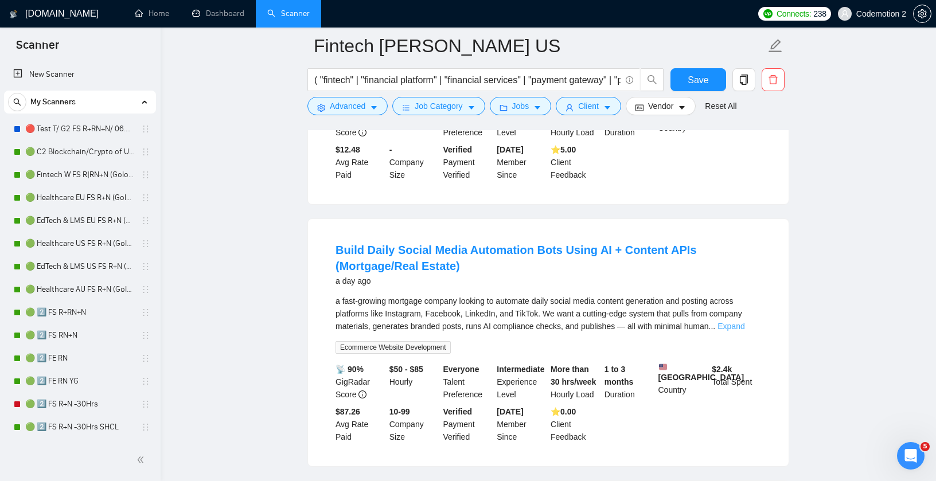
click at [744, 322] on link "Expand" at bounding box center [730, 326] width 27 height 9
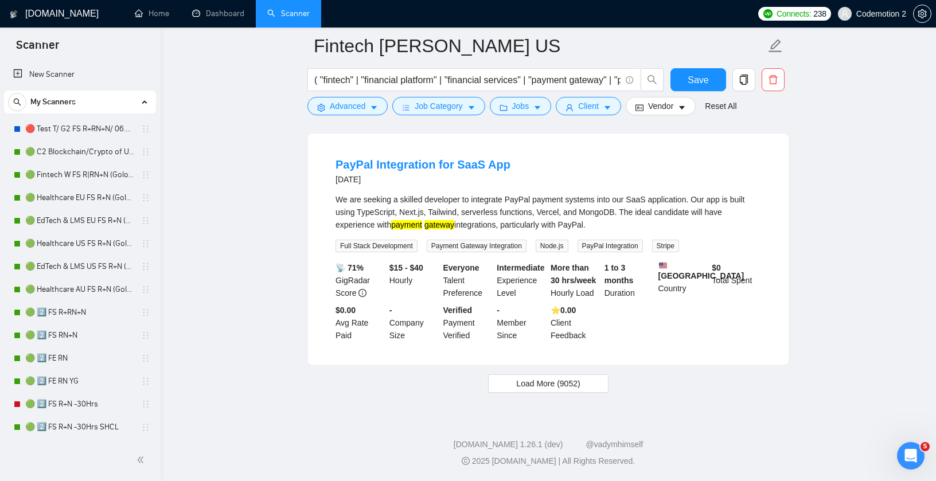
scroll to position [2674, 0]
click at [537, 382] on span "Load More (9052)" at bounding box center [548, 383] width 64 height 13
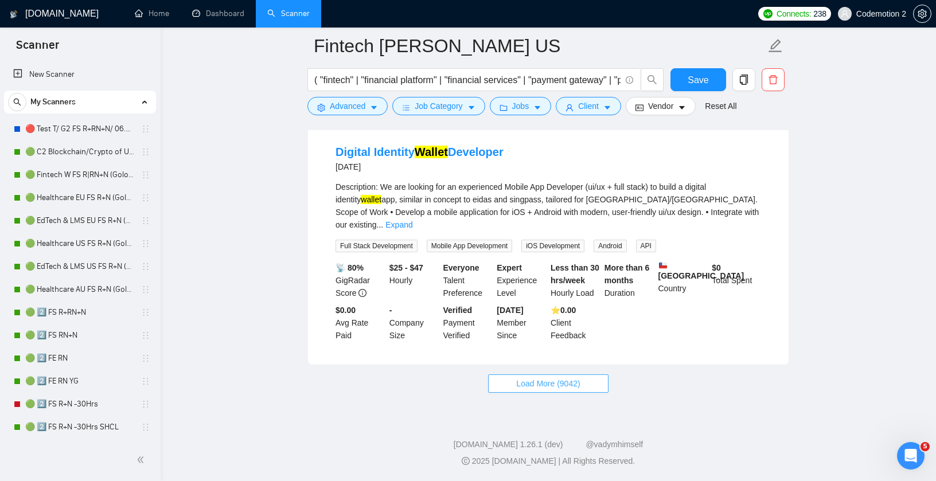
scroll to position [5227, 0]
click at [558, 386] on span "Load More (9042)" at bounding box center [548, 383] width 64 height 13
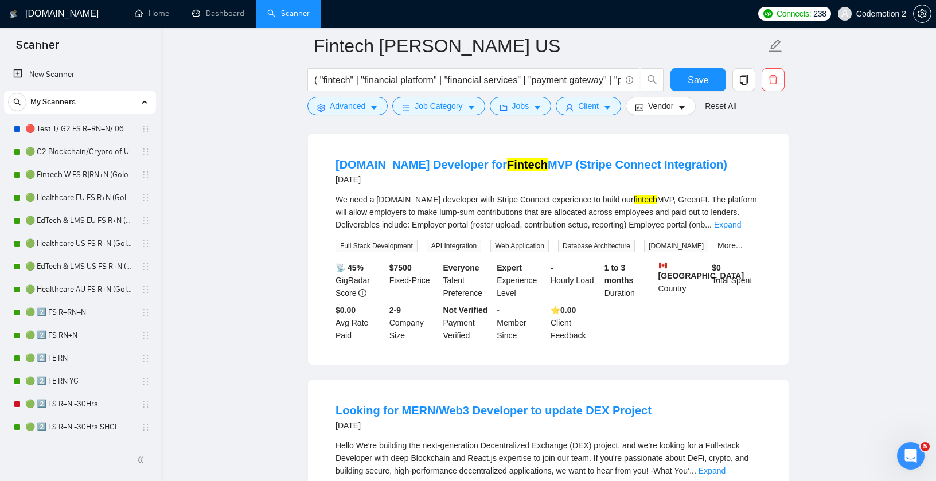
scroll to position [6390, 0]
click at [374, 107] on icon "caret-down" at bounding box center [374, 108] width 6 height 3
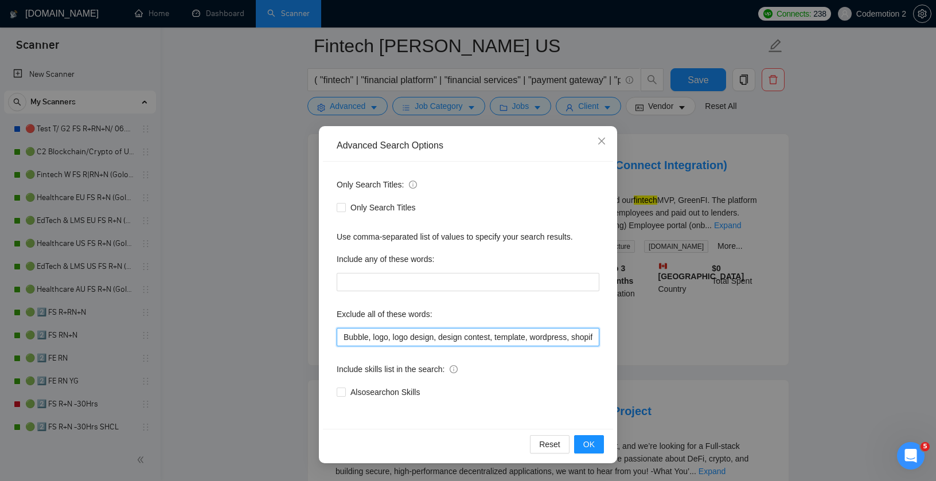
click at [369, 339] on input "Bubble, logo, logo design, design contest, template, wordpress, shopify, woocom…" at bounding box center [468, 337] width 263 height 18
click at [586, 442] on span "OK" at bounding box center [588, 444] width 11 height 13
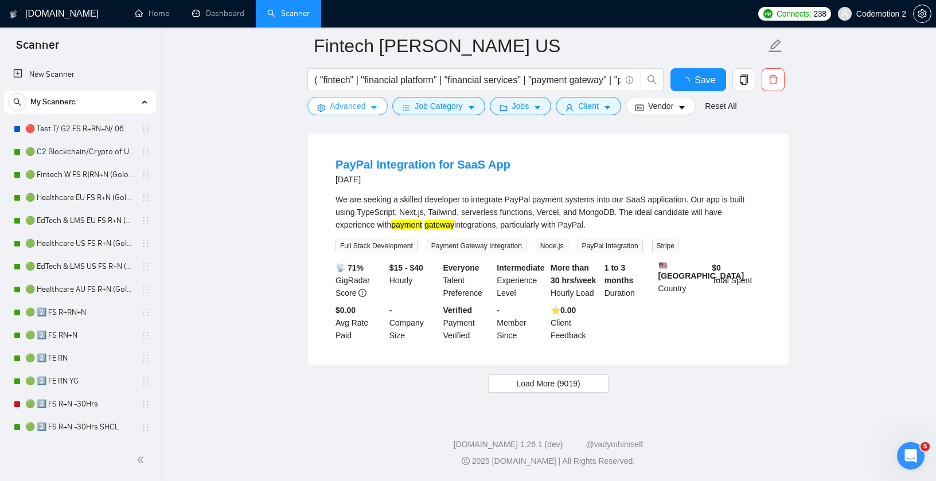
scroll to position [2435, 0]
click at [551, 384] on span "Load More (9019)" at bounding box center [548, 383] width 64 height 13
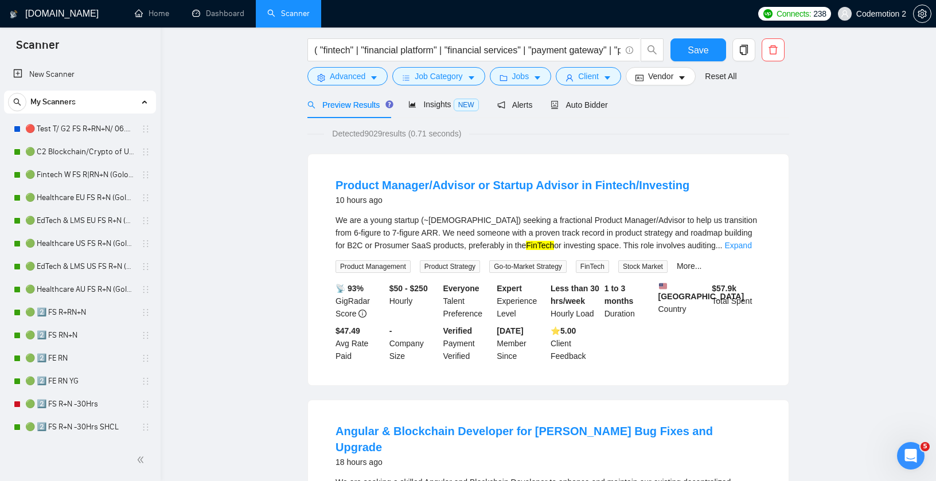
scroll to position [25, 0]
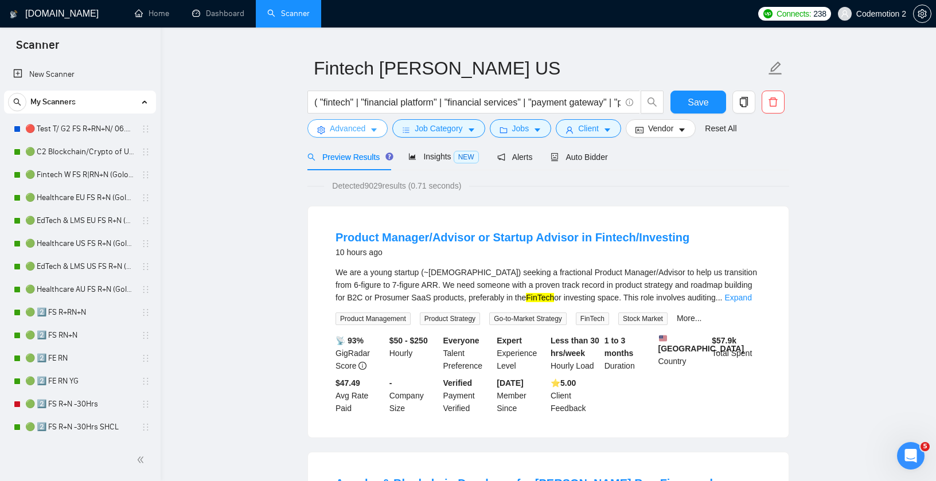
click at [375, 127] on icon "caret-down" at bounding box center [374, 130] width 8 height 8
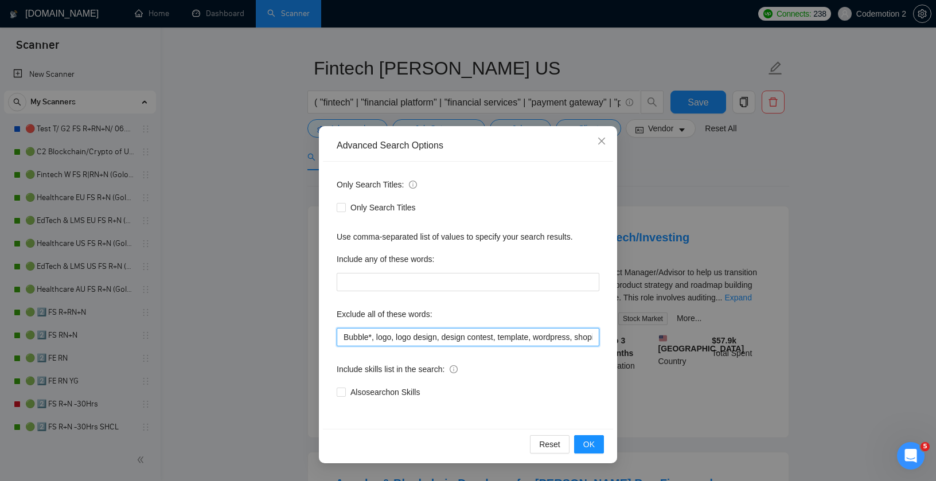
click at [444, 337] on input "Bubble*, logo, logo design, design contest, template, wordpress, shopify, wooco…" at bounding box center [468, 337] width 263 height 18
click at [429, 337] on input "Bubble*, logo, logo design, design contest, template, wordpress, shopify, wooco…" at bounding box center [468, 337] width 263 height 18
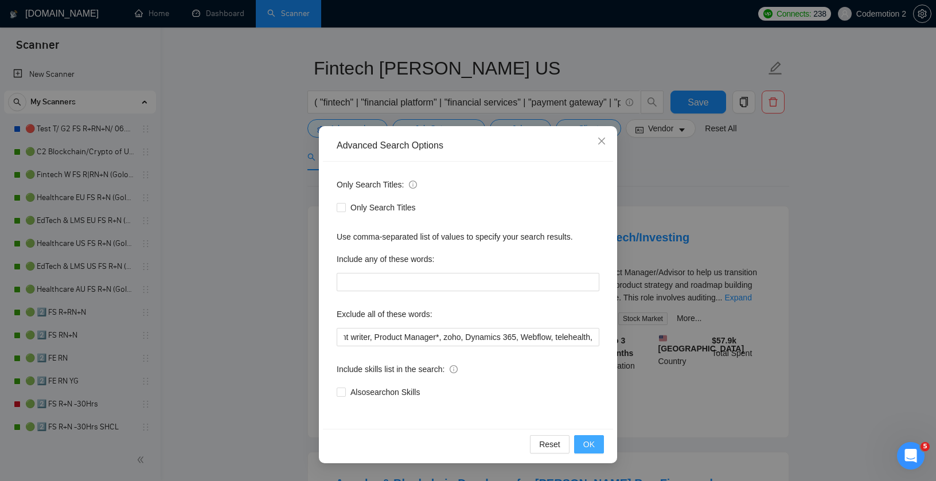
click at [591, 443] on span "OK" at bounding box center [588, 444] width 11 height 13
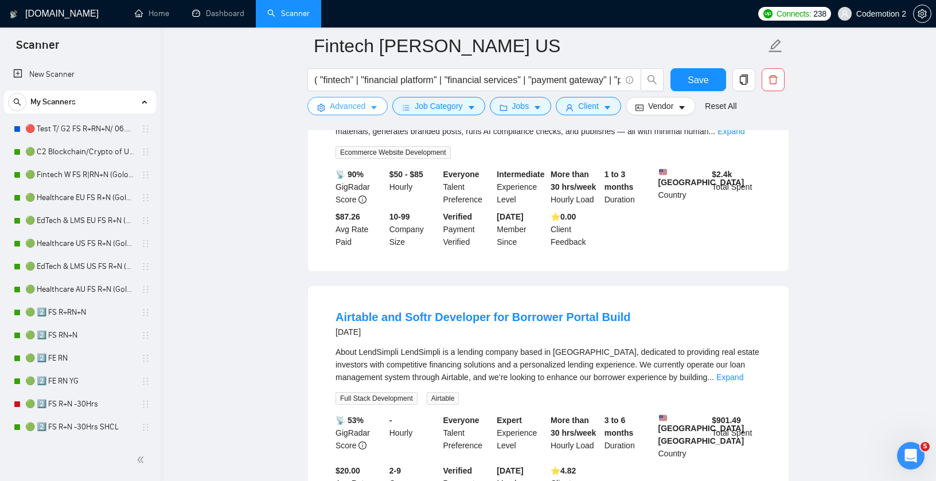
scroll to position [742, 0]
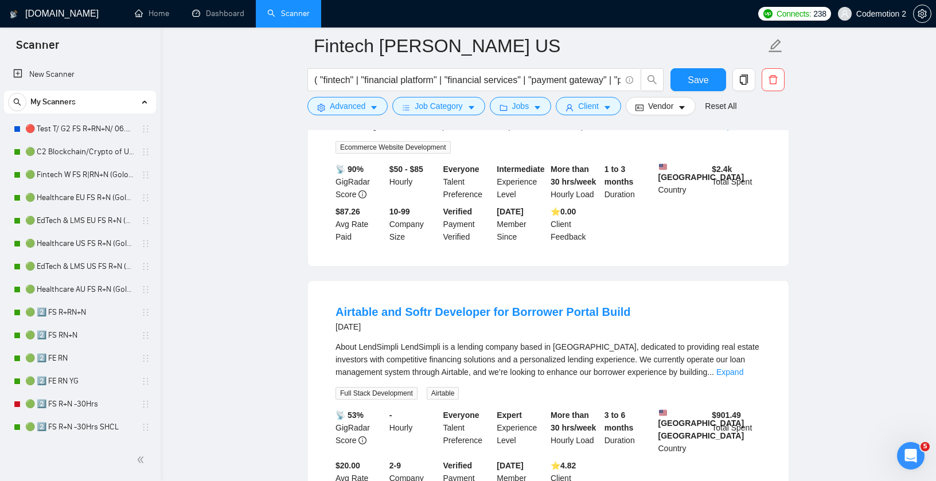
click at [757, 345] on div "About LendSimpli LendSimpli is a lending company based in Tampa, dedicated to p…" at bounding box center [547, 360] width 425 height 38
click at [743, 367] on link "Expand" at bounding box center [729, 371] width 27 height 9
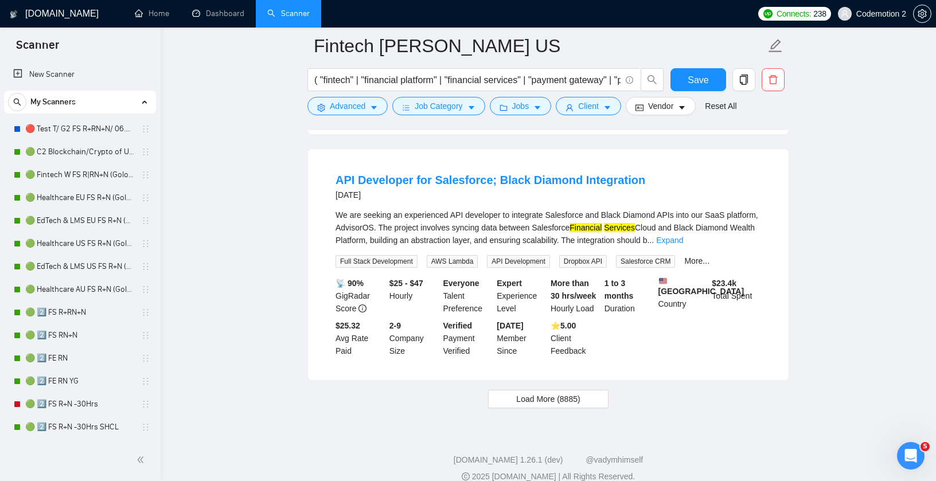
scroll to position [2599, 0]
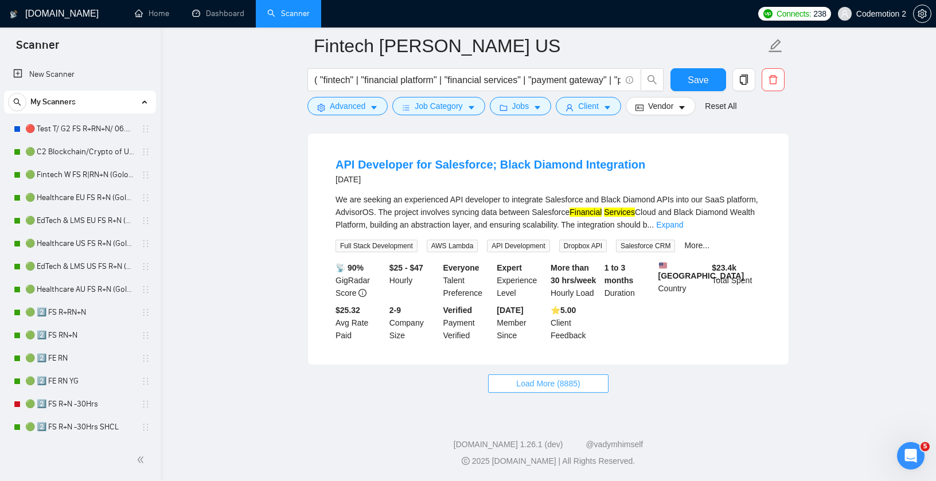
click at [545, 390] on span "Load More (8885)" at bounding box center [548, 383] width 64 height 13
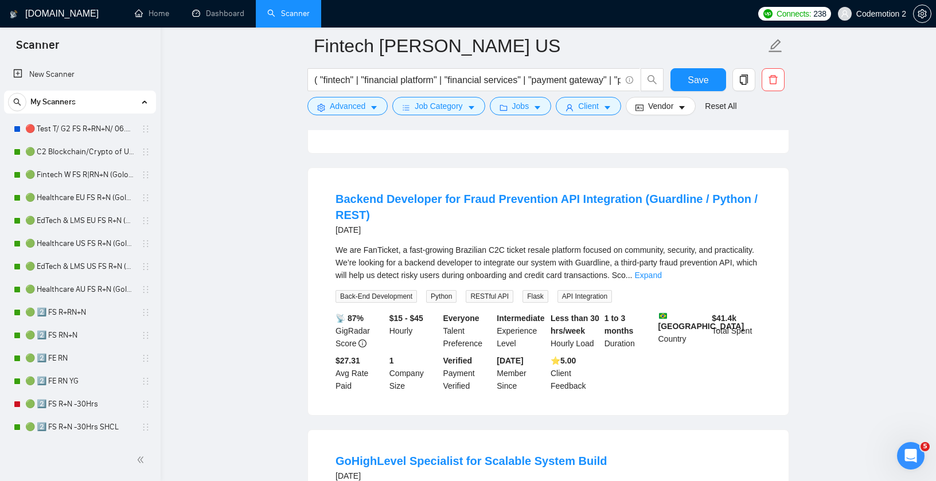
scroll to position [2775, 0]
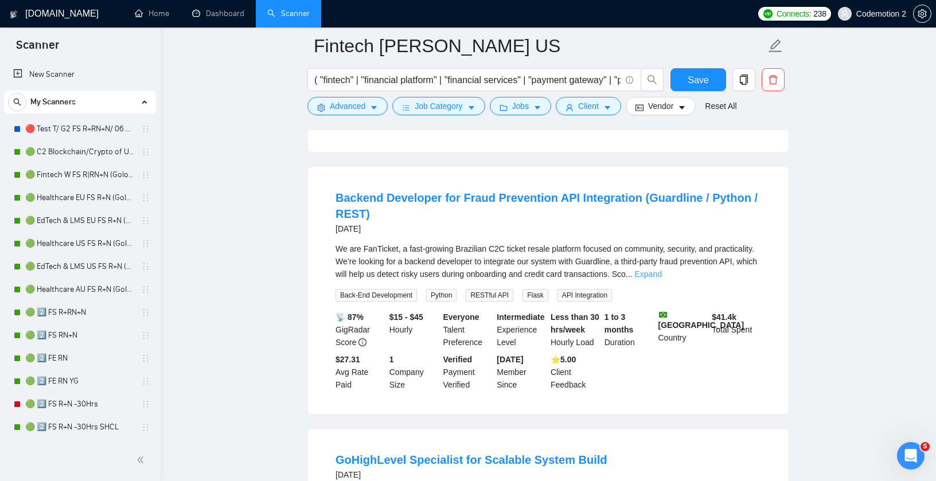
click at [662, 279] on link "Expand" at bounding box center [648, 273] width 27 height 9
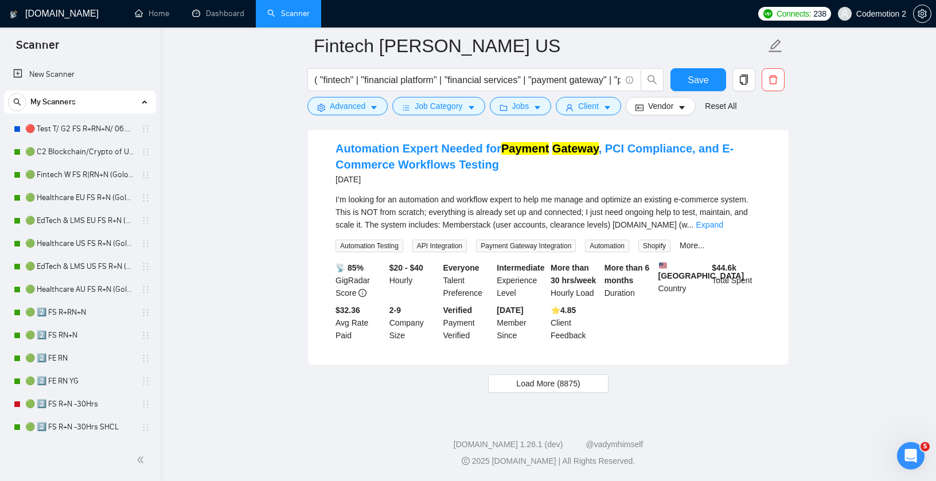
scroll to position [5457, 0]
click at [531, 384] on span "Load More (8875)" at bounding box center [548, 383] width 64 height 13
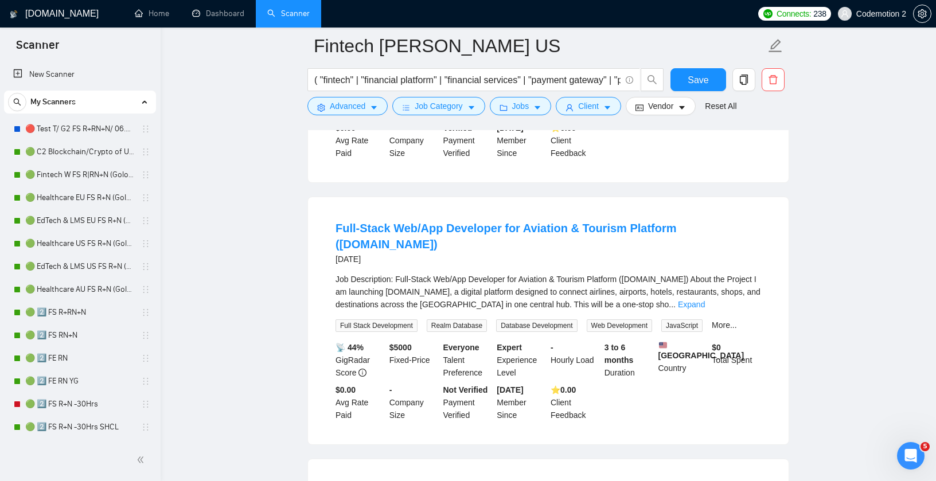
scroll to position [6556, 0]
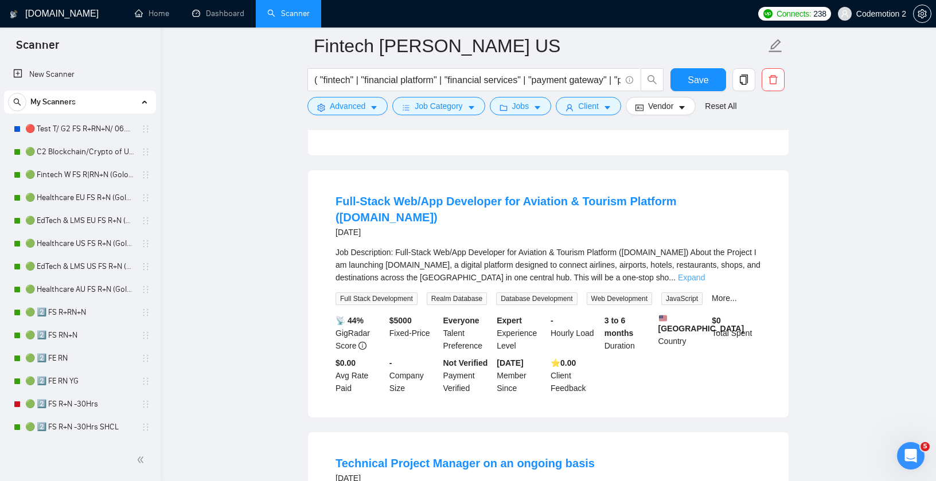
click at [705, 282] on link "Expand" at bounding box center [691, 277] width 27 height 9
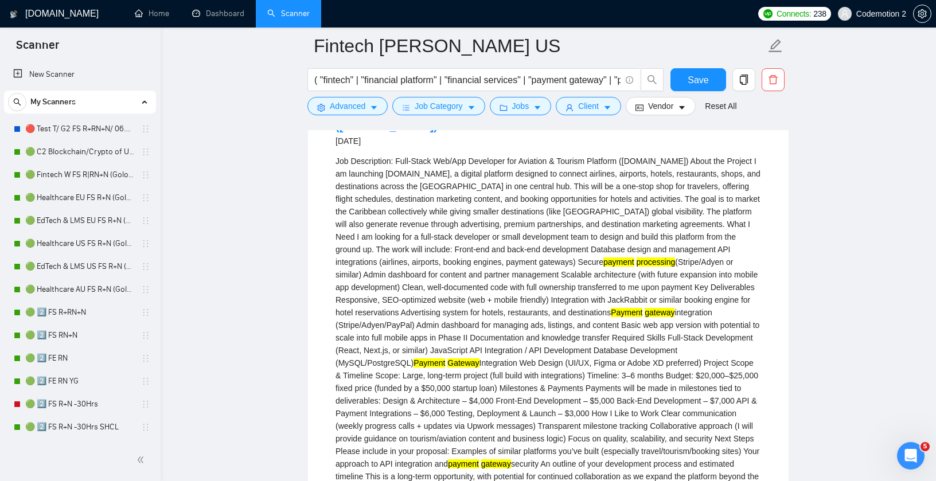
scroll to position [6646, 0]
drag, startPoint x: 515, startPoint y: 190, endPoint x: 533, endPoint y: 211, distance: 26.9
click at [533, 211] on li "Full-Stack Web/App Developer for Aviation & Tourism Platform (eflightmagazine.c…" at bounding box center [548, 355] width 453 height 522
click at [517, 276] on div "Job Description: Full-Stack Web/App Developer for Aviation & Tourism Platform (…" at bounding box center [547, 326] width 425 height 341
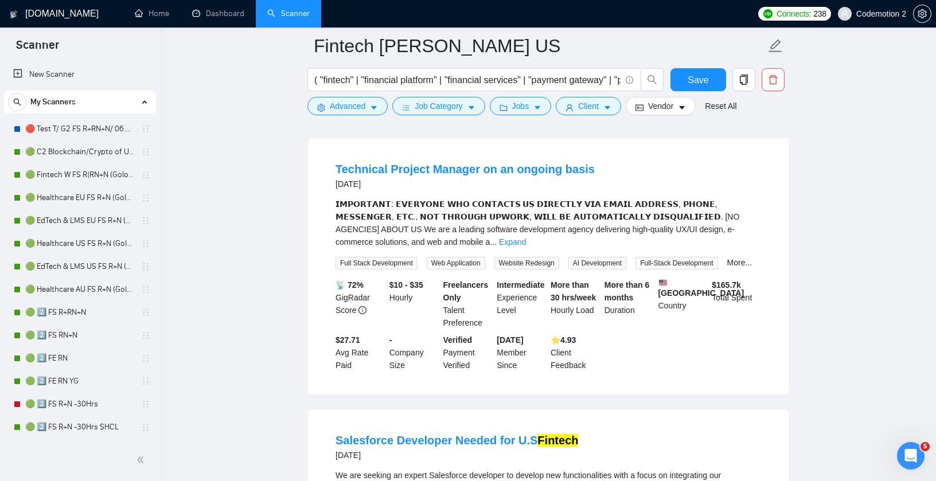
scroll to position [7156, 0]
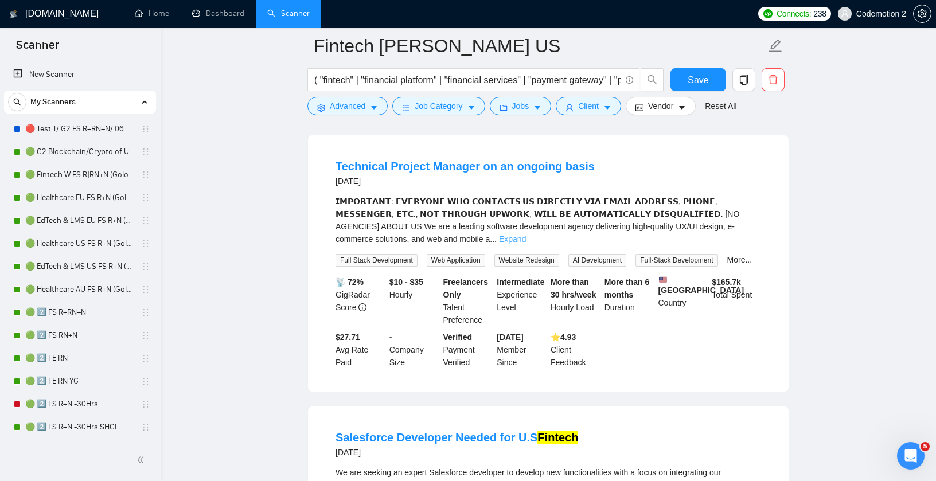
click at [526, 244] on link "Expand" at bounding box center [512, 238] width 27 height 9
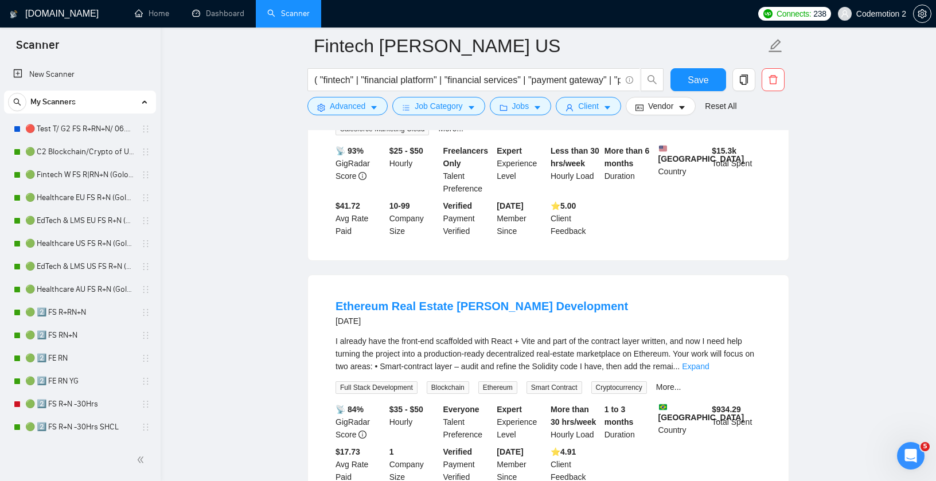
scroll to position [7955, 0]
drag, startPoint x: 324, startPoint y: 171, endPoint x: 448, endPoint y: 169, distance: 123.8
click at [448, 169] on li "Salesforce Developer Needed for U.S Fintech 9 days ago We are seeking an expert…" at bounding box center [548, 129] width 453 height 234
copy link "Salesforce Developer"
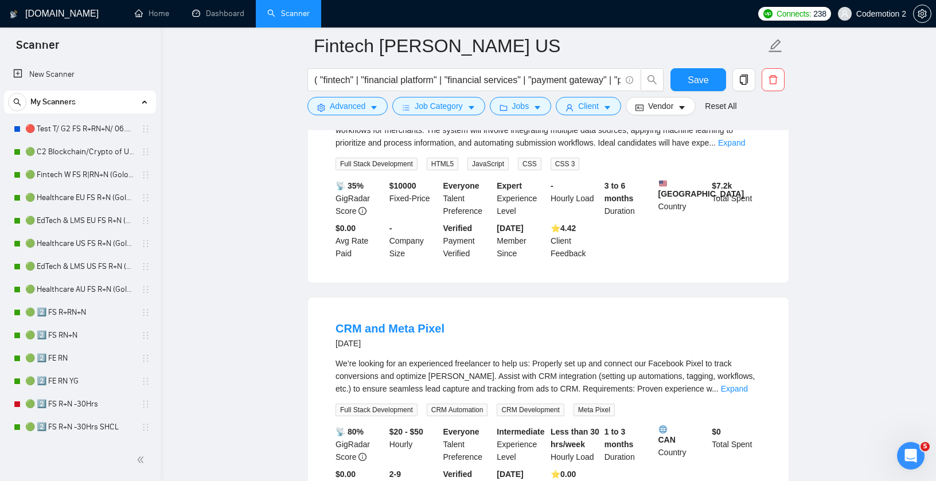
scroll to position [8428, 0]
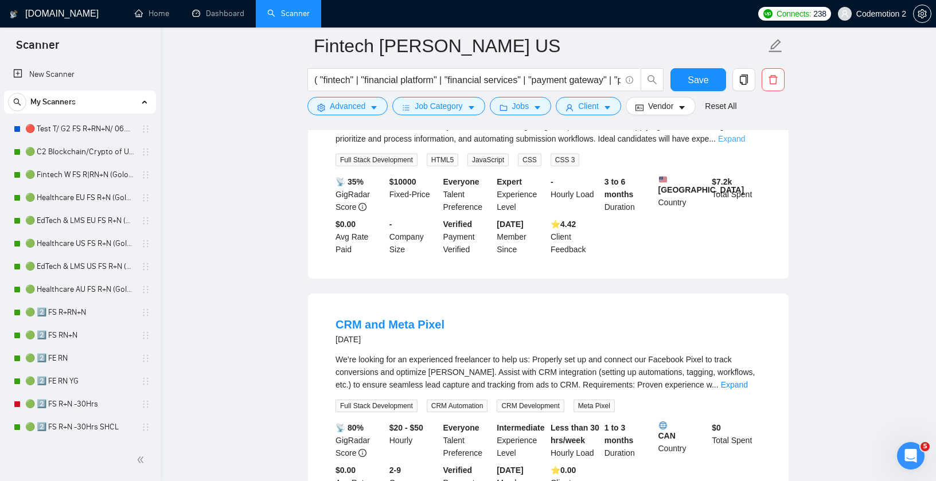
click at [745, 143] on link "Expand" at bounding box center [731, 138] width 27 height 9
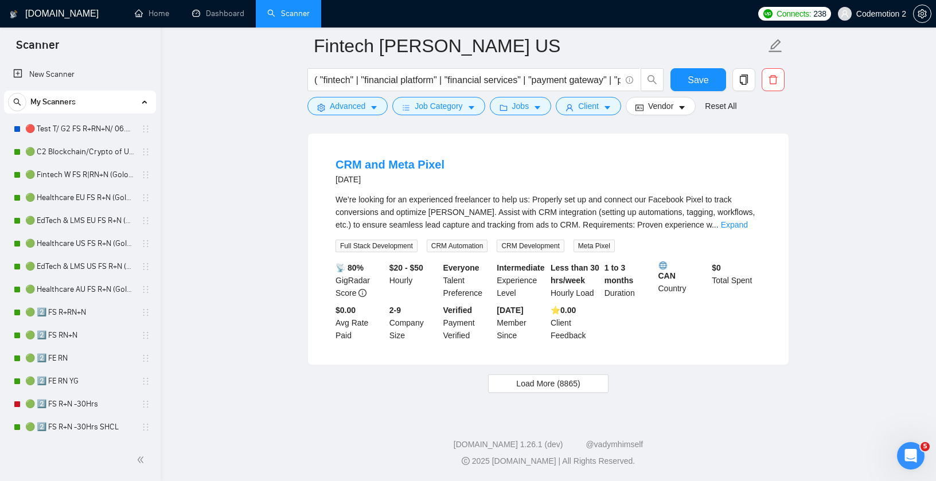
scroll to position [8765, 0]
click at [565, 389] on span "Load More (8865)" at bounding box center [548, 383] width 64 height 13
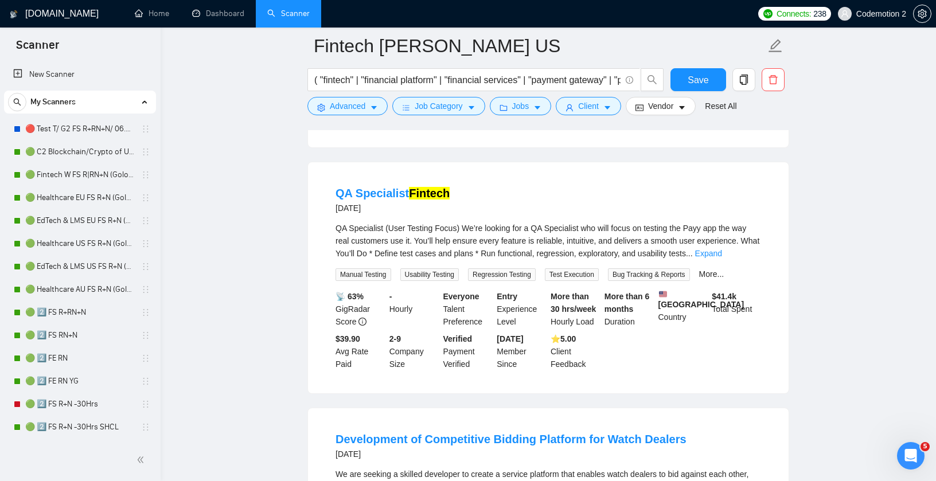
scroll to position [9076, 0]
drag, startPoint x: 325, startPoint y: 345, endPoint x: 405, endPoint y: 339, distance: 80.4
click at [405, 339] on li "QA Specialist Fintech 10 days ago QA Specialist (User Testing Focus) We’re look…" at bounding box center [548, 279] width 453 height 204
copy link "QA Specialist"
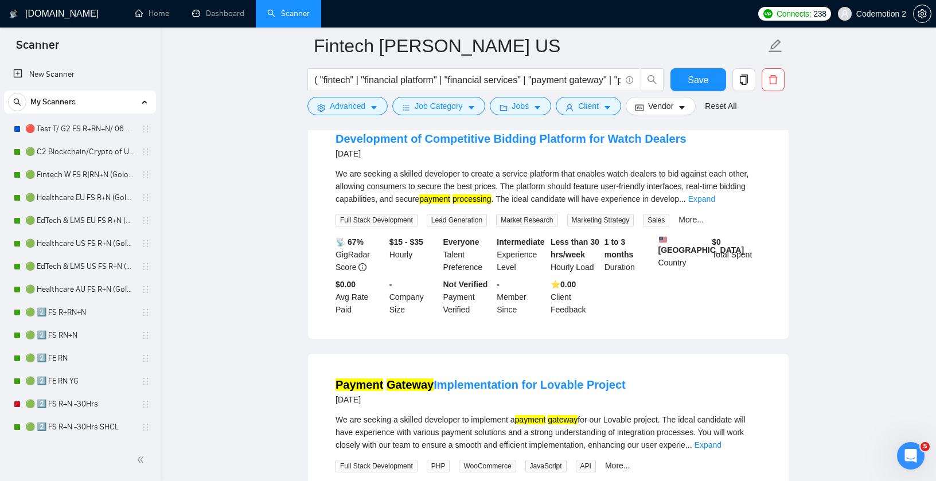
scroll to position [9408, 0]
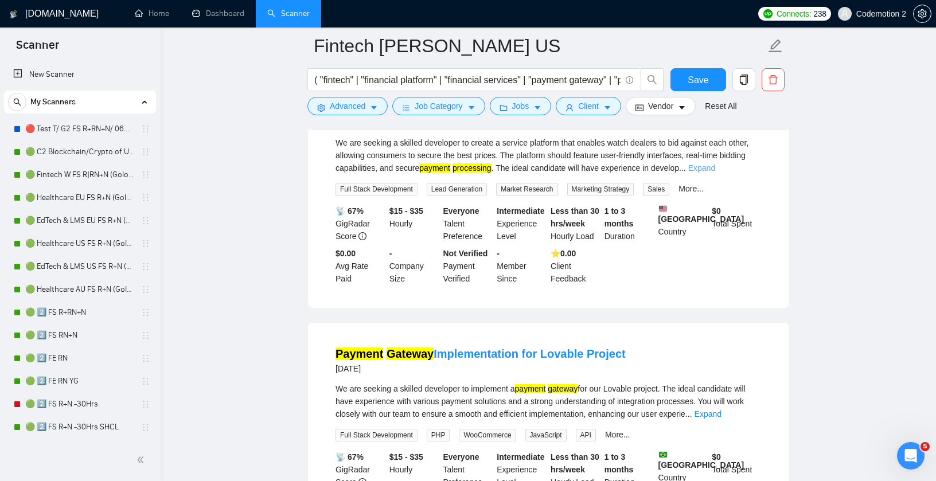
click at [715, 173] on link "Expand" at bounding box center [701, 167] width 27 height 9
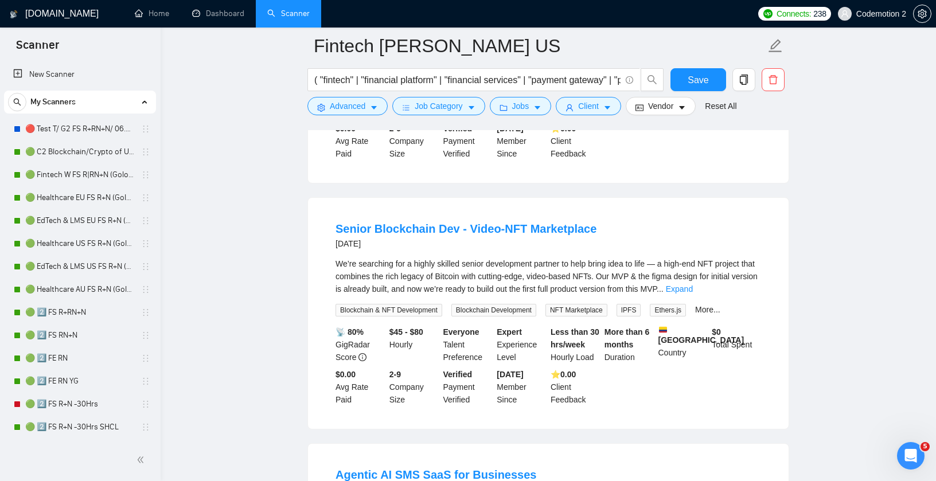
scroll to position [10323, 0]
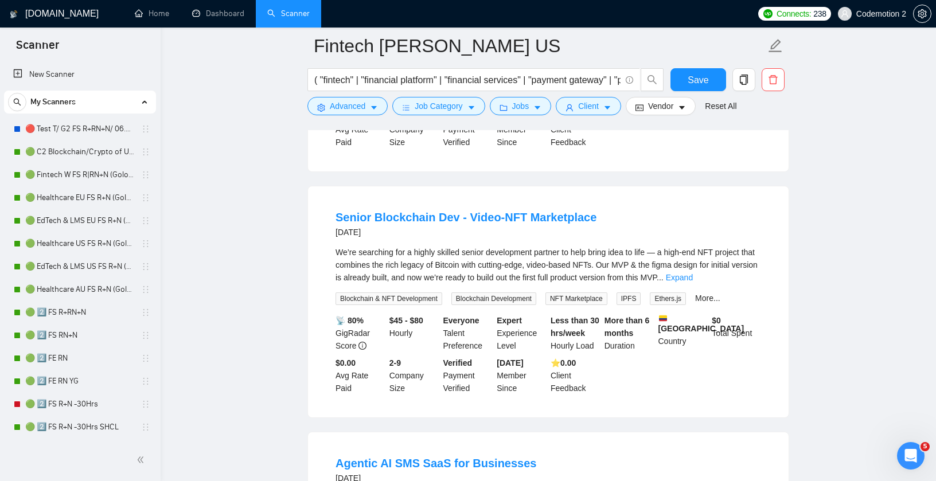
click at [694, 36] on link "Expand" at bounding box center [680, 31] width 27 height 9
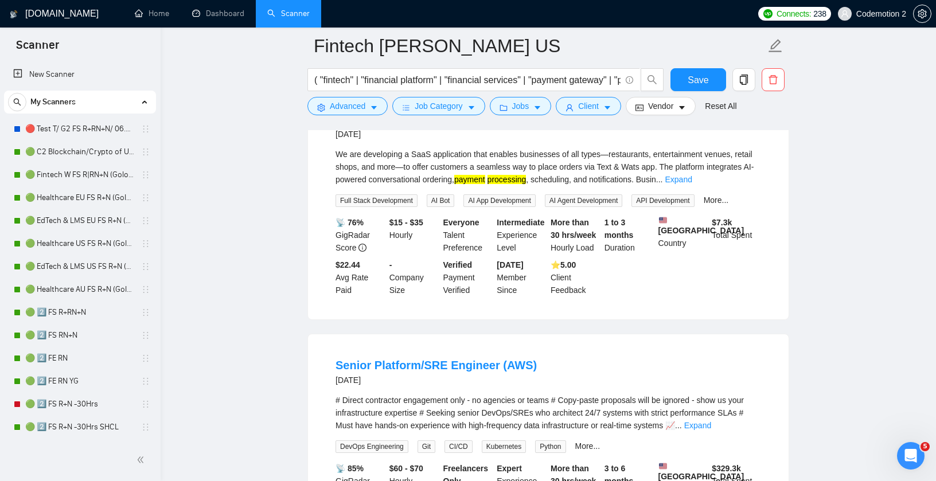
scroll to position [10782, 0]
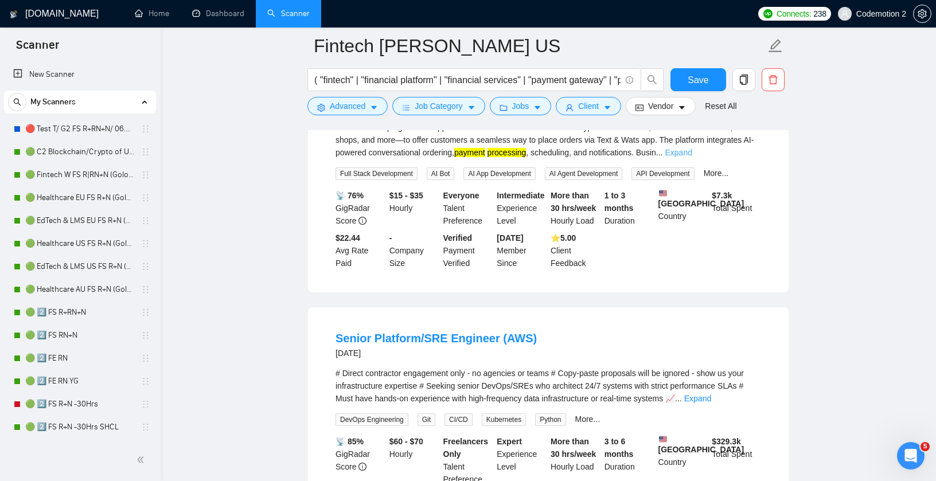
click at [691, 157] on link "Expand" at bounding box center [677, 152] width 27 height 9
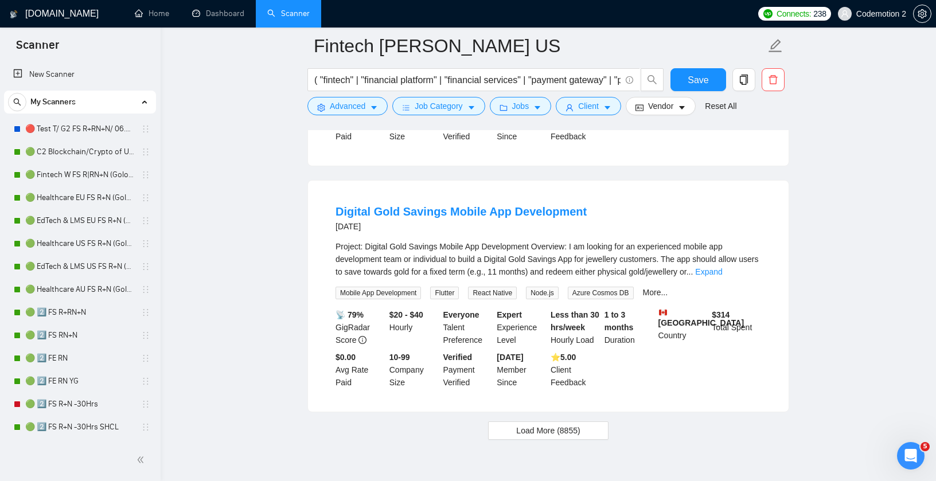
scroll to position [11211, 0]
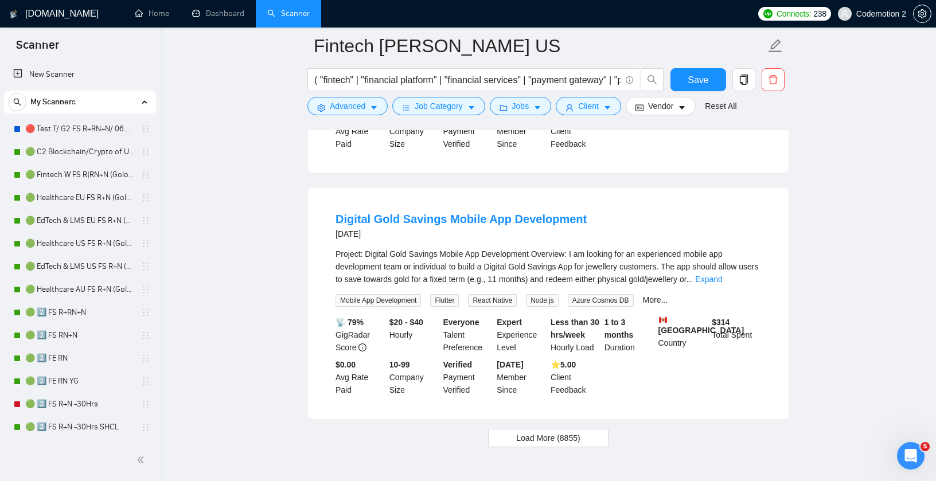
click at [711, 25] on link "Expand" at bounding box center [697, 20] width 27 height 9
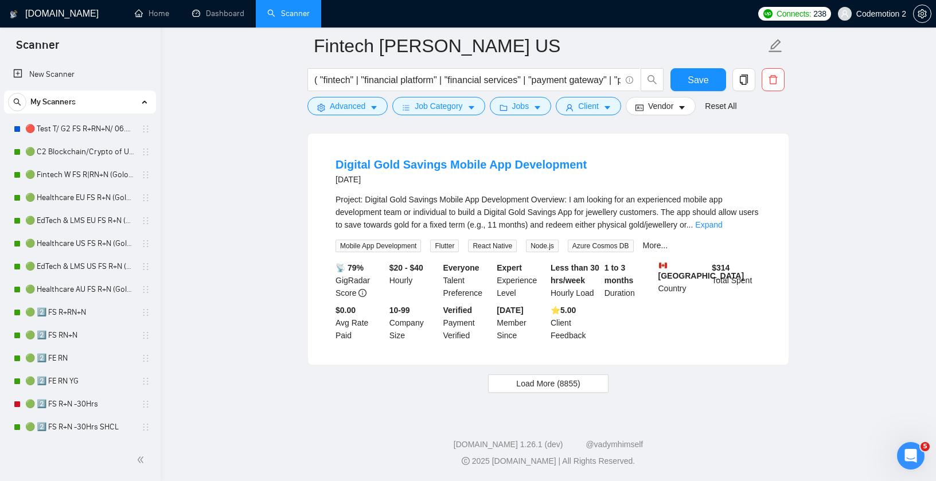
scroll to position [12005, 0]
click at [543, 380] on span "Load More (8855)" at bounding box center [548, 383] width 64 height 13
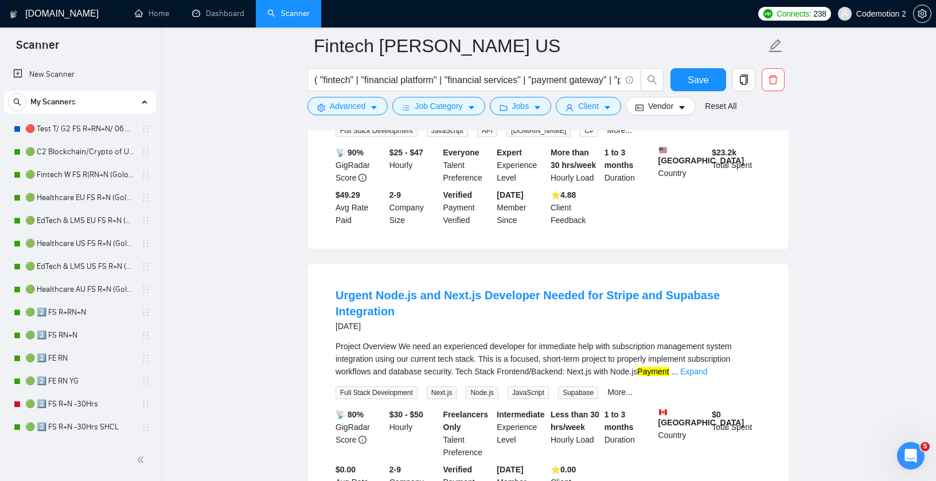
scroll to position [12146, 0]
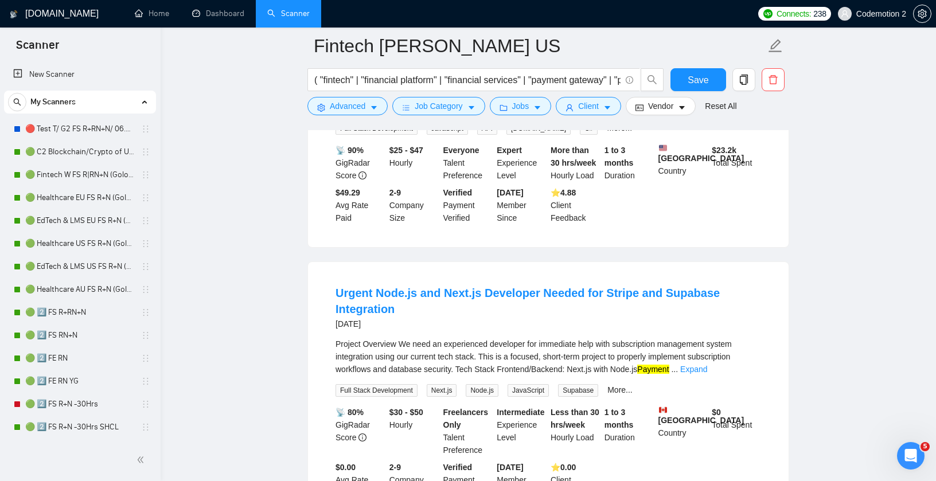
click at [741, 112] on link "Expand" at bounding box center [727, 107] width 27 height 9
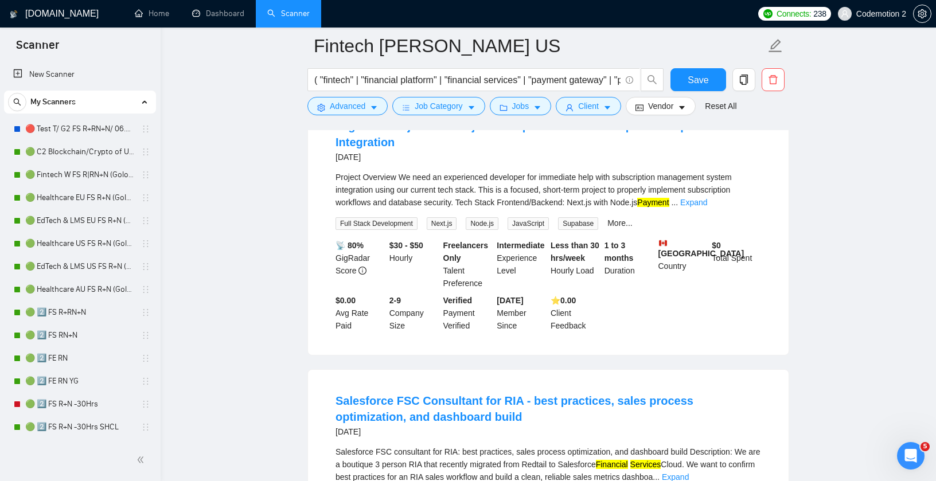
scroll to position [12611, 0]
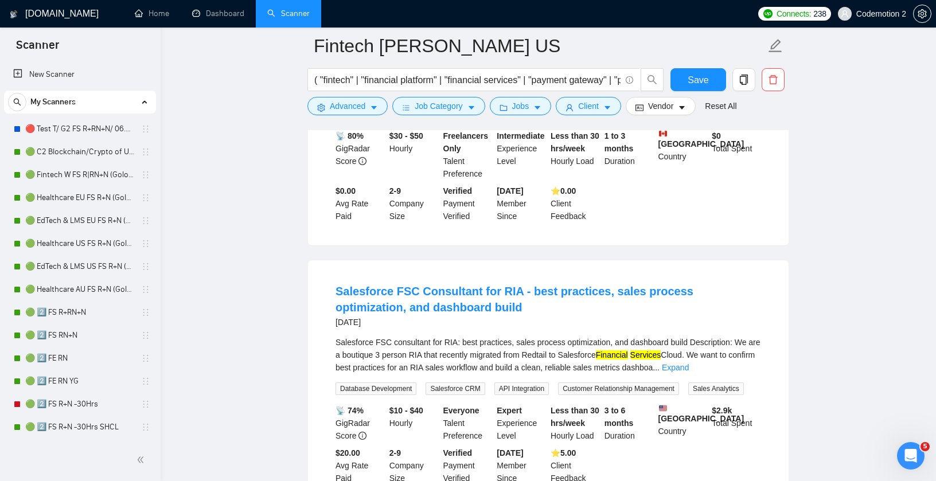
click at [707, 97] on link "Expand" at bounding box center [693, 92] width 27 height 9
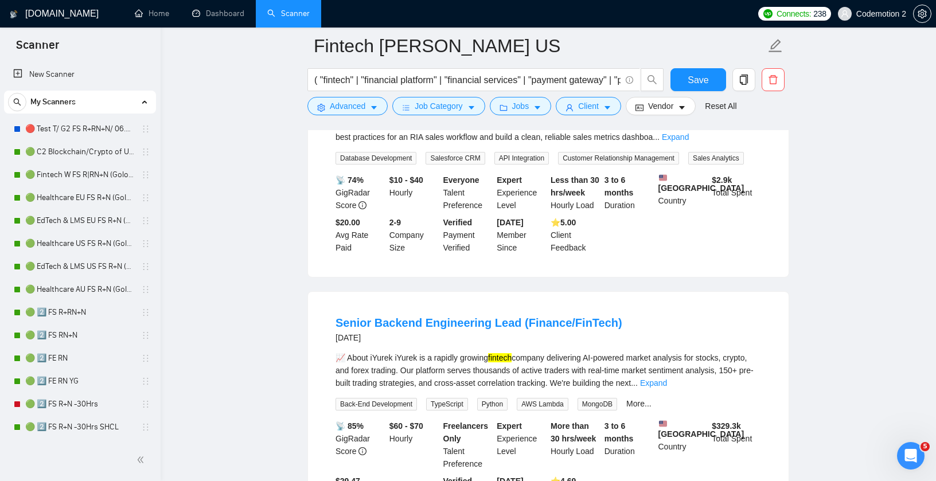
scroll to position [13032, 0]
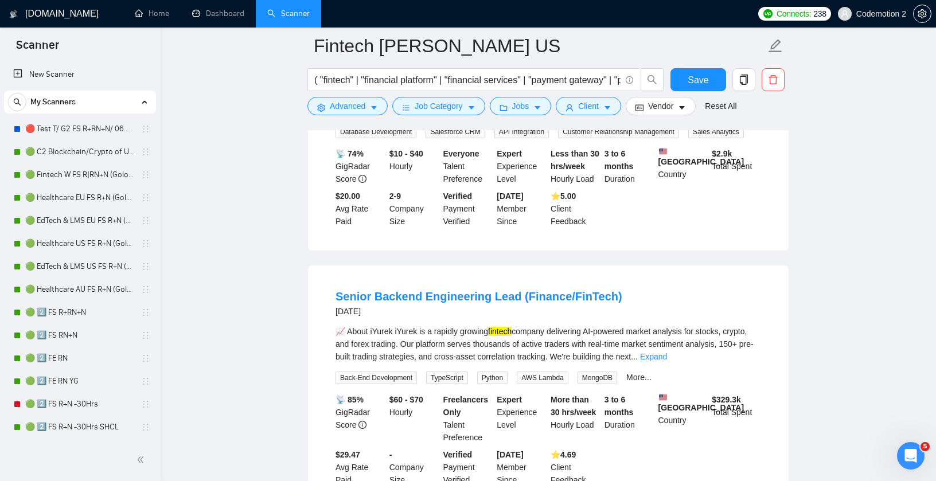
drag, startPoint x: 328, startPoint y: 262, endPoint x: 475, endPoint y: 259, distance: 146.8
click at [475, 237] on li "Salesforce FSC Consultant for RIA - best practices, sales process optimization,…" at bounding box center [548, 127] width 453 height 220
copy link "Salesforce FSC Consultant"
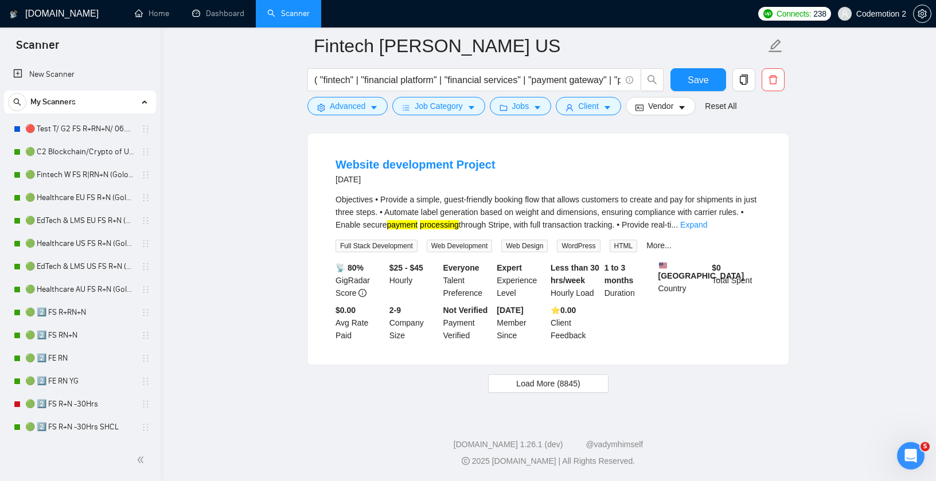
scroll to position [14909, 0]
click at [707, 229] on link "Expand" at bounding box center [693, 224] width 27 height 9
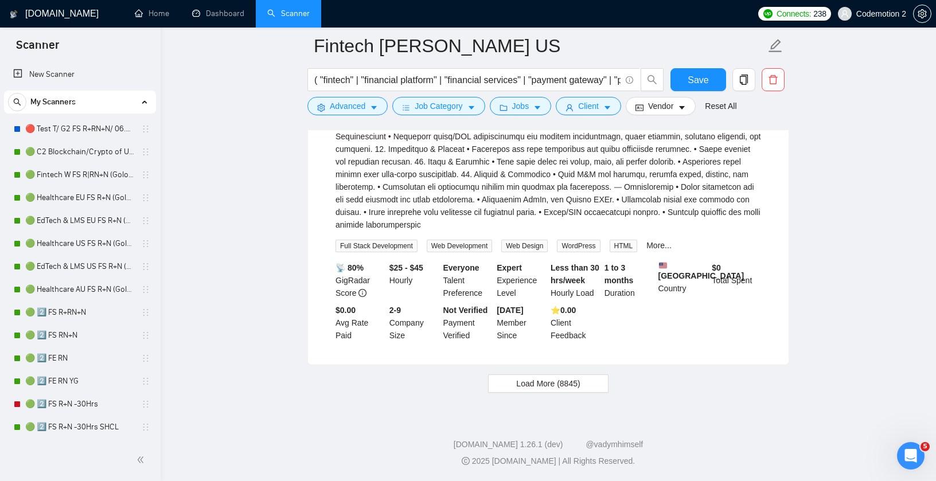
scroll to position [15189, 0]
click at [496, 82] on input "( "fintech" | "financial platform" | "financial services" | "payment gateway" |…" at bounding box center [467, 80] width 306 height 14
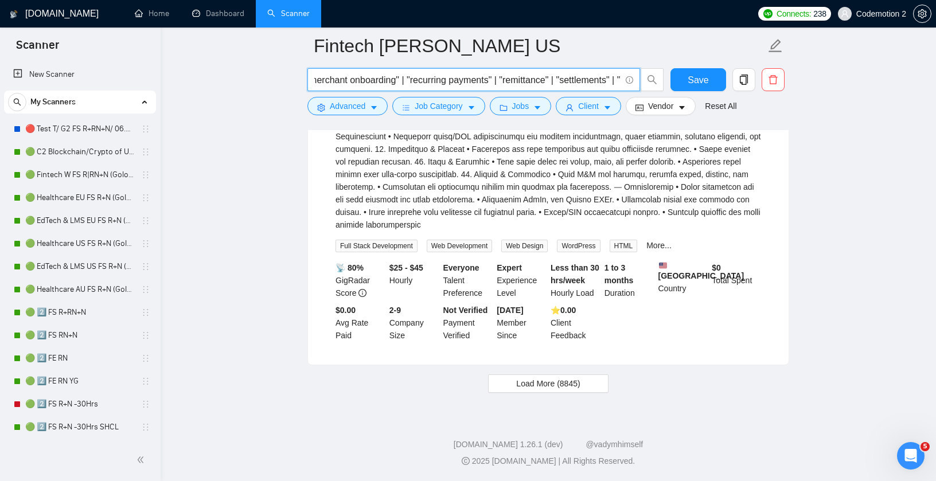
scroll to position [14600, 0]
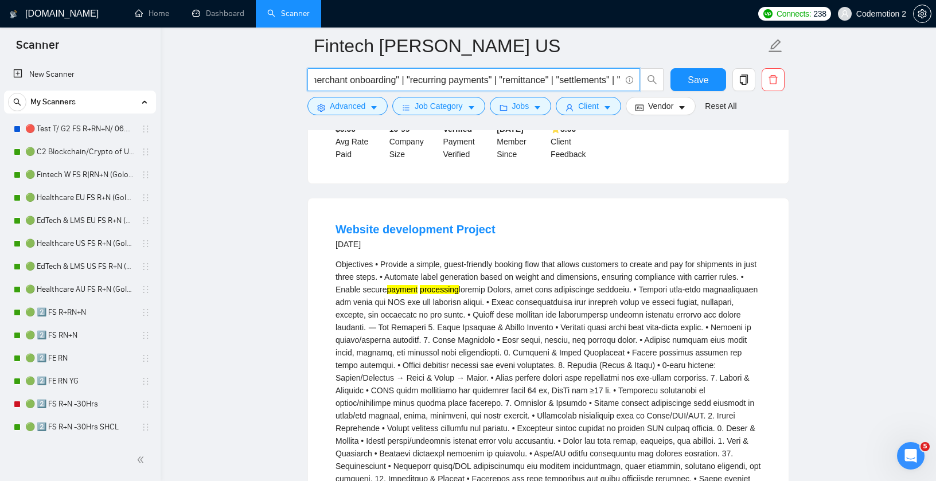
click at [404, 79] on input "( "fintech" | "financial platform" | "financial services" | "payment gateway" |…" at bounding box center [467, 80] width 306 height 14
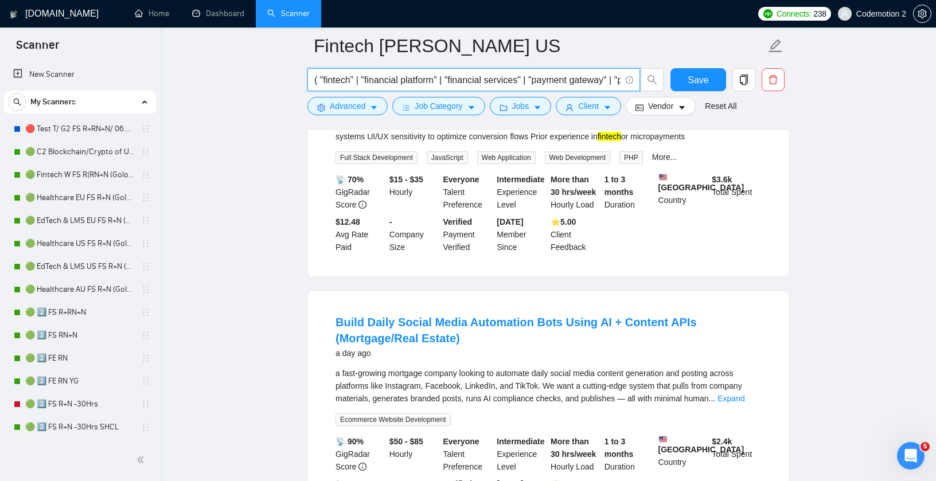
scroll to position [0, 0]
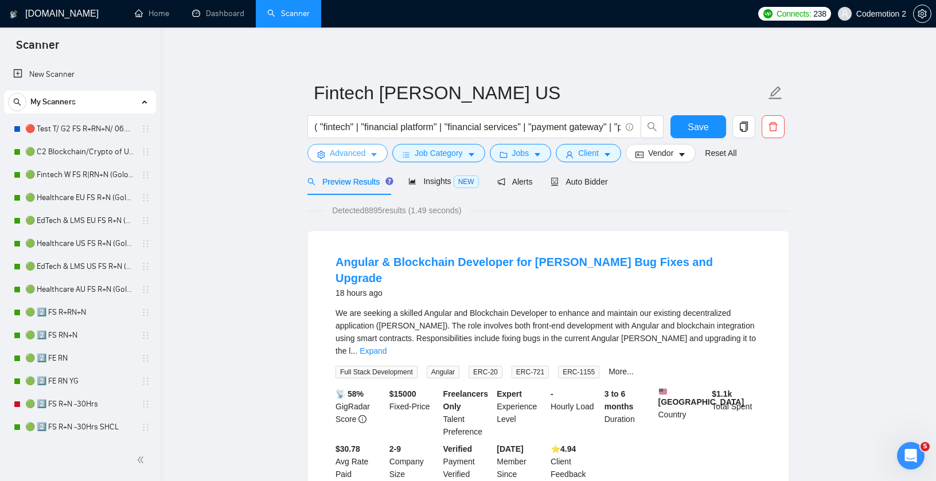
click at [377, 151] on icon "caret-down" at bounding box center [374, 155] width 8 height 8
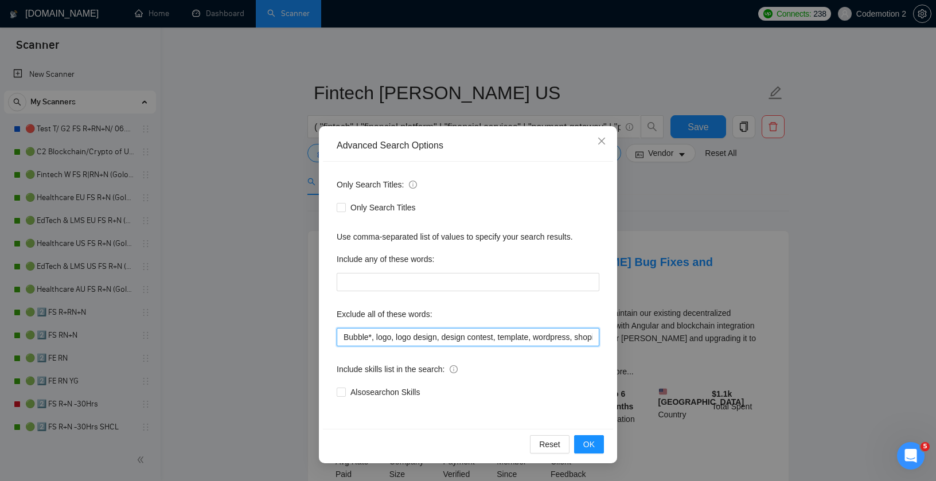
click at [386, 335] on input "Bubble*, logo, logo design, design contest, template, wordpress, shopify, wooco…" at bounding box center [468, 337] width 263 height 18
paste input "aviation, Salesforce Developer, QA Specialist, Salesforce Consultant,"
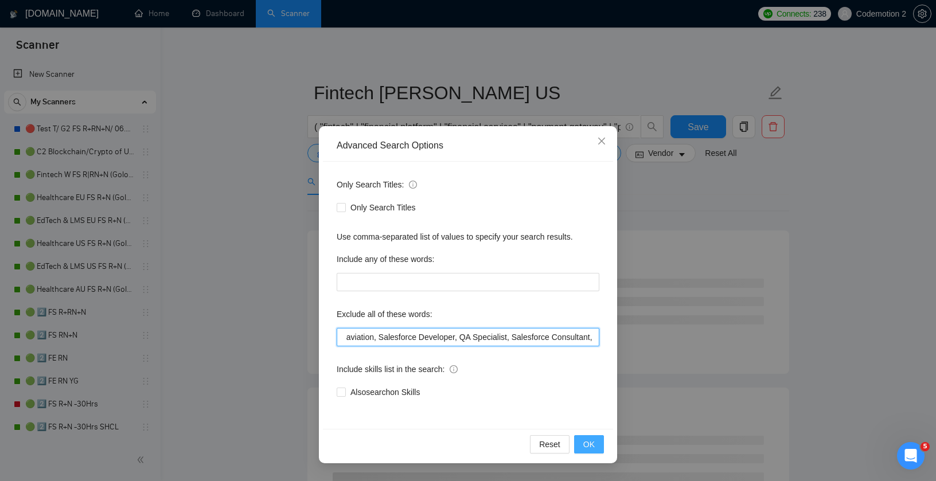
type input "Bubble*, logo, logo design, design contest, template, wordpress, shopify, wooco…"
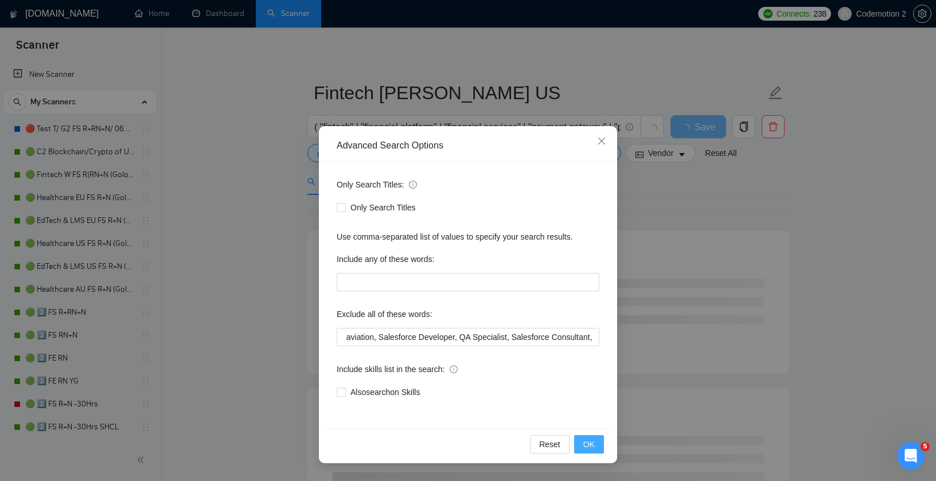
click at [594, 449] on span "OK" at bounding box center [588, 444] width 11 height 13
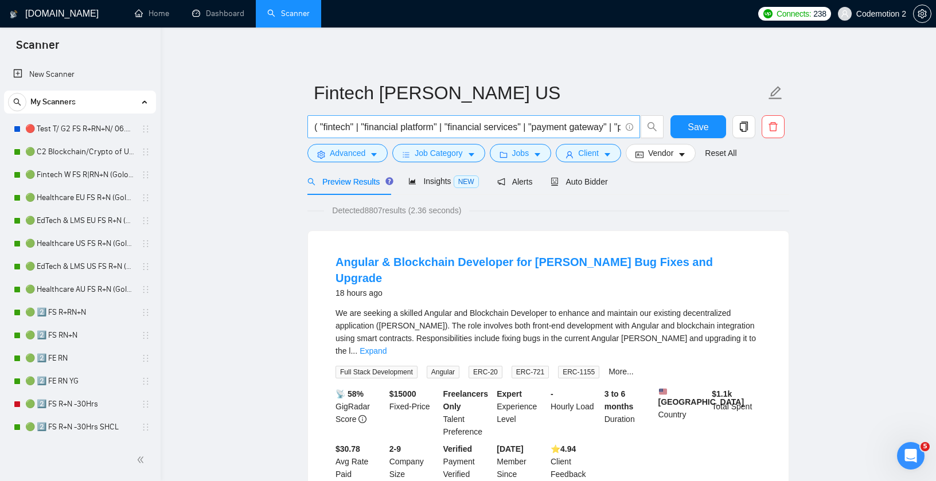
click at [457, 127] on input "( "fintech" | "financial platform" | "financial services" | "payment gateway" |…" at bounding box center [467, 127] width 306 height 14
drag, startPoint x: 558, startPoint y: 124, endPoint x: 569, endPoint y: 153, distance: 30.9
click at [558, 124] on input "( "fintech" | "financial platform" | "financial services" | "payment gateway" |…" at bounding box center [467, 127] width 306 height 14
paste input "| "FX""
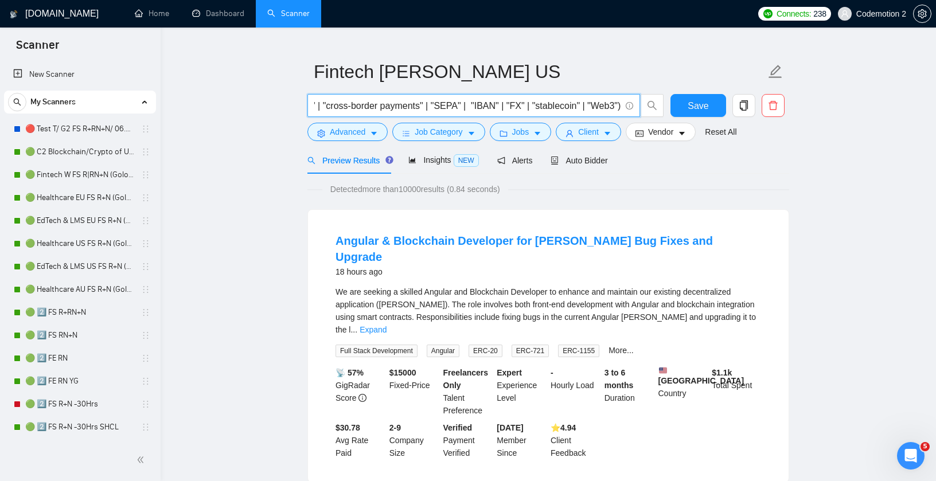
scroll to position [22, 0]
type input "( "fintech" | "financial platform" | "financial services" | "payment gateway" |…"
click at [386, 324] on link "Expand" at bounding box center [372, 328] width 27 height 9
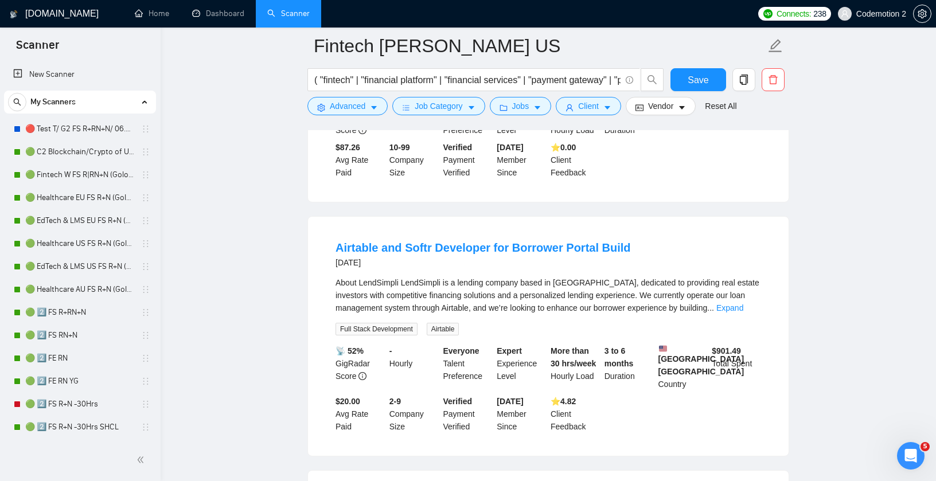
scroll to position [906, 0]
click at [743, 304] on link "Expand" at bounding box center [729, 308] width 27 height 9
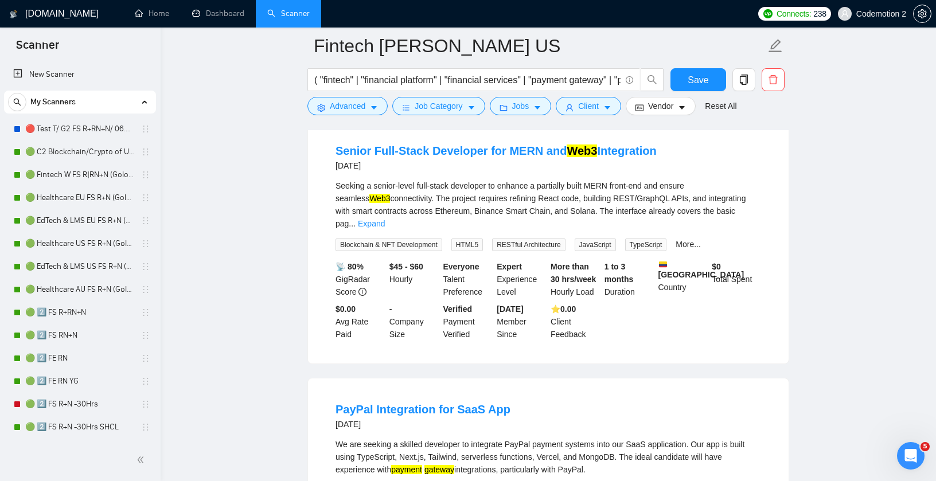
scroll to position [2447, 0]
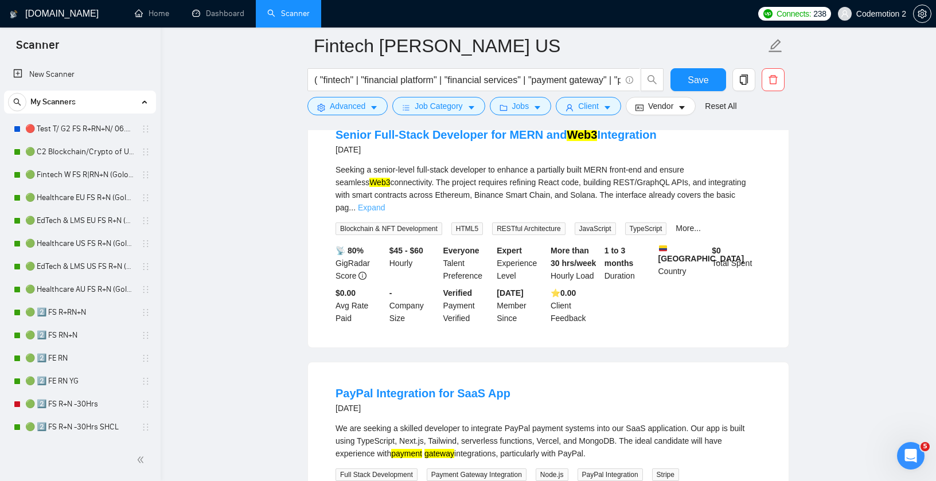
click at [385, 212] on link "Expand" at bounding box center [371, 207] width 27 height 9
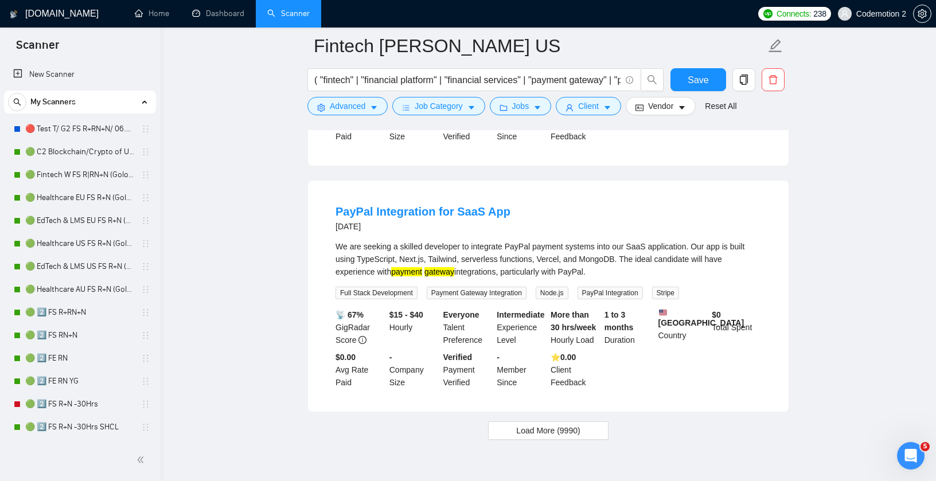
scroll to position [2742, 0]
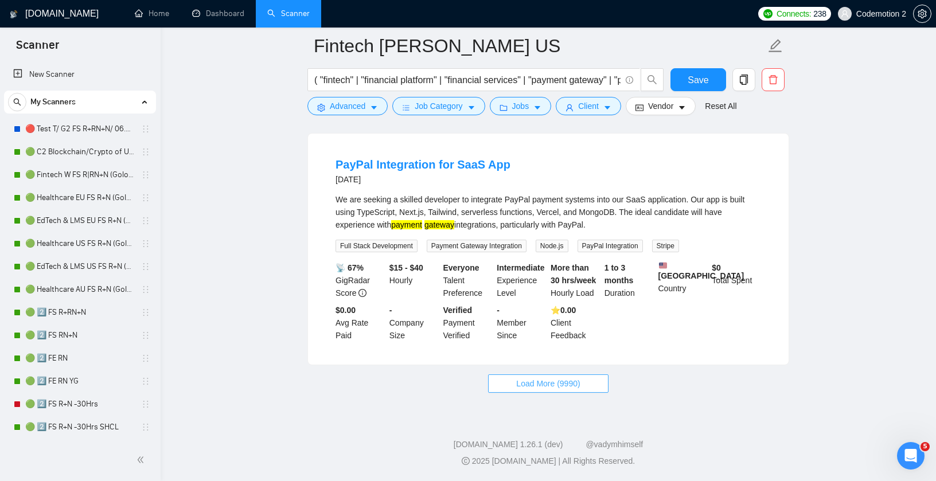
click at [548, 380] on span "Load More (9990)" at bounding box center [548, 383] width 64 height 13
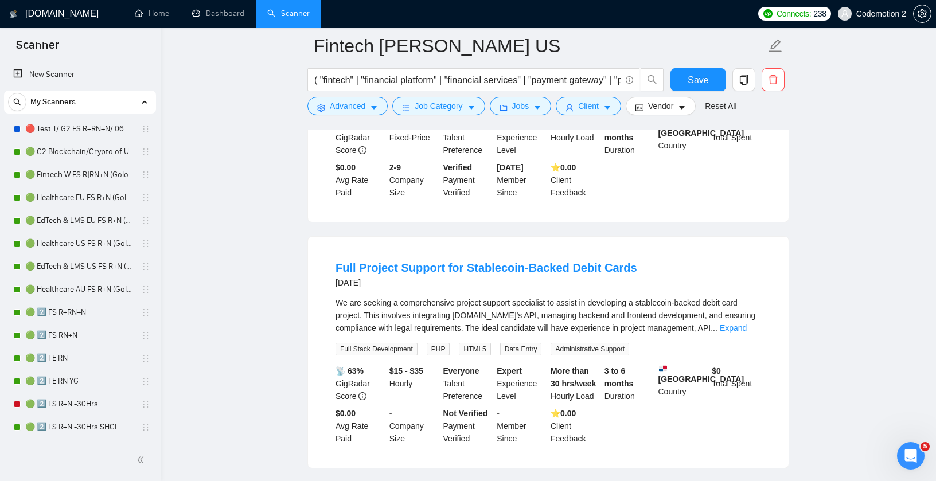
scroll to position [3955, 0]
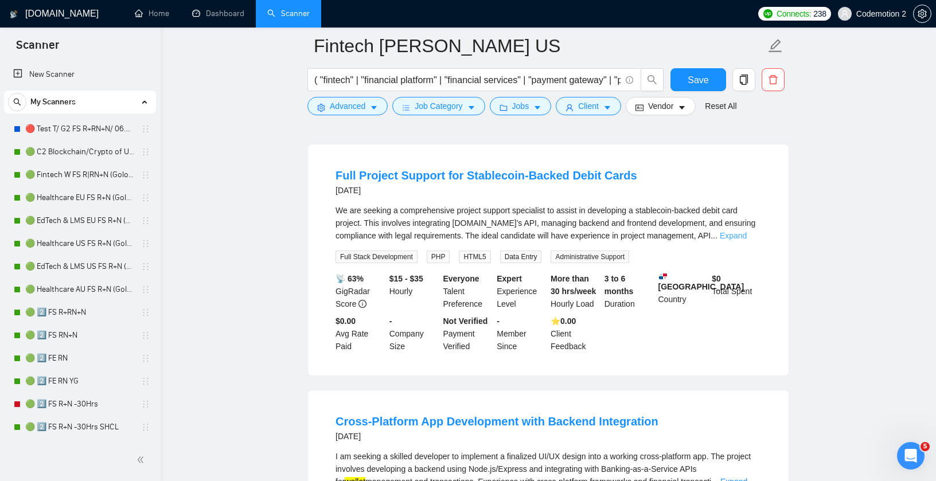
click at [746, 240] on link "Expand" at bounding box center [732, 235] width 27 height 9
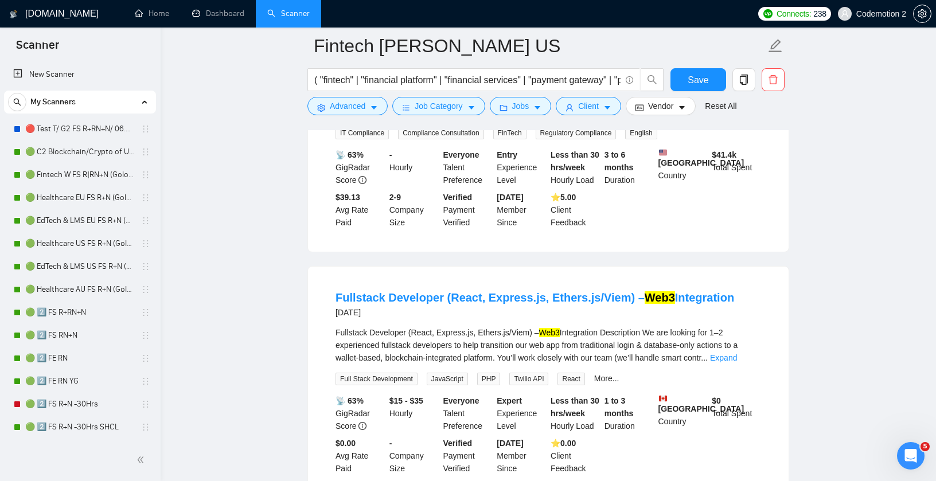
scroll to position [4560, 0]
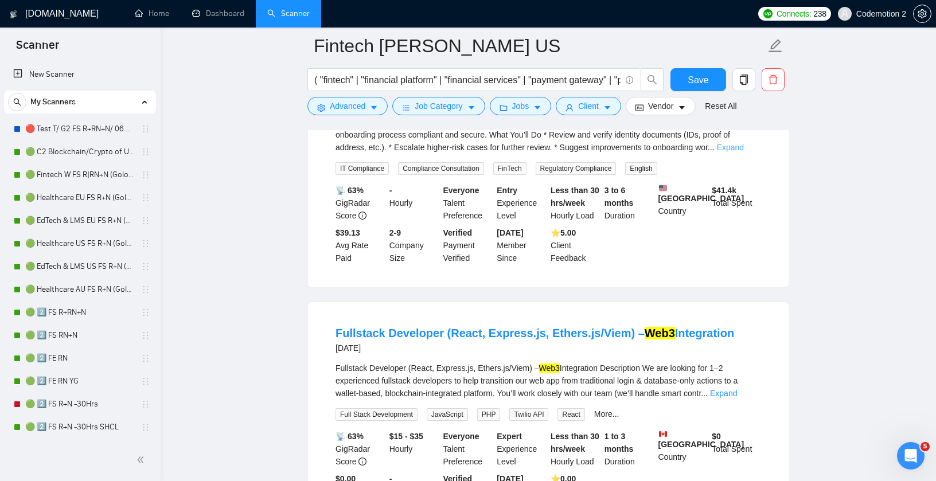
click at [743, 152] on link "Expand" at bounding box center [730, 147] width 27 height 9
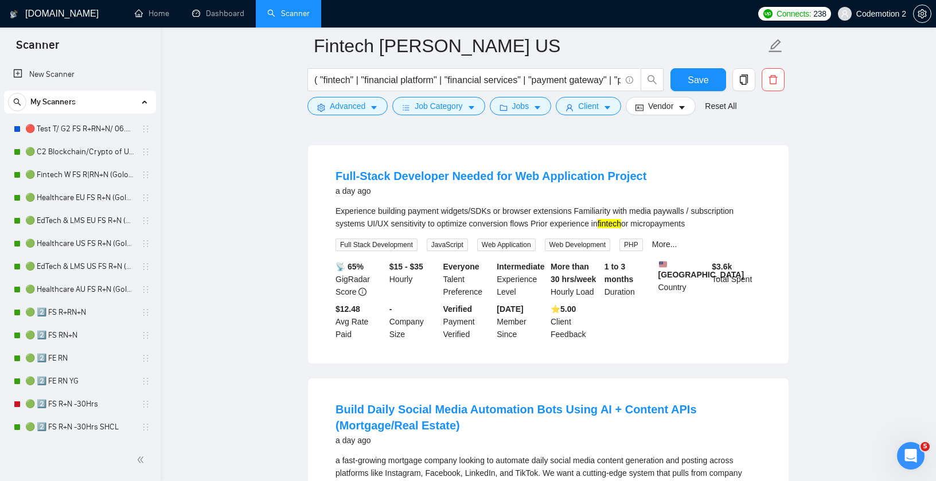
scroll to position [0, 0]
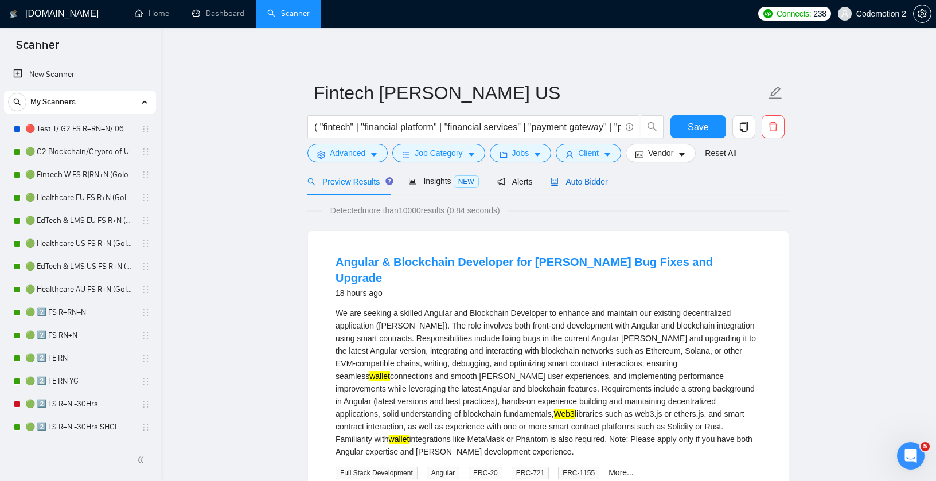
click at [601, 183] on span "Auto Bidder" at bounding box center [578, 181] width 57 height 9
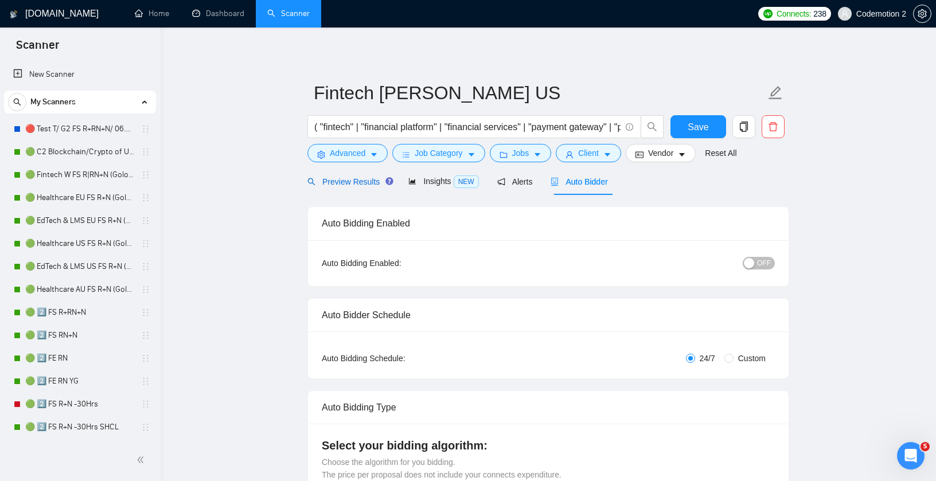
click at [349, 178] on span "Preview Results" at bounding box center [348, 181] width 83 height 9
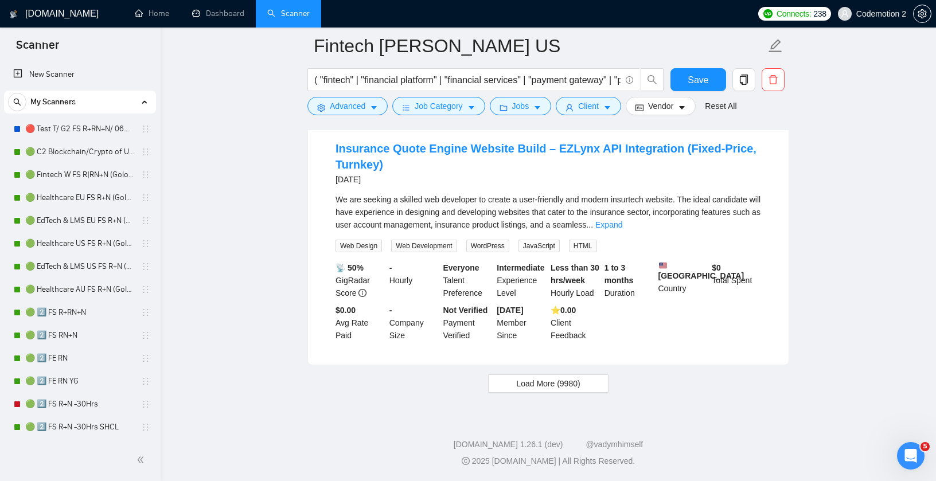
scroll to position [4961, 0]
click at [622, 229] on link "Expand" at bounding box center [608, 224] width 27 height 9
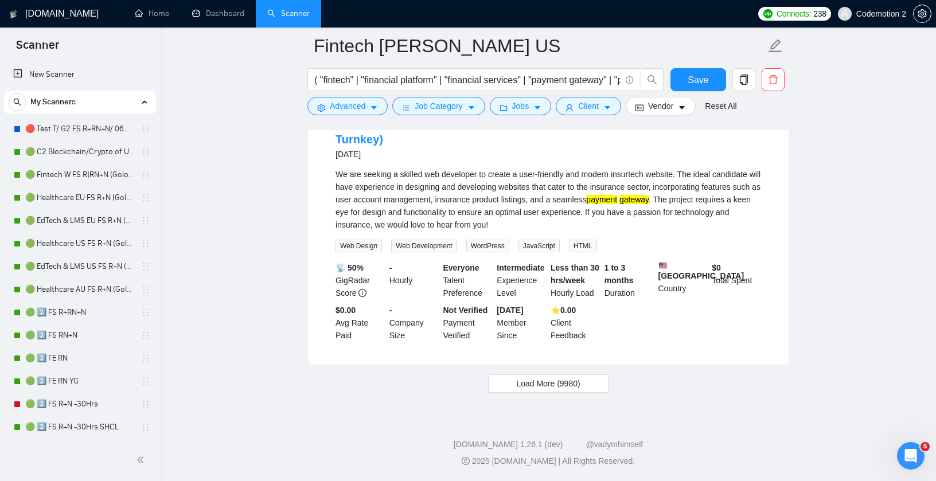
scroll to position [5012, 0]
click at [537, 379] on span "Load More (9980)" at bounding box center [548, 383] width 64 height 13
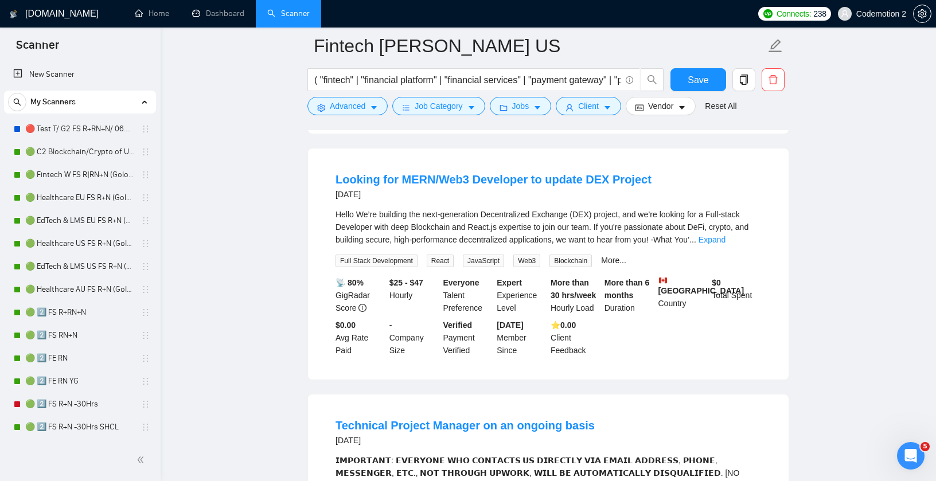
scroll to position [6694, 0]
click at [725, 245] on link "Expand" at bounding box center [711, 240] width 27 height 9
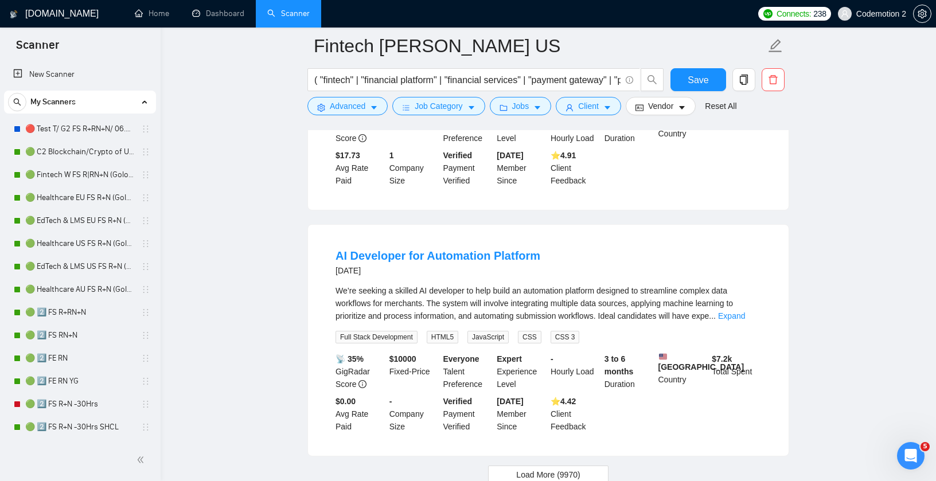
scroll to position [7672, 0]
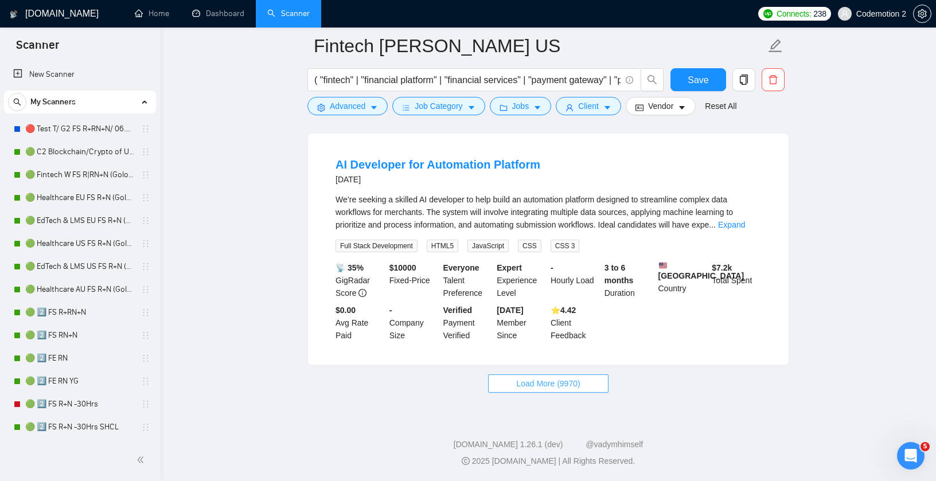
click at [563, 388] on span "Load More (9970)" at bounding box center [548, 383] width 64 height 13
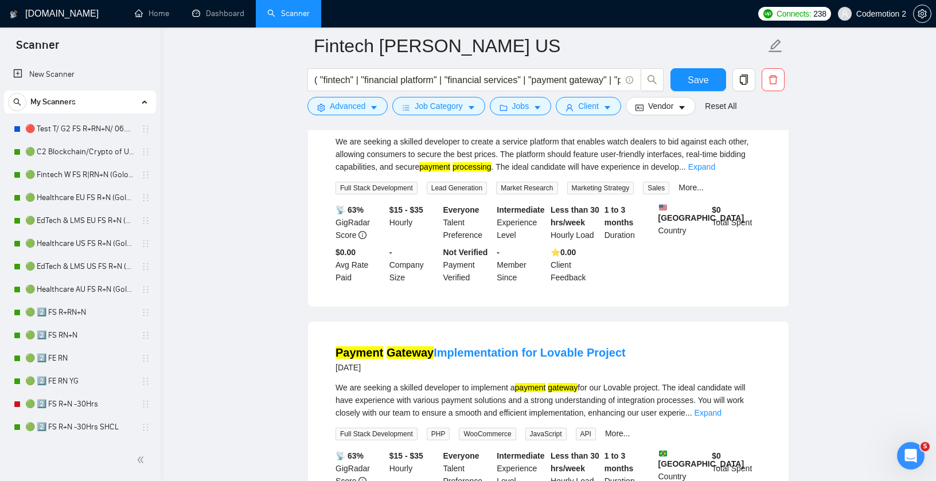
scroll to position [8814, 0]
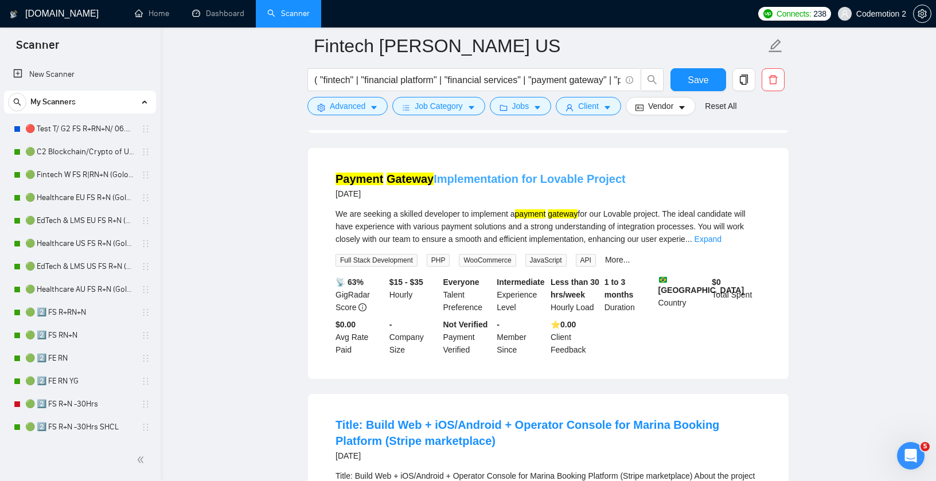
drag, startPoint x: 629, startPoint y: 260, endPoint x: 538, endPoint y: 261, distance: 91.7
click at [537, 201] on div "Payment Gateway Implementation for Lovable Project 10 days ago" at bounding box center [547, 186] width 425 height 30
copy link "Lovable Project"
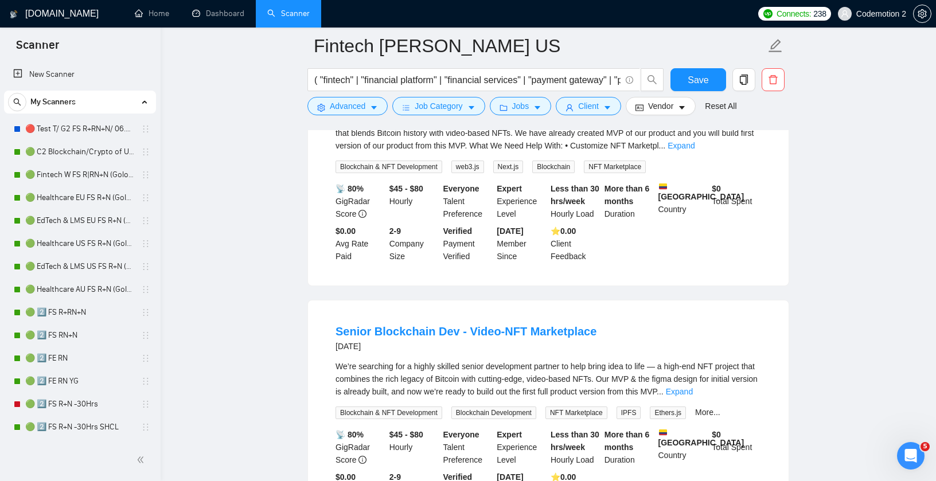
scroll to position [9418, 0]
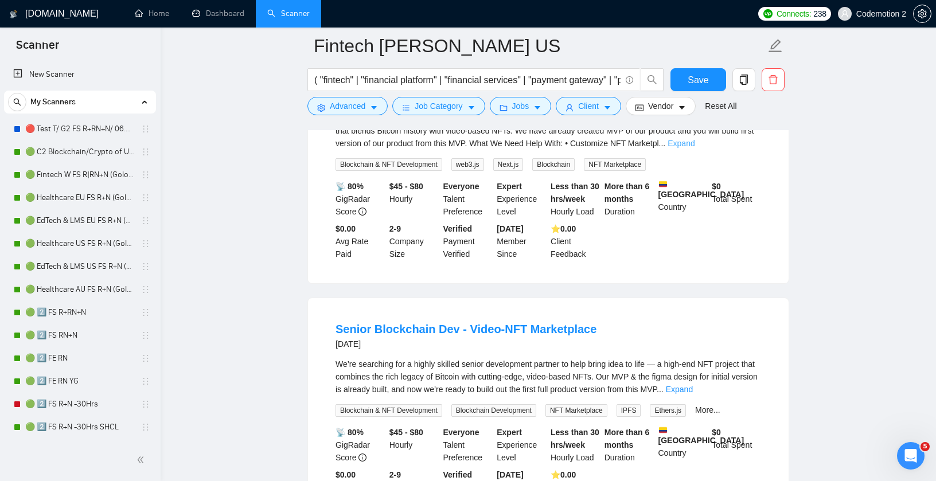
click at [694, 148] on link "Expand" at bounding box center [680, 143] width 27 height 9
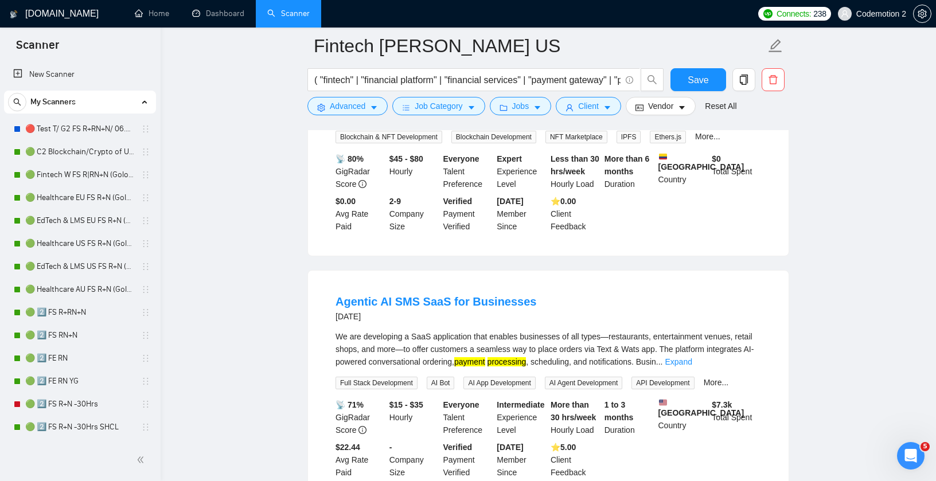
scroll to position [9804, 0]
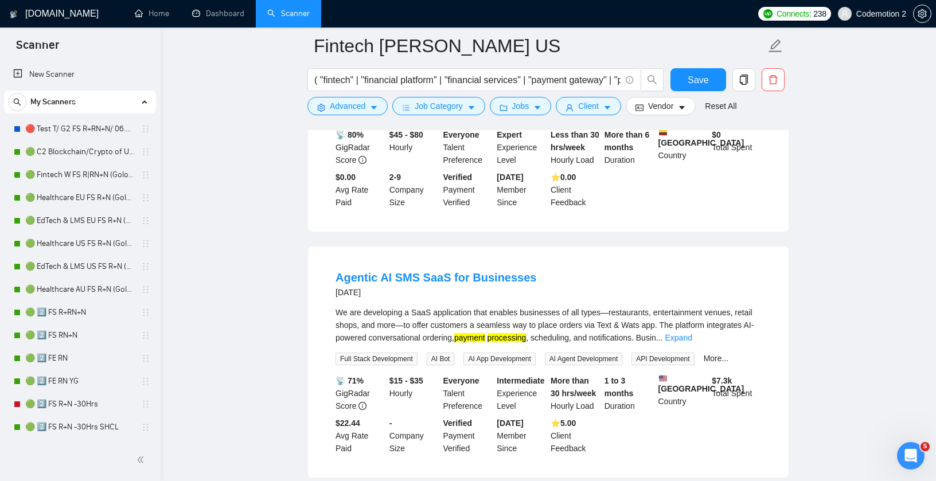
click at [528, 356] on li "Agentic AI SMS SaaS for Businesses 12 days ago We are developing a SaaS applica…" at bounding box center [548, 362] width 453 height 204
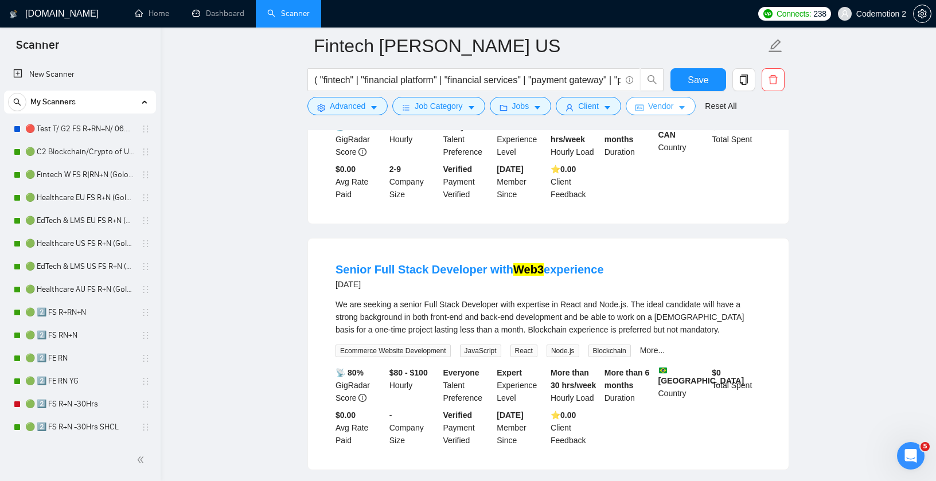
scroll to position [7808, 0]
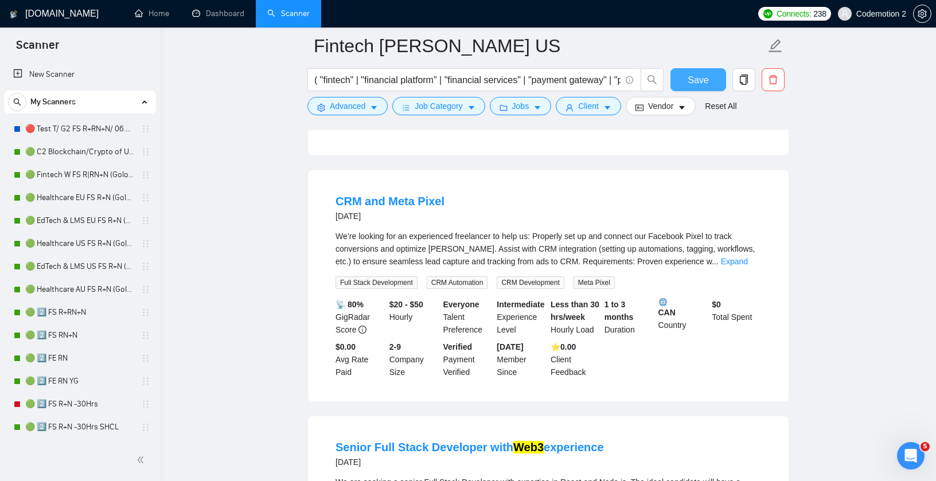
click at [686, 81] on button "Save" at bounding box center [698, 79] width 56 height 23
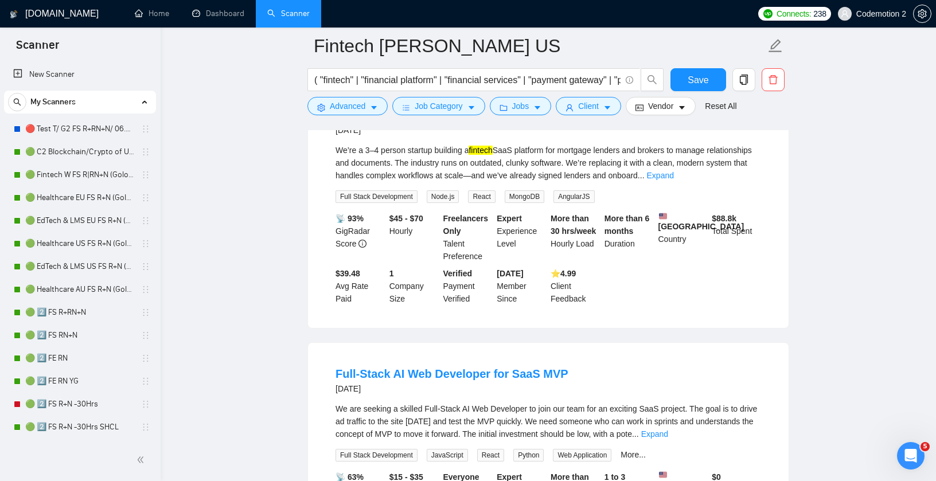
scroll to position [1497, 0]
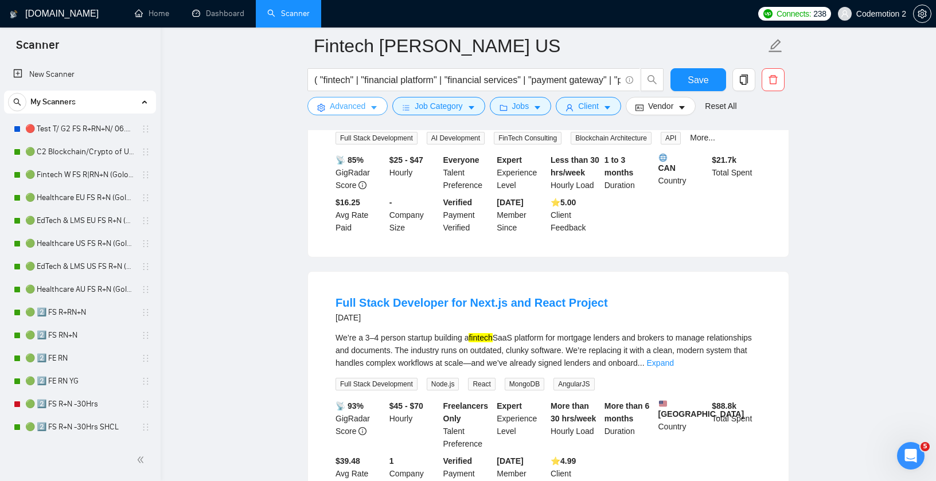
click at [373, 107] on icon "caret-down" at bounding box center [374, 108] width 6 height 3
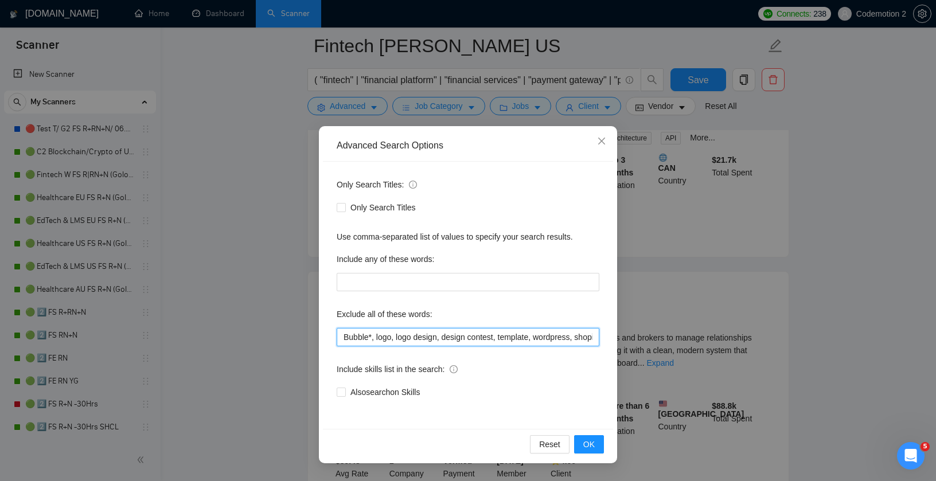
click at [396, 342] on input "Bubble*, logo, logo design, design contest, template, wordpress, shopify, wooco…" at bounding box center [468, 337] width 263 height 18
paste input "Lovable Project,"
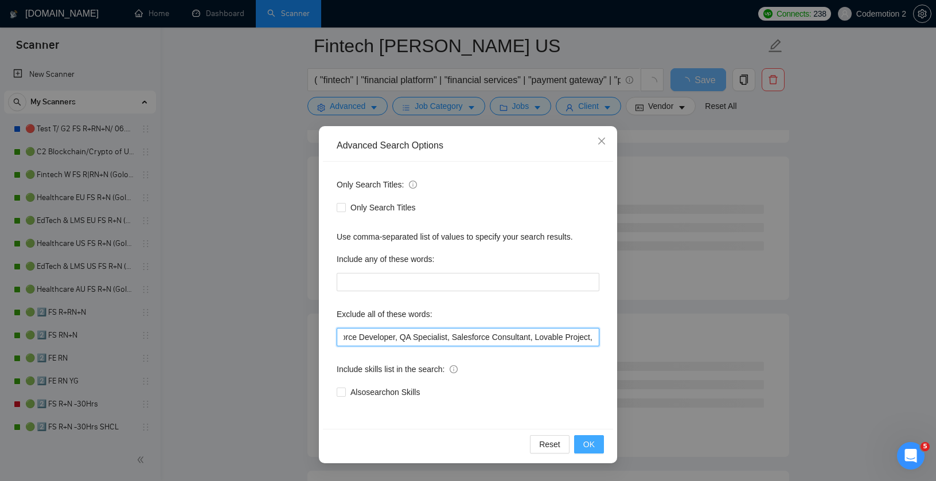
type input "Bubble*, logo, logo design, design contest, template, wordpress, shopify, wooco…"
click at [588, 445] on span "OK" at bounding box center [588, 444] width 11 height 13
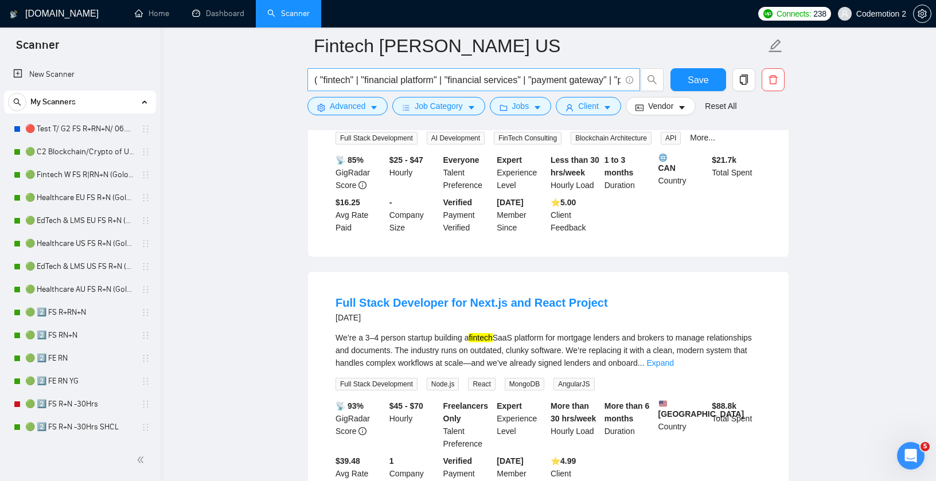
click at [513, 77] on input "( "fintech" | "financial platform" | "financial services" | "payment gateway" |…" at bounding box center [467, 80] width 306 height 14
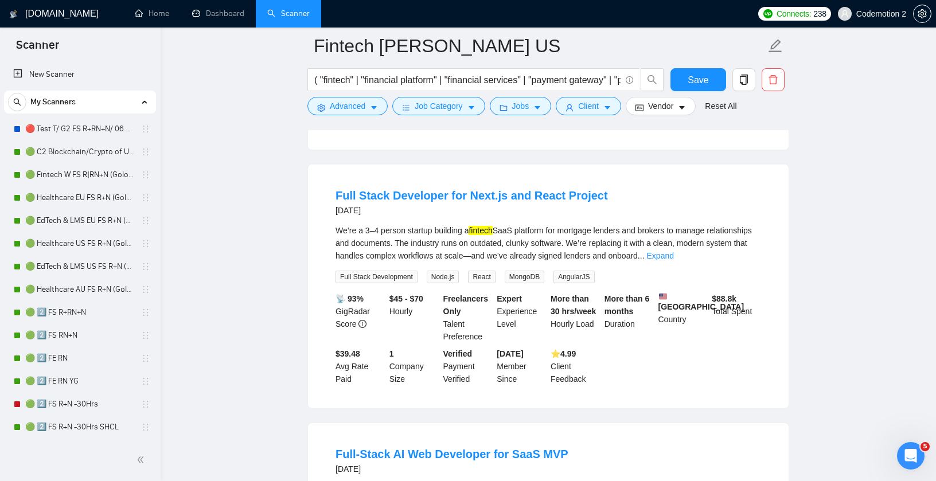
scroll to position [1517, 0]
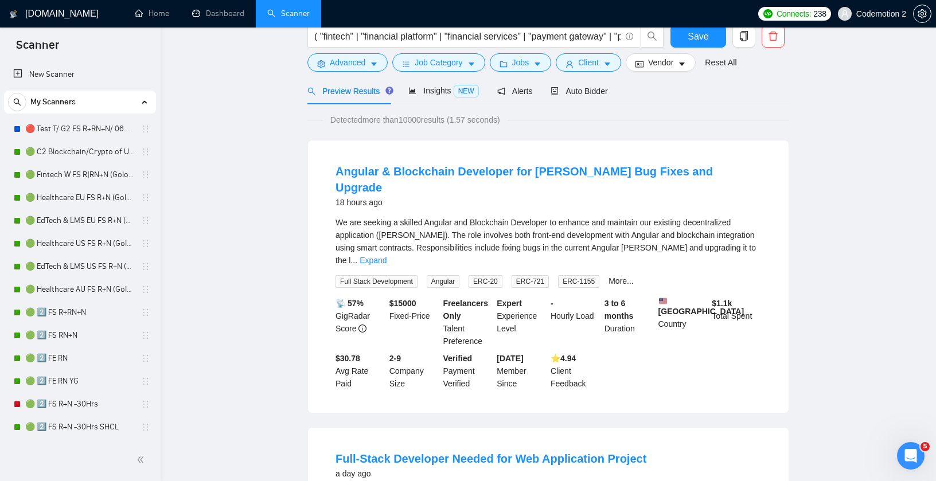
scroll to position [0, 0]
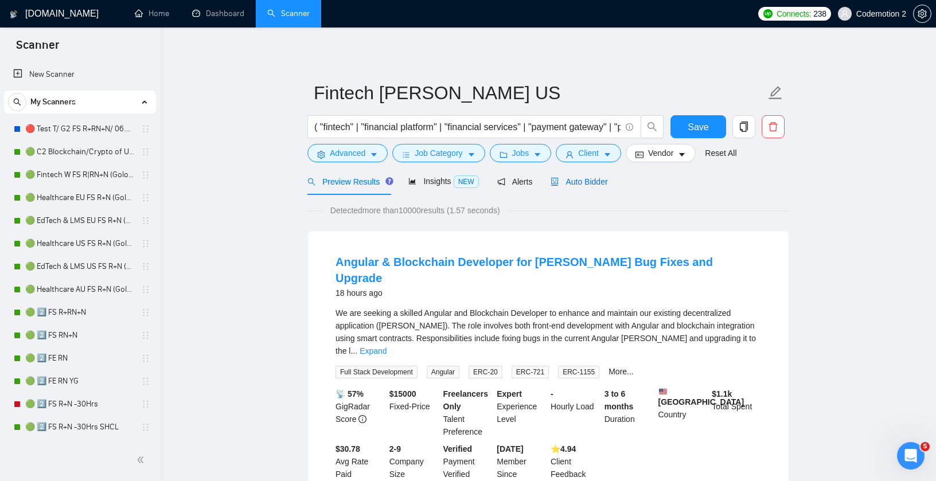
click at [593, 176] on div "Auto Bidder" at bounding box center [578, 181] width 57 height 13
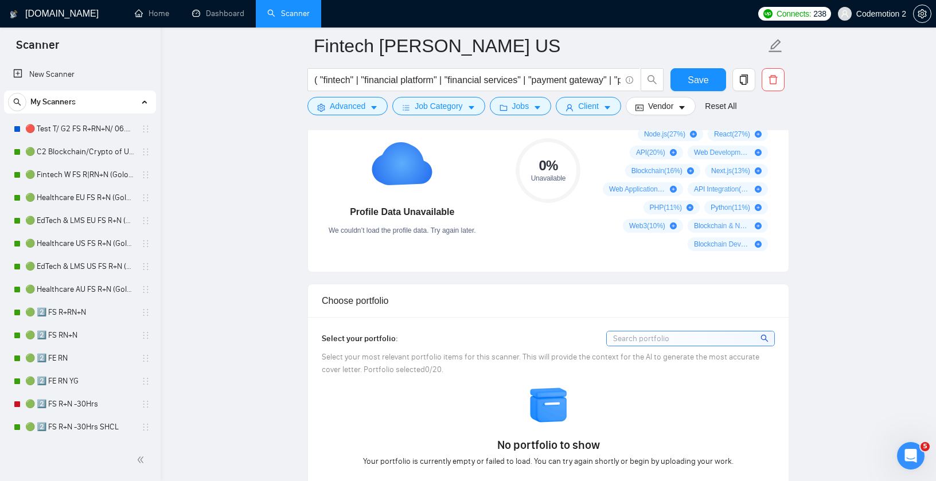
scroll to position [835, 0]
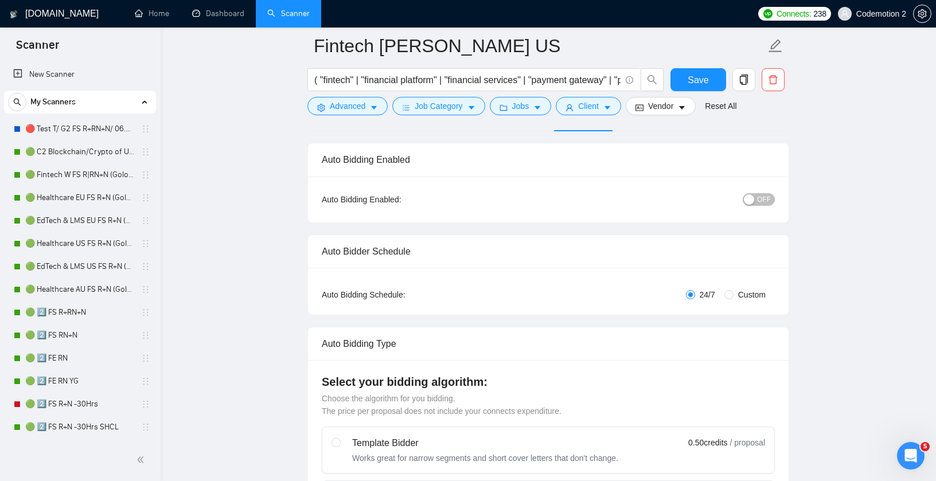
scroll to position [0, 0]
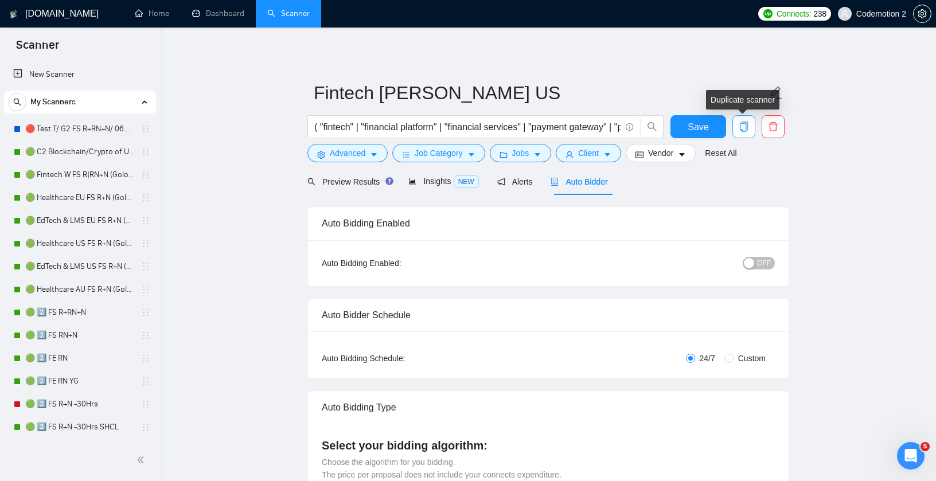
click at [741, 127] on icon "copy" at bounding box center [743, 127] width 10 height 10
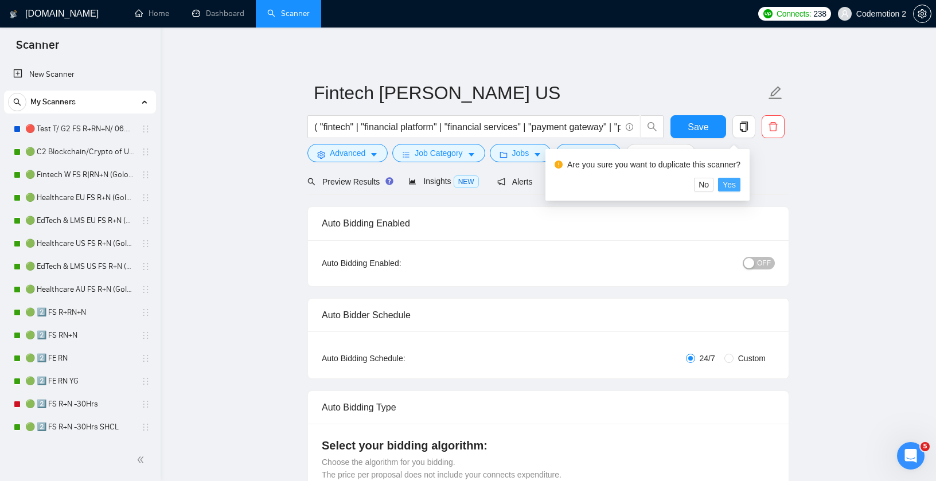
click at [730, 183] on span "Yes" at bounding box center [728, 184] width 13 height 13
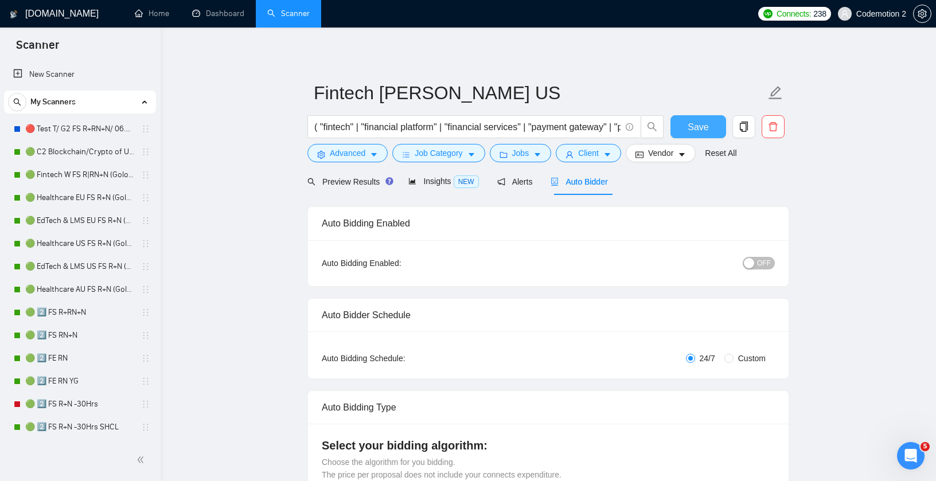
click at [688, 119] on button "Save" at bounding box center [698, 126] width 56 height 23
click at [383, 154] on button "Advanced" at bounding box center [347, 153] width 80 height 18
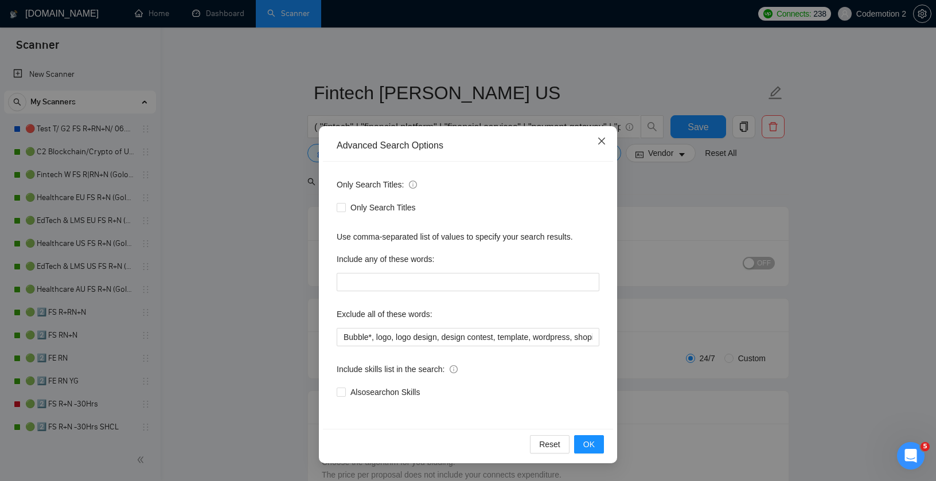
click at [601, 140] on icon "close" at bounding box center [601, 140] width 9 height 9
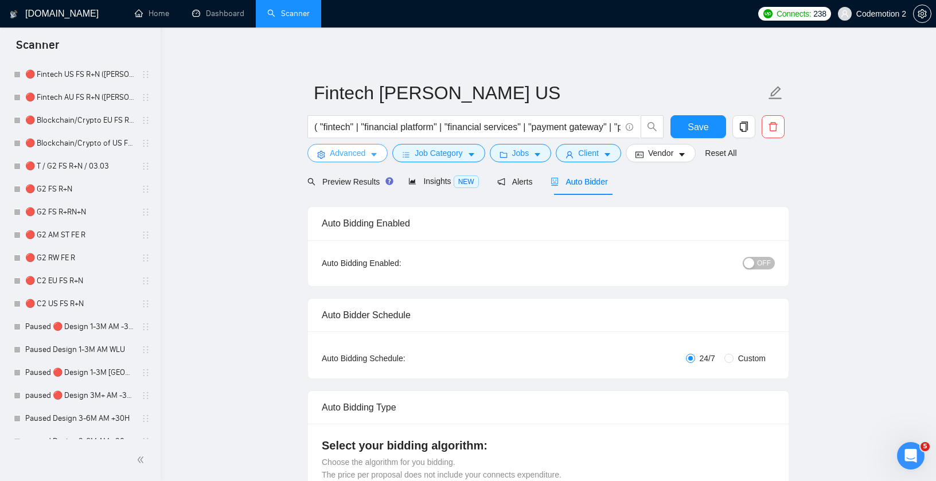
scroll to position [1719, 0]
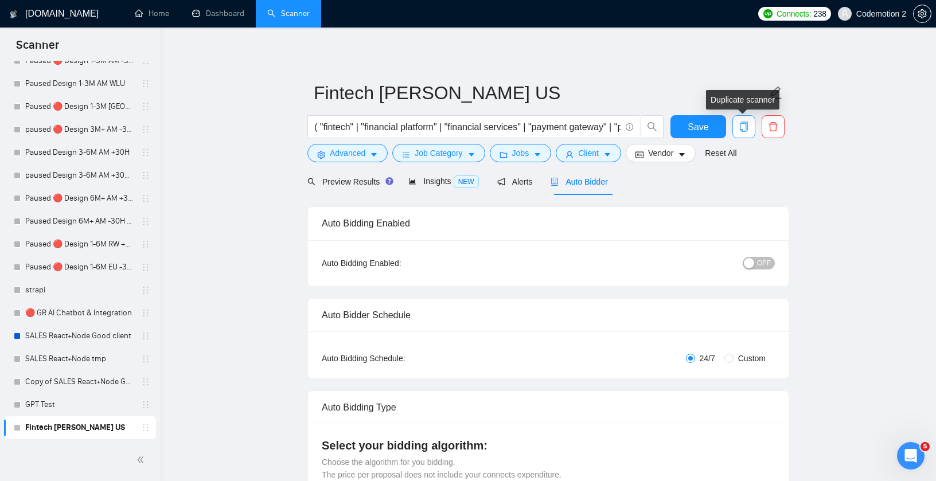
click at [744, 124] on icon "copy" at bounding box center [743, 127] width 10 height 10
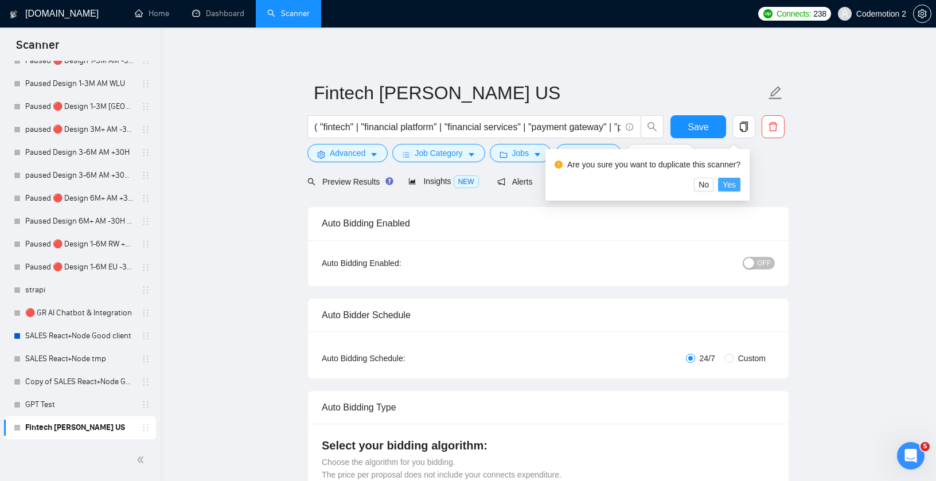
click at [730, 182] on span "Yes" at bounding box center [728, 184] width 13 height 13
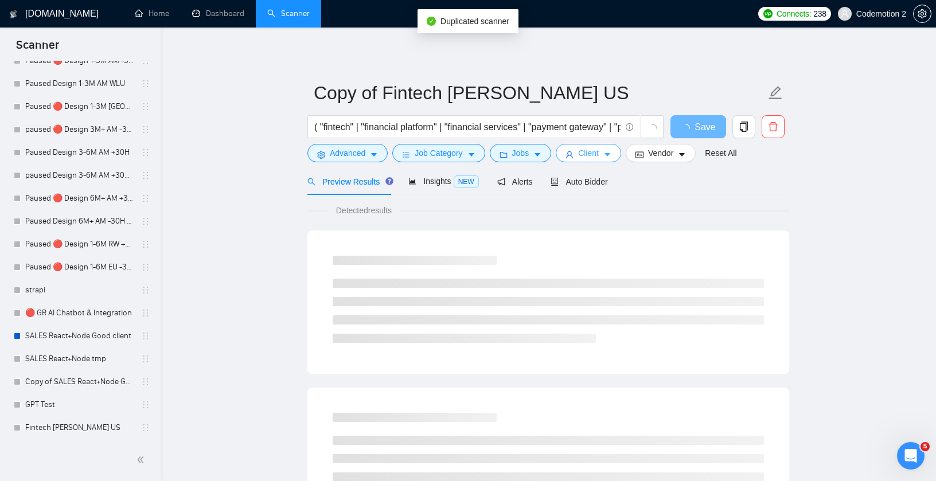
click at [610, 154] on icon "caret-down" at bounding box center [607, 155] width 6 height 3
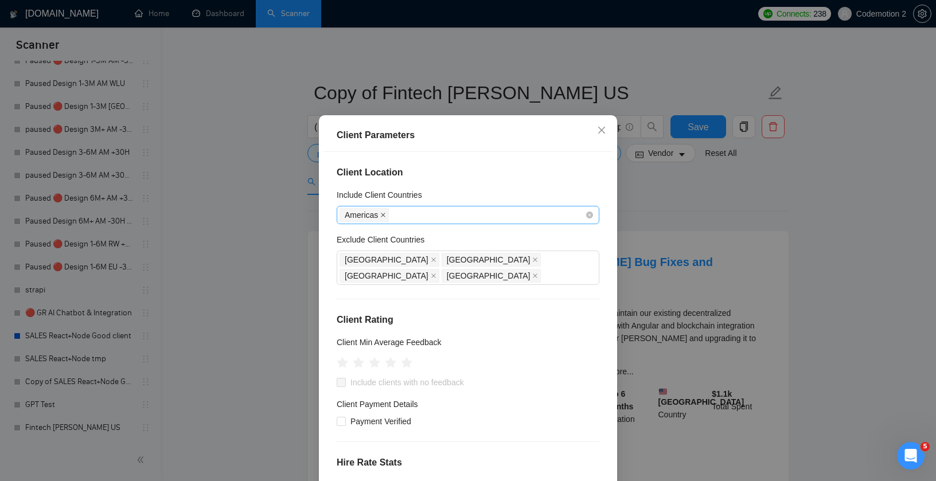
click at [384, 218] on icon "close" at bounding box center [383, 215] width 6 height 6
click at [532, 271] on div "India Pakistan Russia Belarus" at bounding box center [461, 268] width 245 height 32
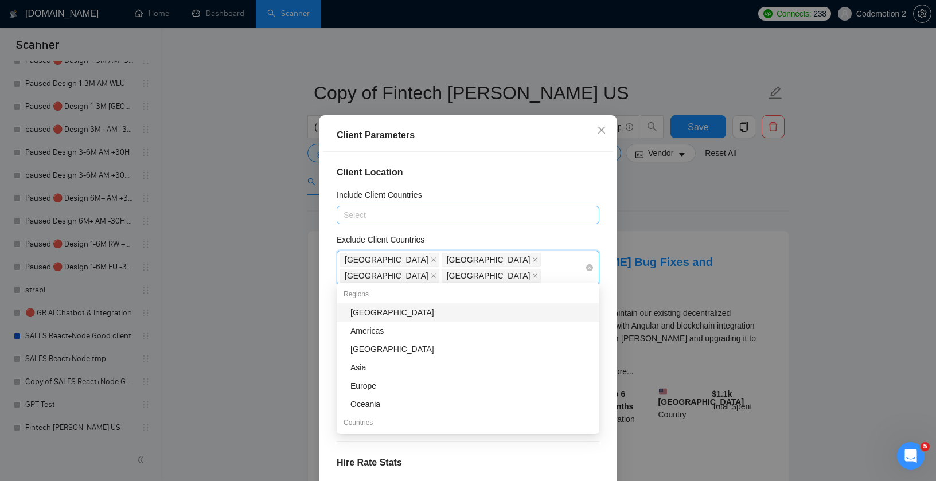
type input "a"
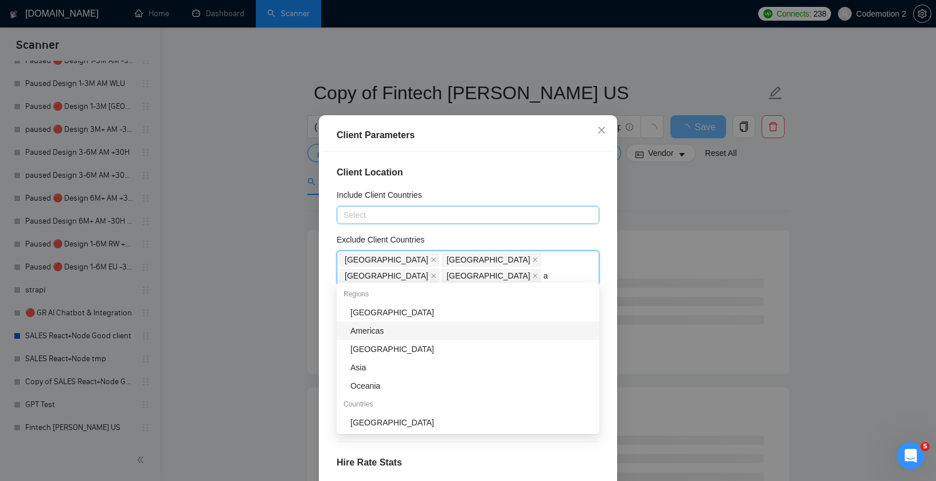
click at [389, 331] on div "Americas" at bounding box center [471, 330] width 242 height 13
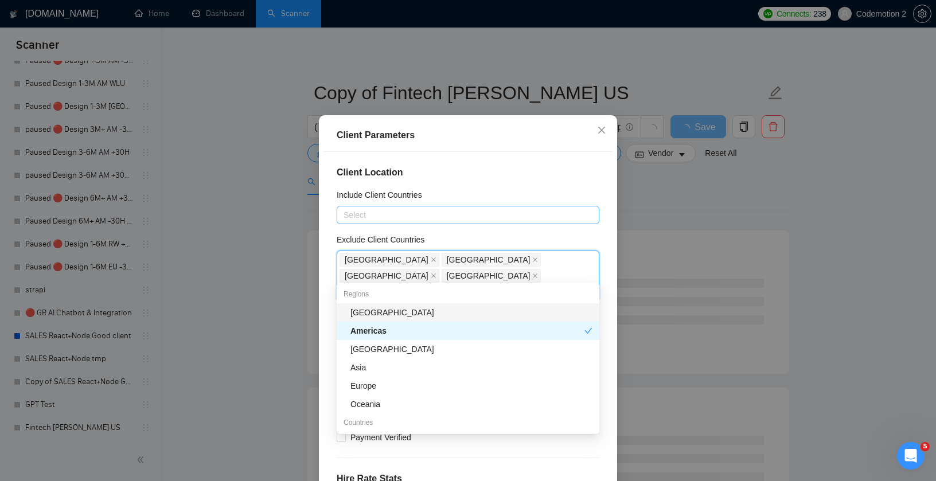
click at [463, 179] on h4 "Client Location" at bounding box center [468, 173] width 263 height 14
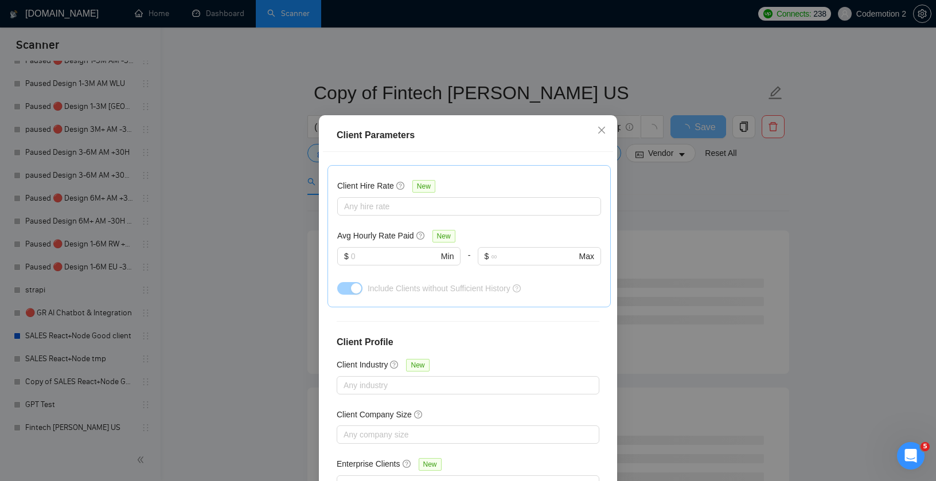
scroll to position [70, 0]
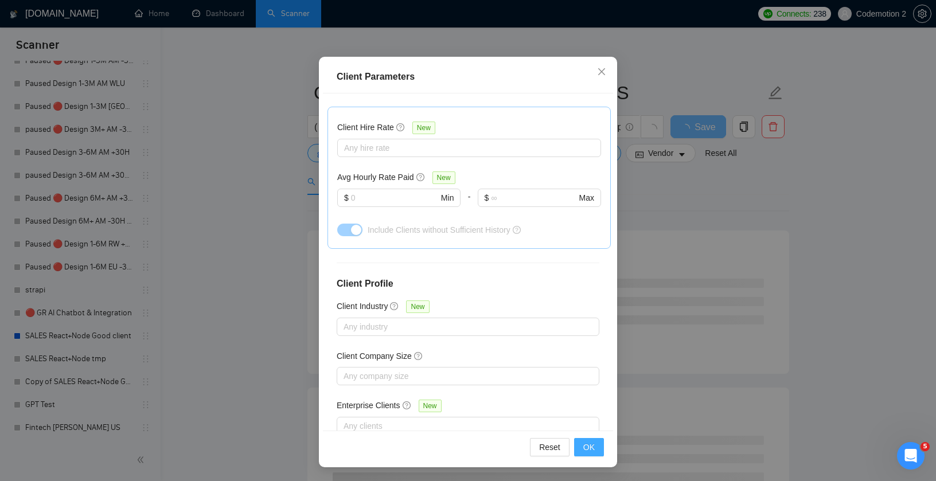
click at [592, 449] on span "OK" at bounding box center [588, 447] width 11 height 13
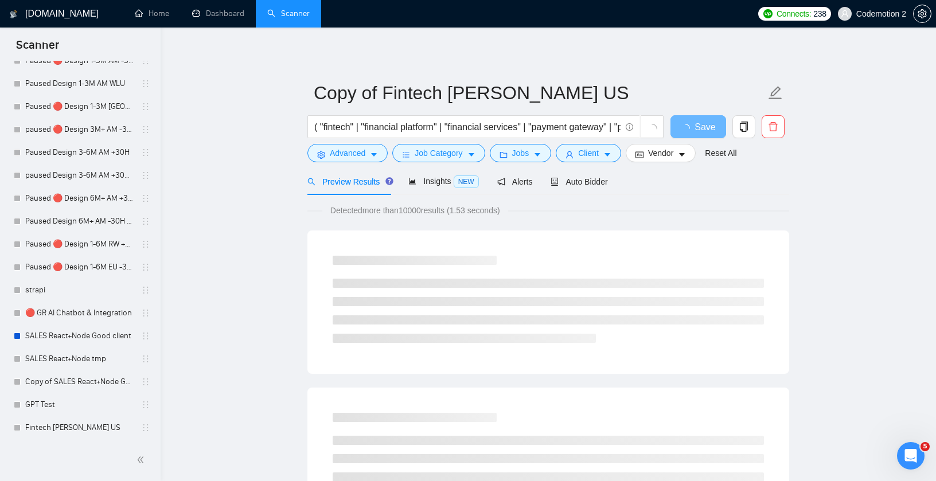
scroll to position [11, 0]
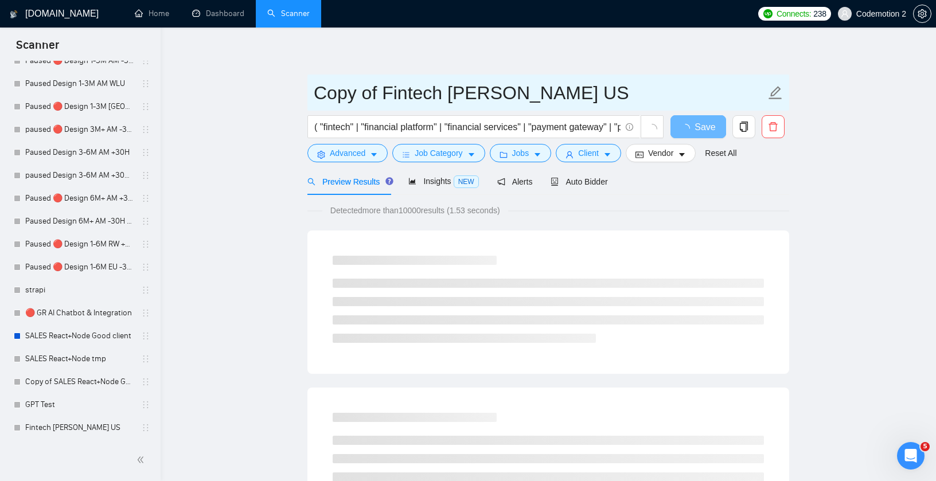
click at [381, 91] on input "Copy of Fintech Anton Pshenychnyj US" at bounding box center [540, 93] width 452 height 29
type input "Fintech Anton Pshenychnyj RW"
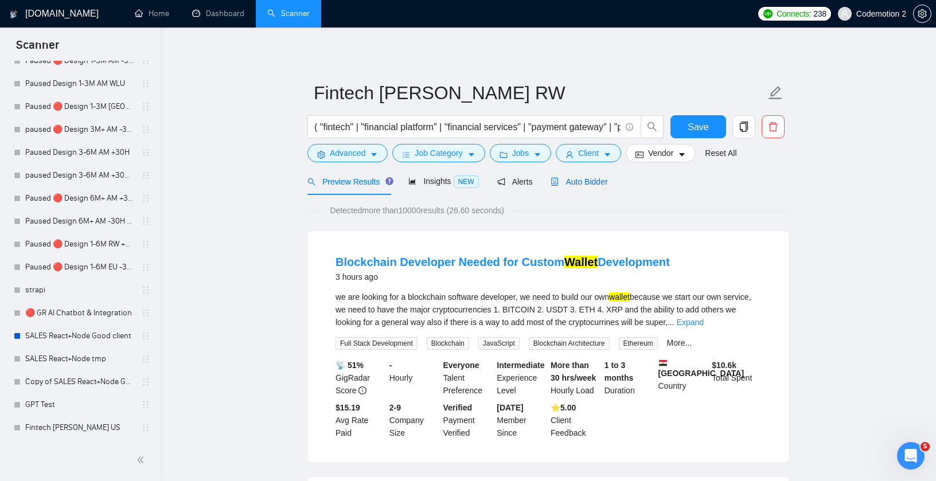
click at [592, 178] on span "Auto Bidder" at bounding box center [578, 181] width 57 height 9
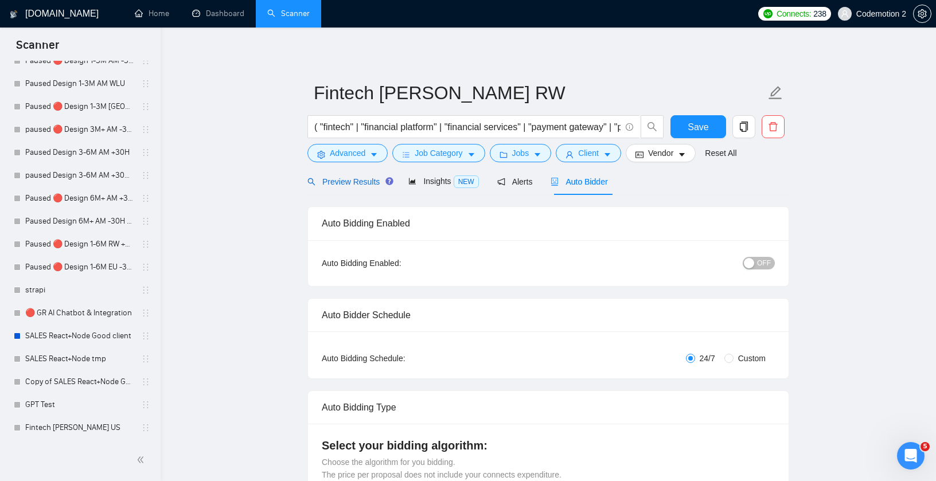
click at [350, 181] on span "Preview Results" at bounding box center [348, 181] width 83 height 9
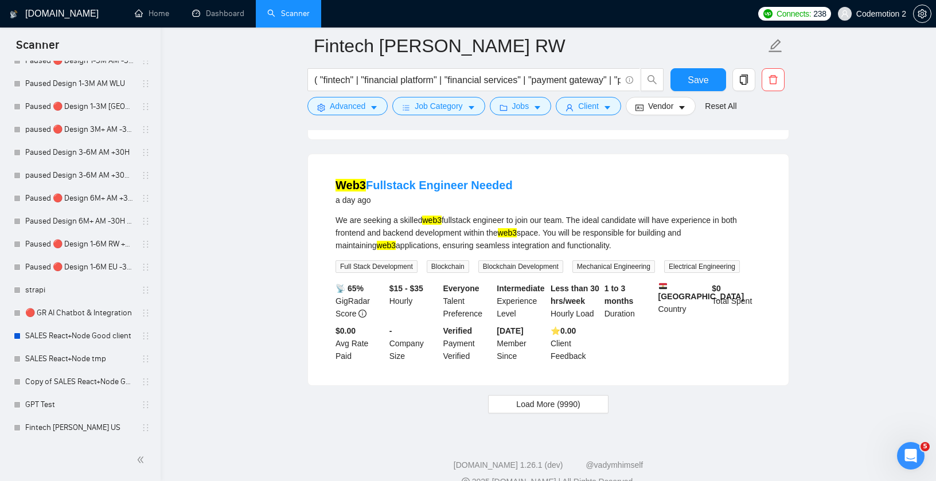
scroll to position [2346, 0]
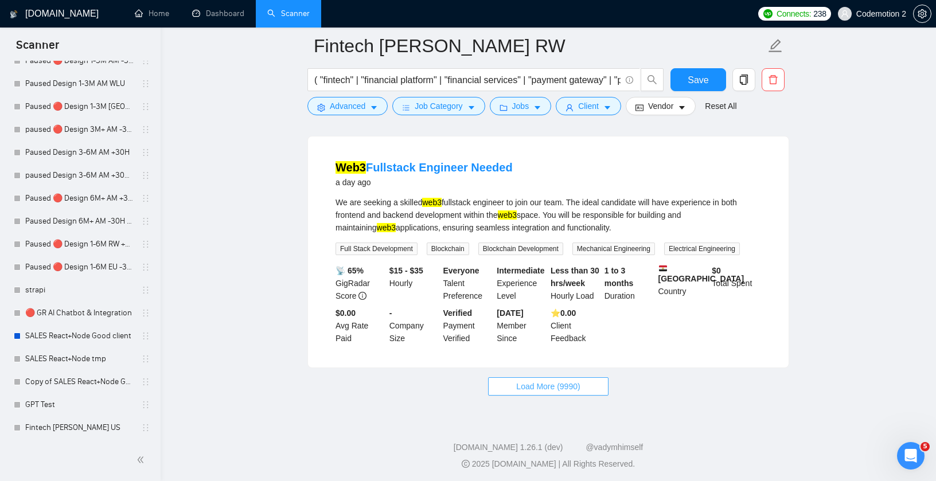
click at [549, 381] on span "Load More (9990)" at bounding box center [548, 386] width 64 height 13
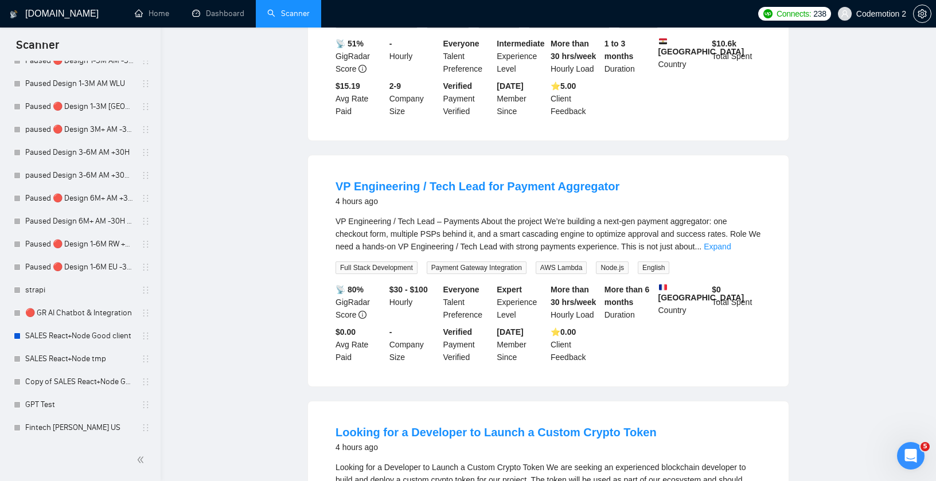
scroll to position [0, 0]
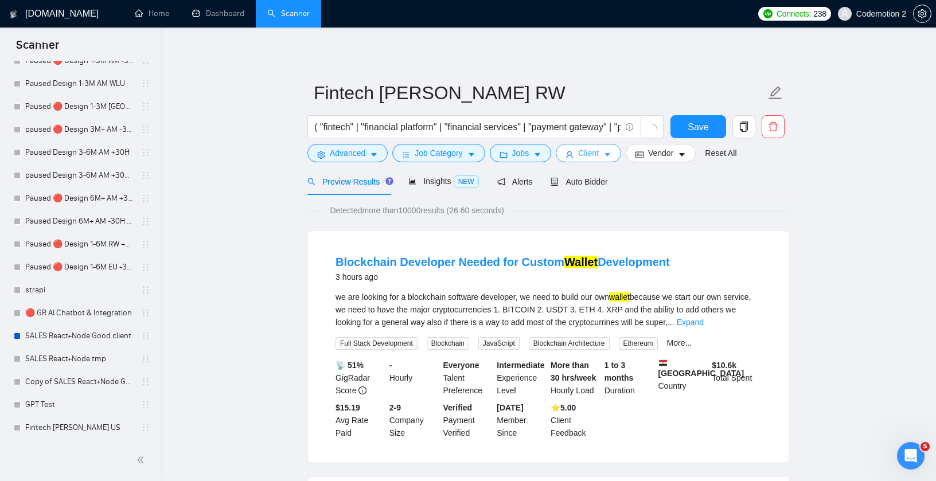
click at [611, 154] on icon "caret-down" at bounding box center [607, 155] width 8 height 8
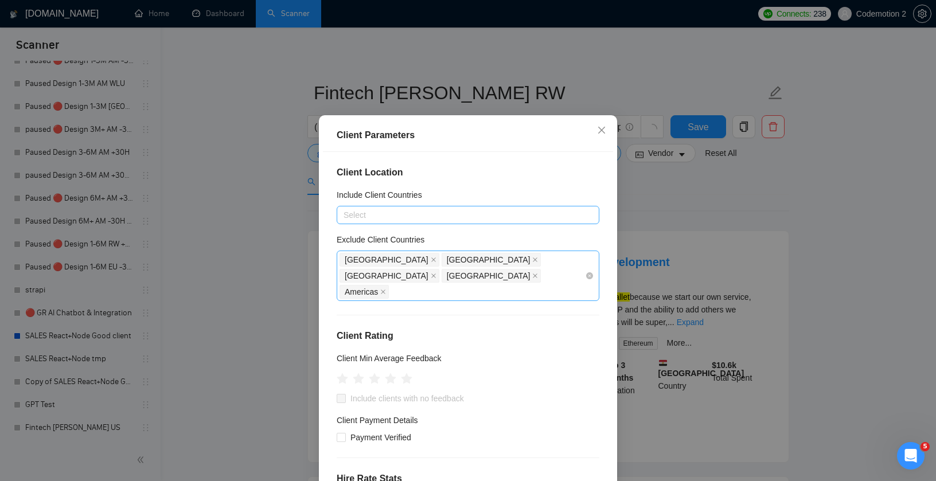
click at [582, 270] on div "India Pakistan Russia Belarus Americas" at bounding box center [461, 276] width 245 height 48
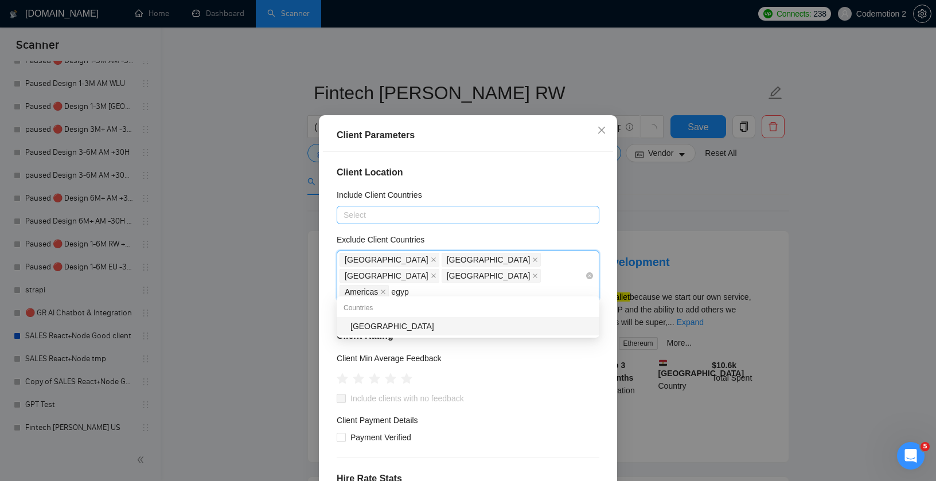
type input "egypt"
click at [453, 322] on div "Egypt" at bounding box center [471, 326] width 242 height 13
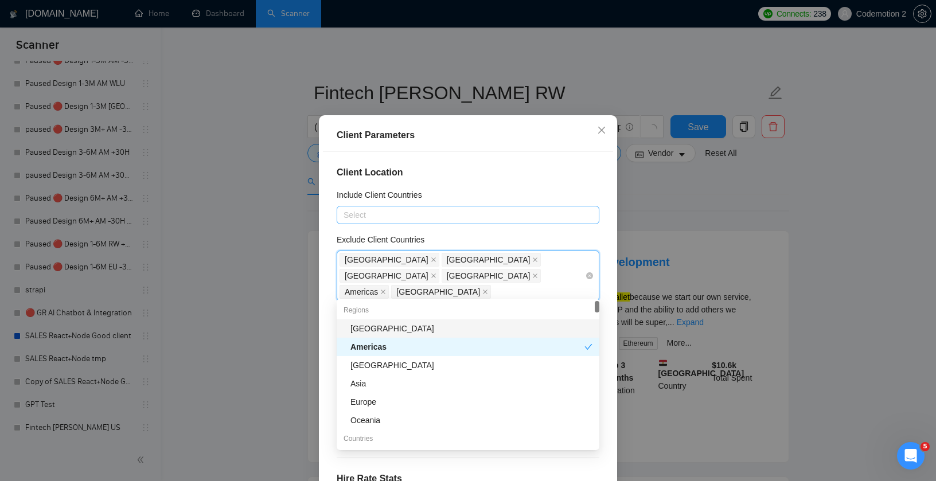
click at [398, 285] on div "India Pakistan Russia Belarus Americas Egypt" at bounding box center [461, 276] width 245 height 48
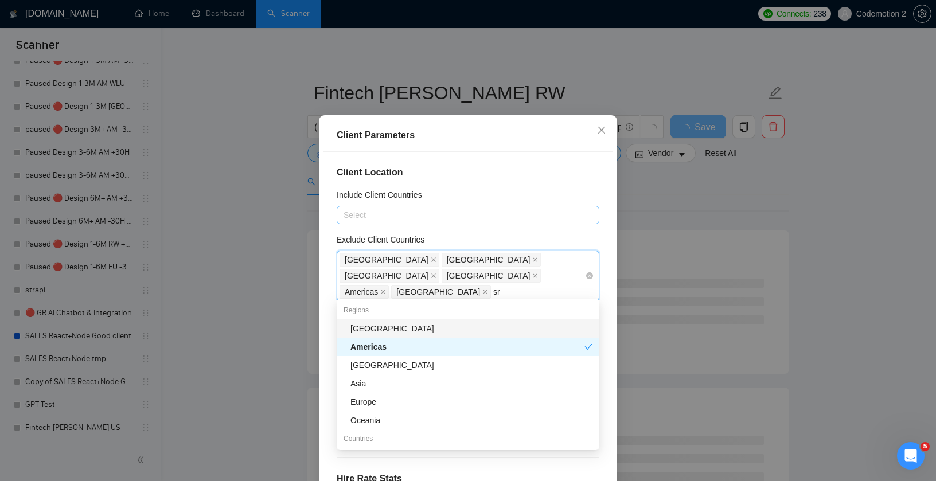
type input "sri"
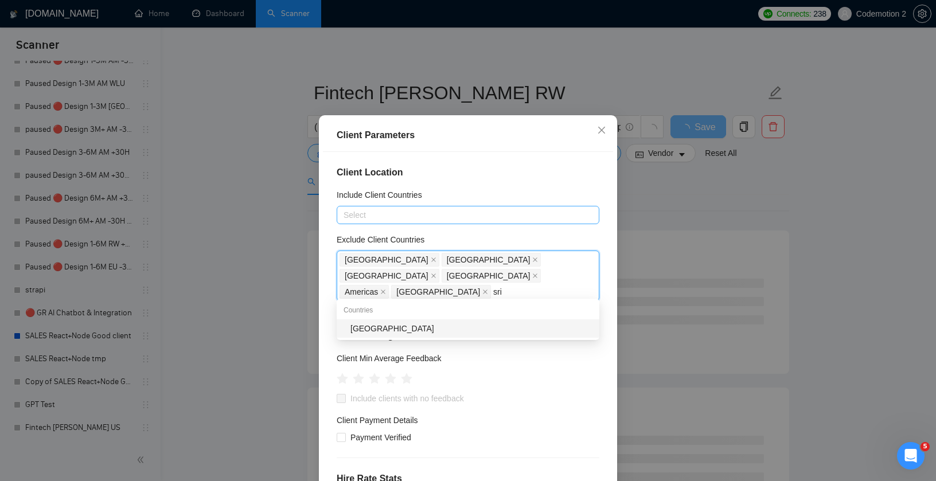
click at [382, 326] on div "Sri Lanka" at bounding box center [471, 328] width 242 height 13
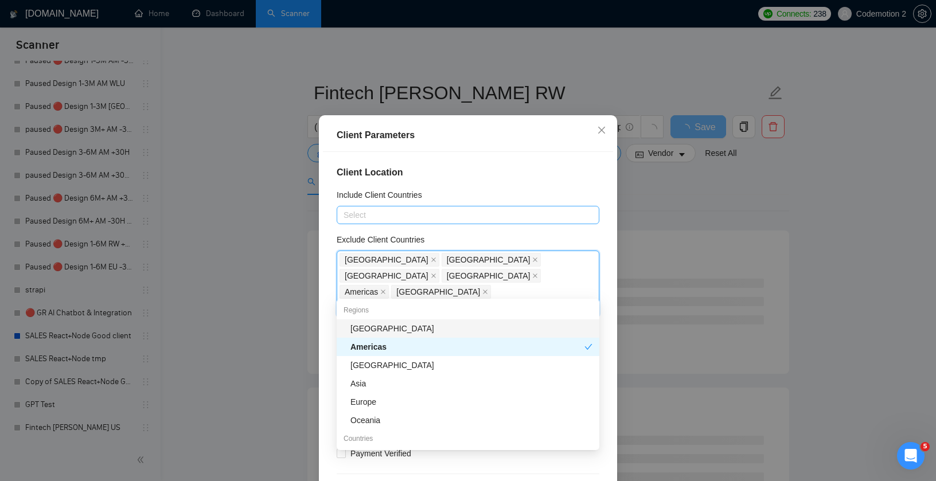
click at [581, 179] on h4 "Client Location" at bounding box center [468, 173] width 263 height 14
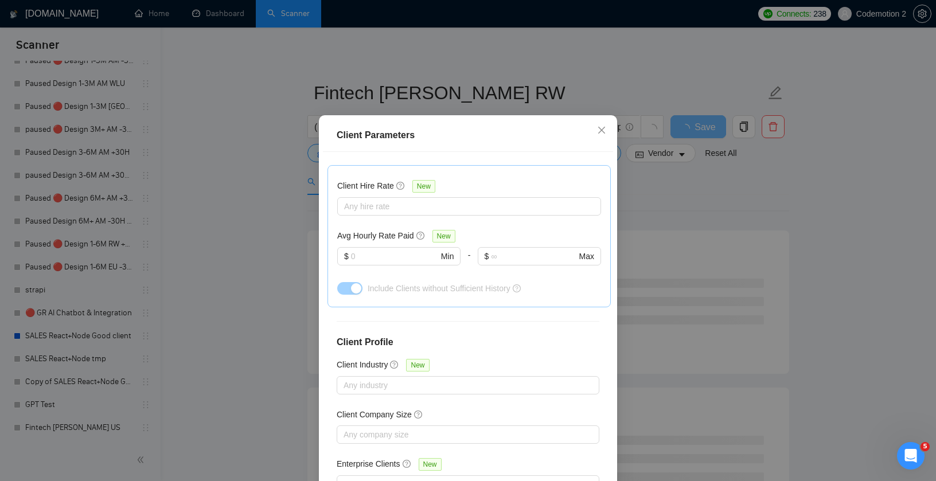
scroll to position [70, 0]
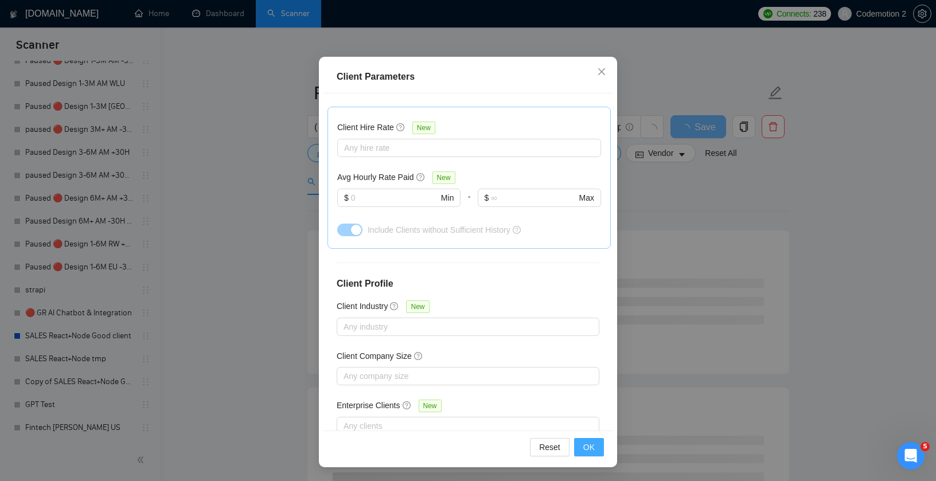
click at [586, 449] on span "OK" at bounding box center [588, 447] width 11 height 13
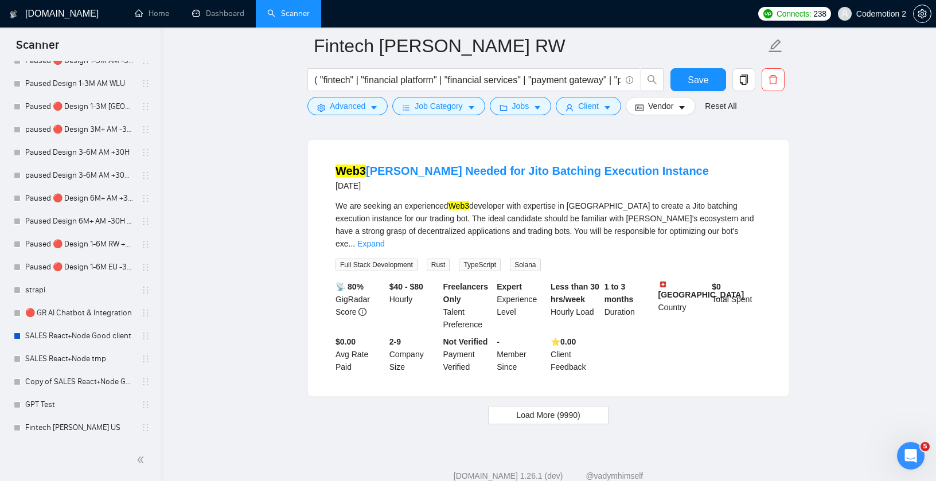
scroll to position [2341, 0]
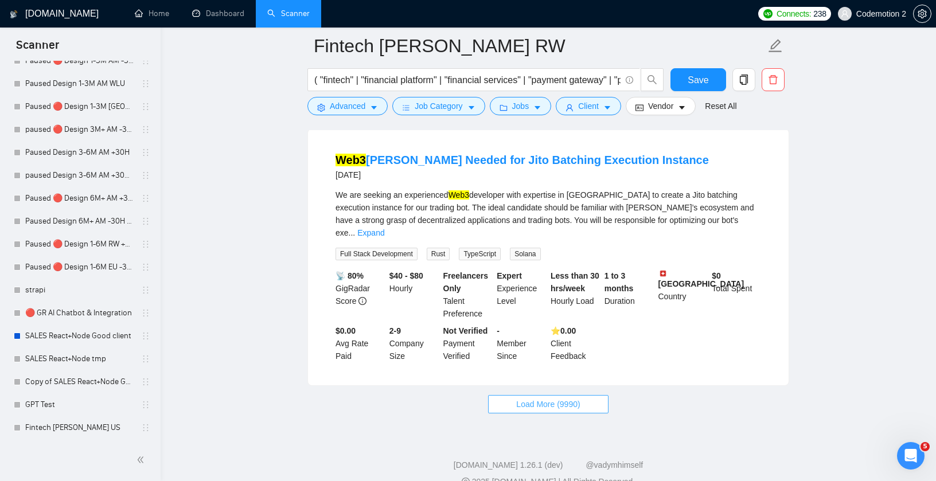
click at [578, 398] on span "Load More (9990)" at bounding box center [548, 404] width 64 height 13
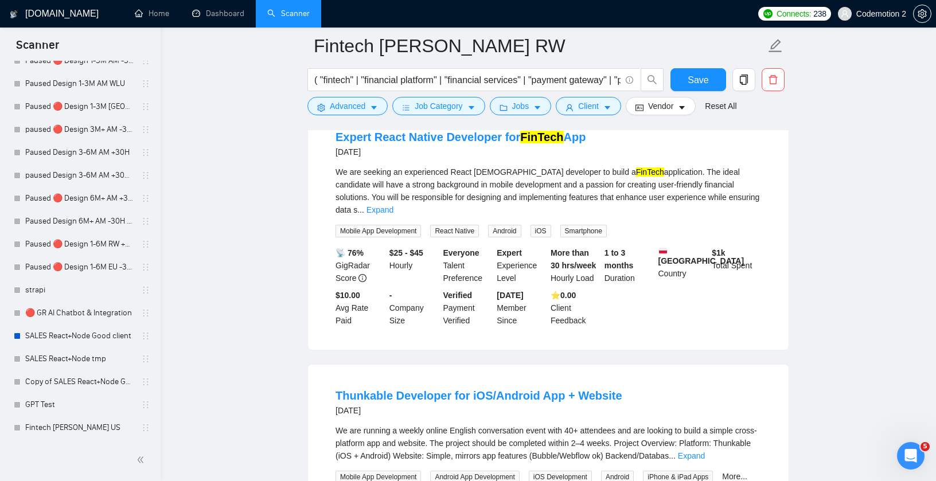
scroll to position [3648, 0]
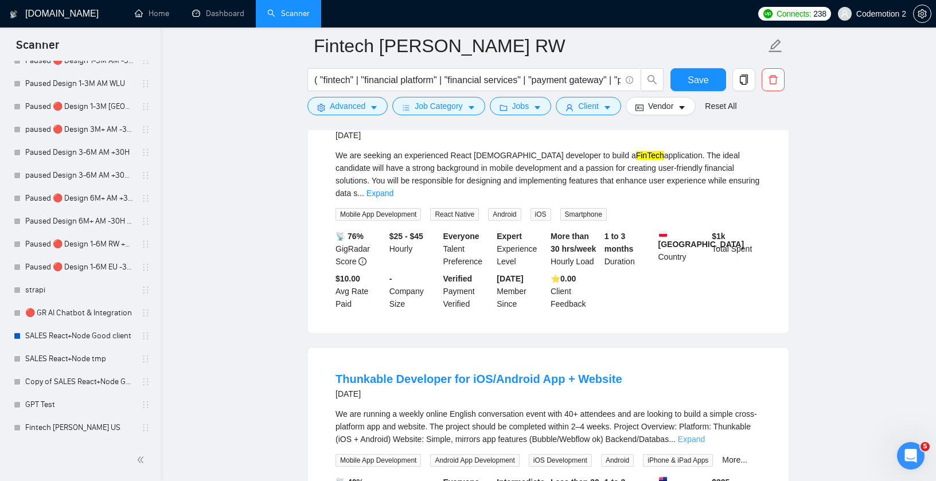
click at [705, 435] on link "Expand" at bounding box center [691, 439] width 27 height 9
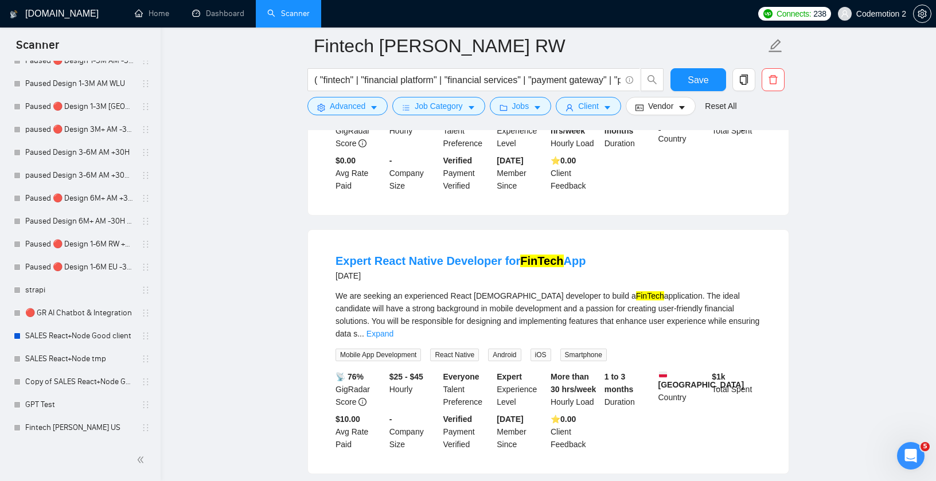
scroll to position [3453, 0]
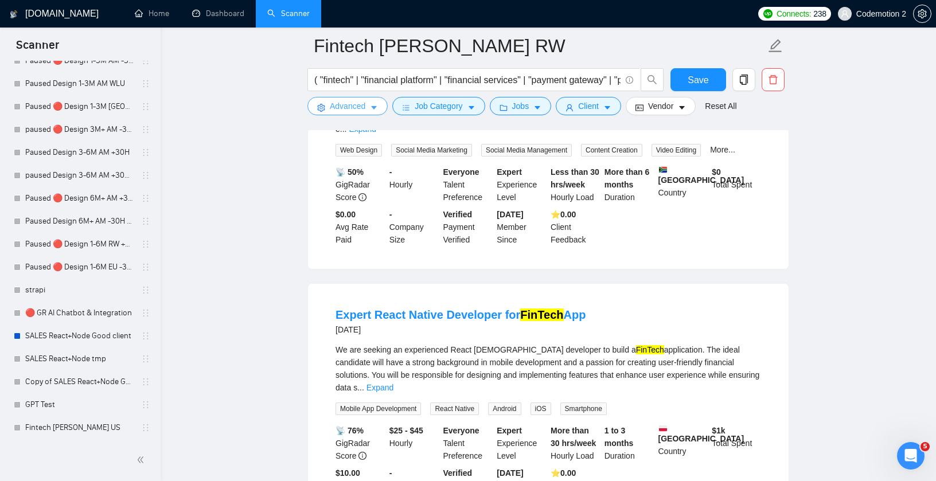
click at [378, 105] on icon "caret-down" at bounding box center [374, 108] width 8 height 8
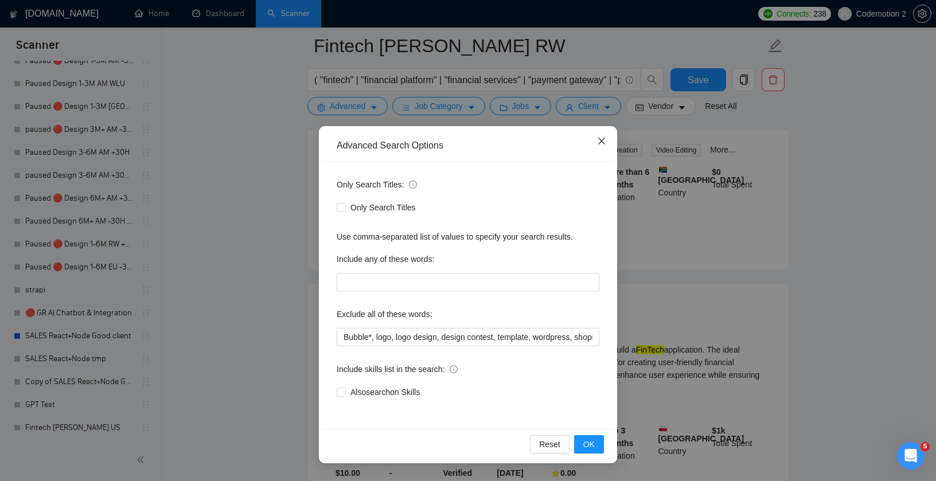
click at [600, 142] on icon "close" at bounding box center [601, 140] width 9 height 9
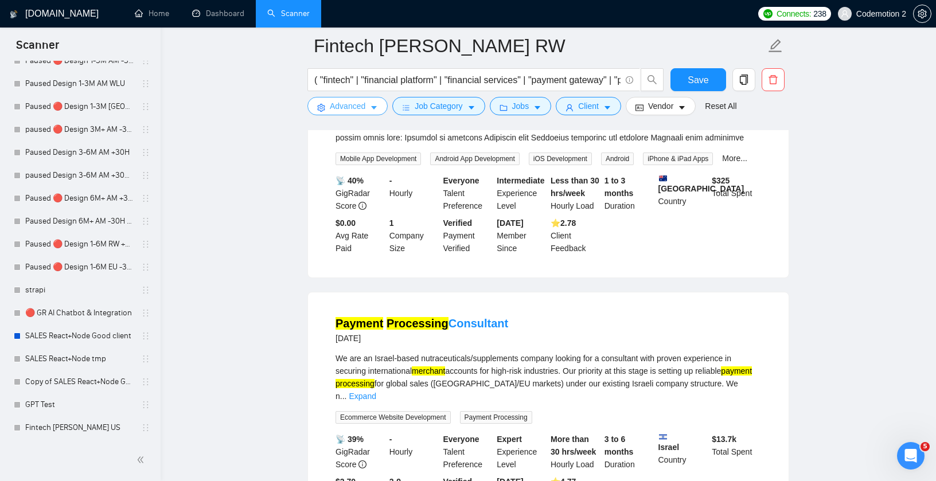
scroll to position [4132, 0]
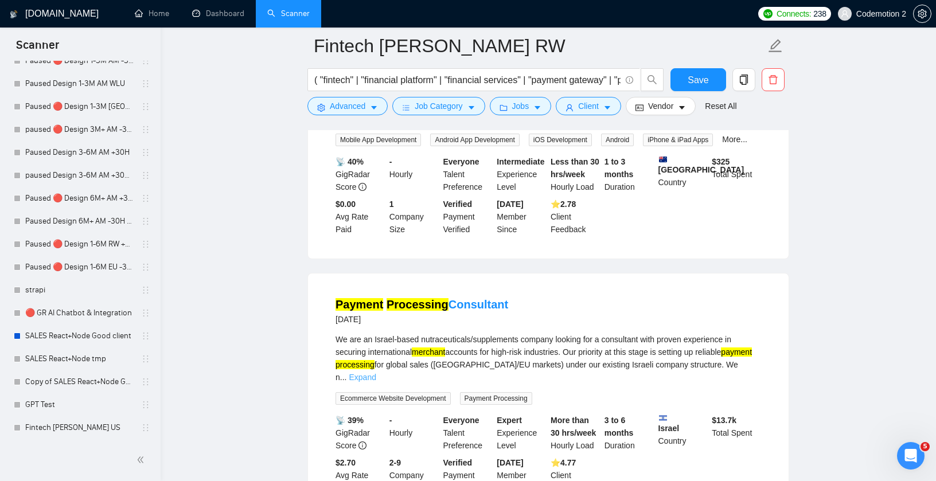
click at [375, 373] on link "Expand" at bounding box center [362, 377] width 27 height 9
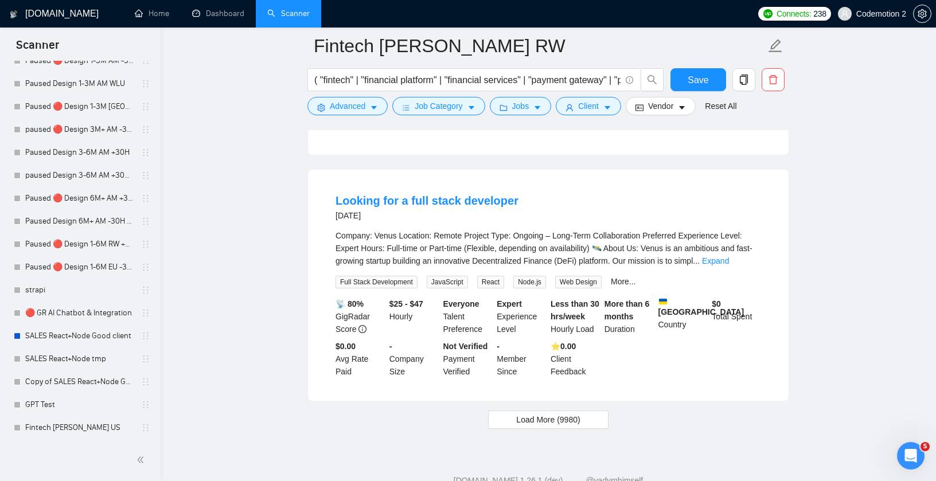
scroll to position [5127, 0]
click at [562, 417] on span "Load More (9980)" at bounding box center [548, 418] width 64 height 13
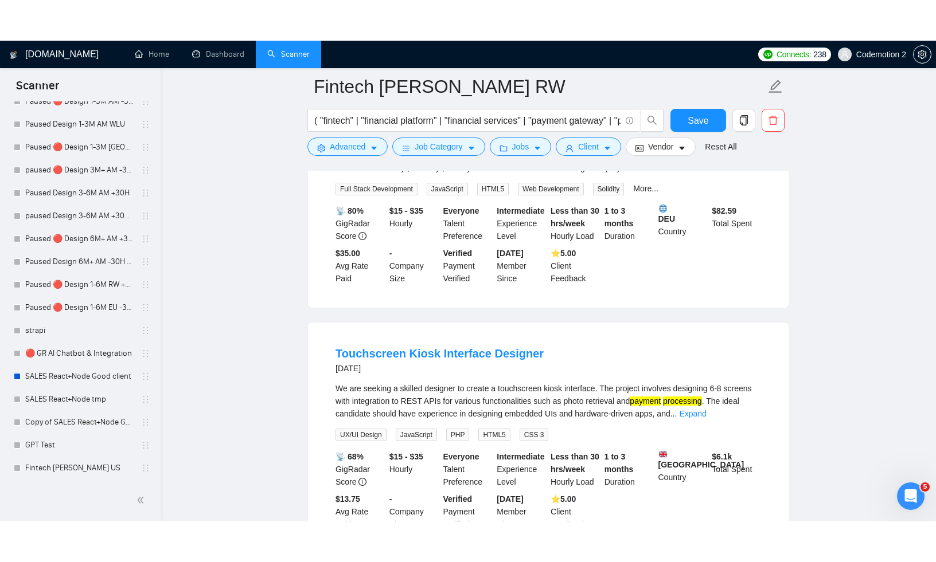
scroll to position [7033, 0]
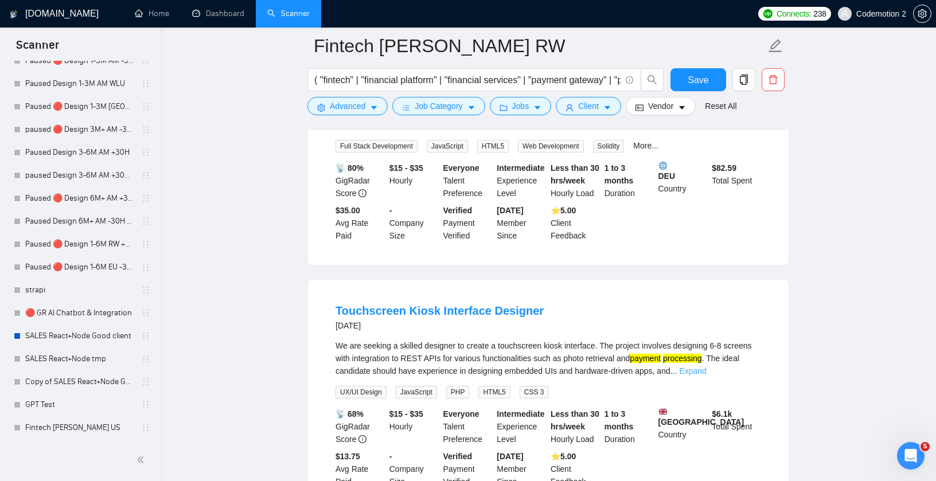
click at [706, 366] on link "Expand" at bounding box center [692, 370] width 27 height 9
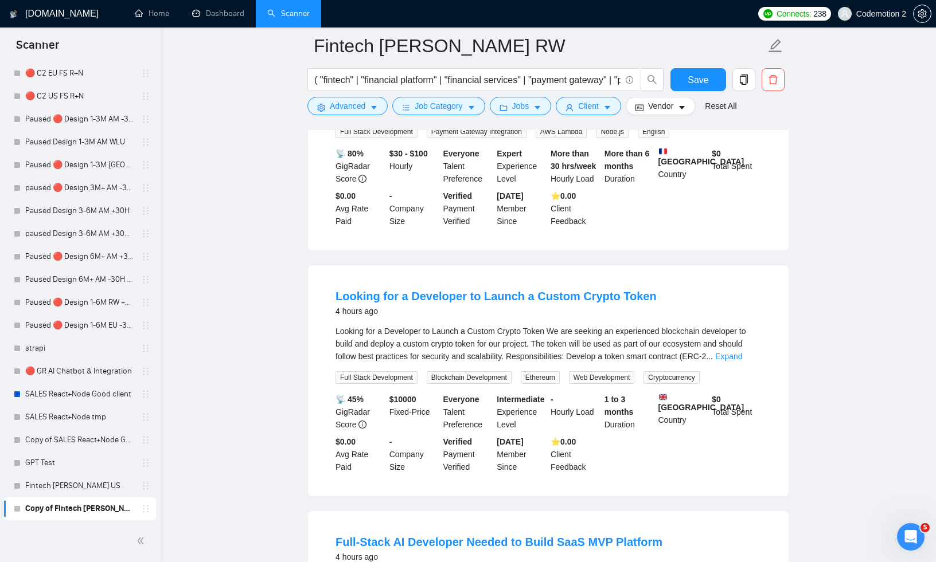
scroll to position [0, 0]
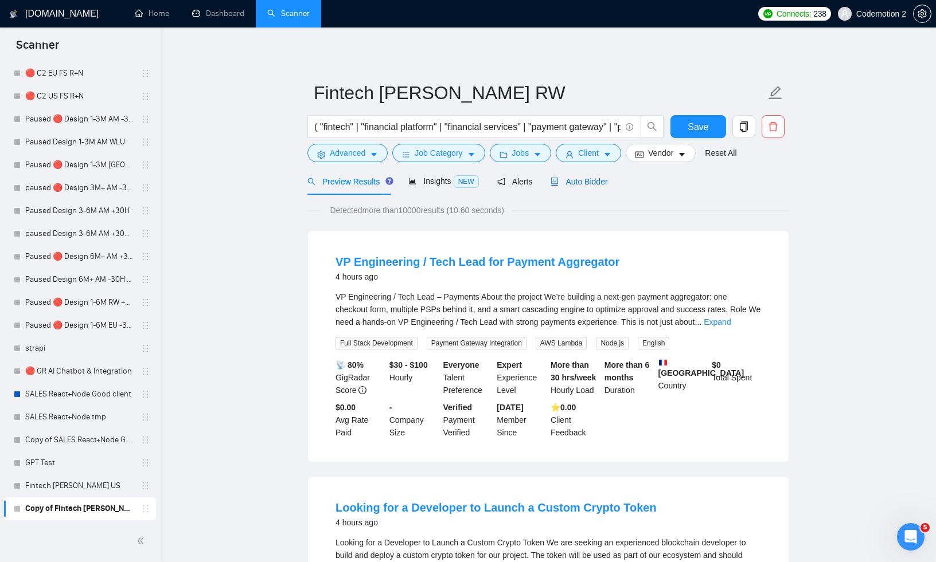
click at [597, 182] on span "Auto Bidder" at bounding box center [578, 181] width 57 height 9
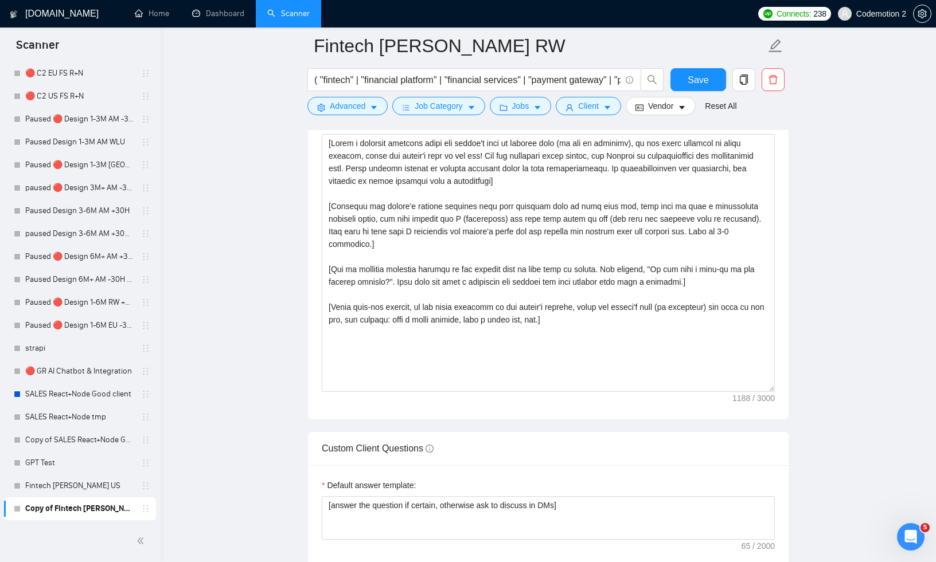
scroll to position [1245, 0]
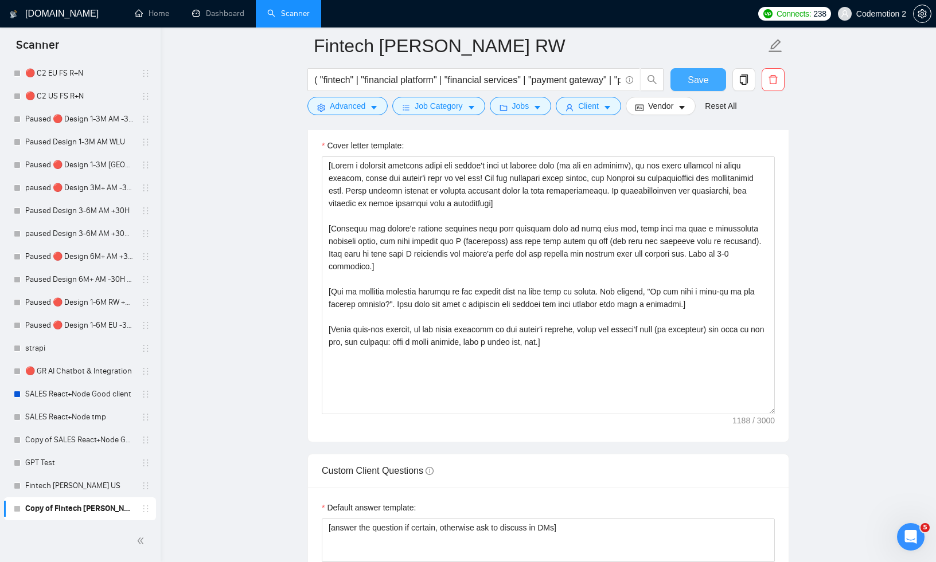
click at [686, 82] on button "Save" at bounding box center [698, 79] width 56 height 23
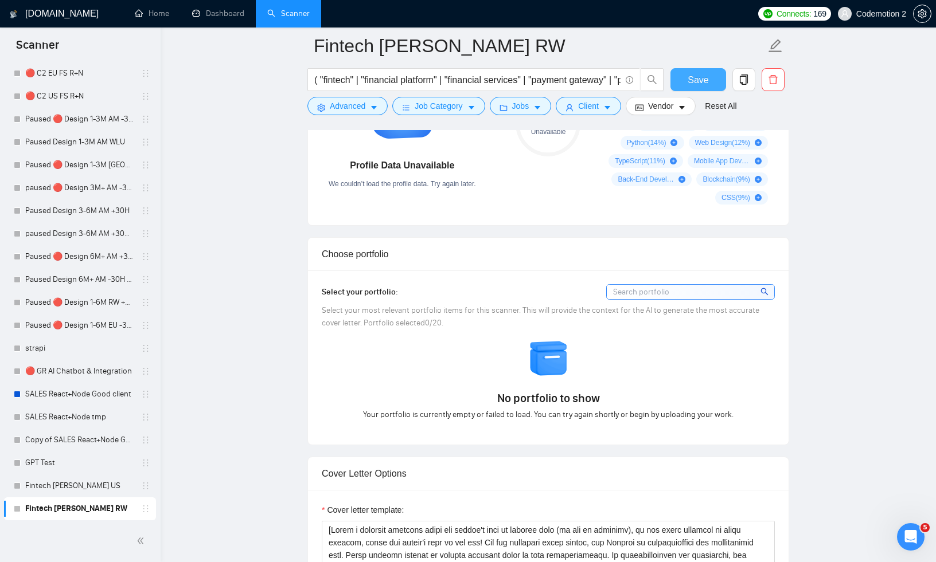
scroll to position [0, 0]
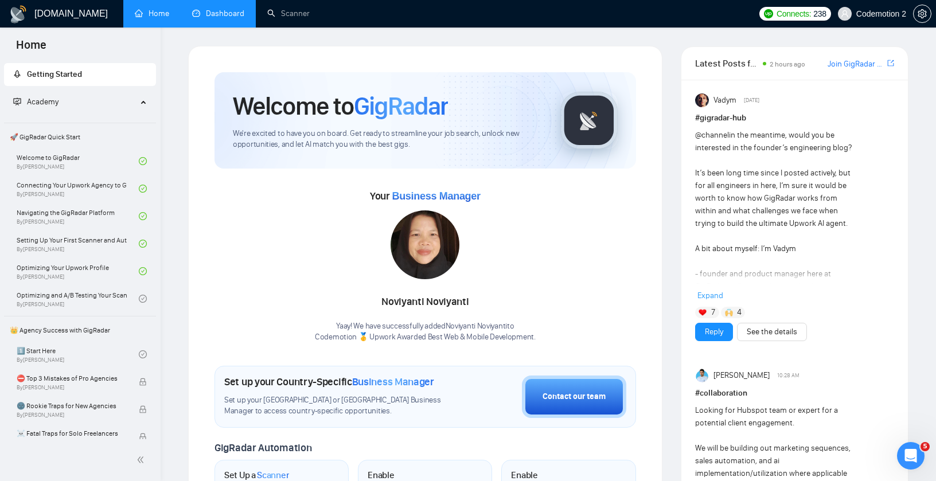
click at [204, 18] on link "Dashboard" at bounding box center [218, 14] width 52 height 10
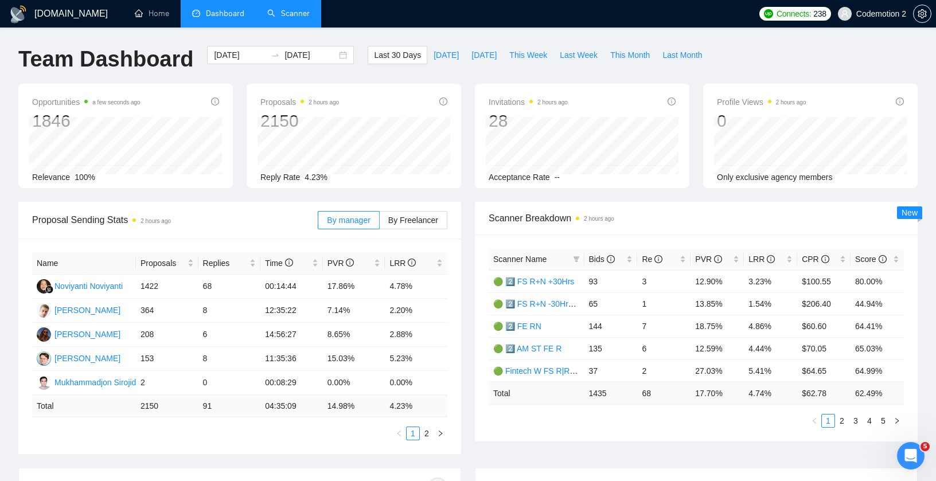
click at [267, 15] on link "Scanner" at bounding box center [288, 14] width 42 height 10
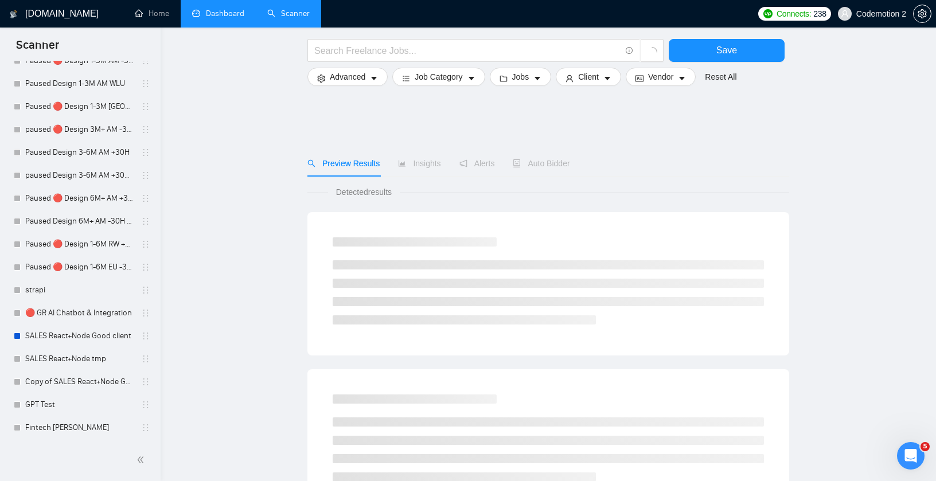
scroll to position [591, 0]
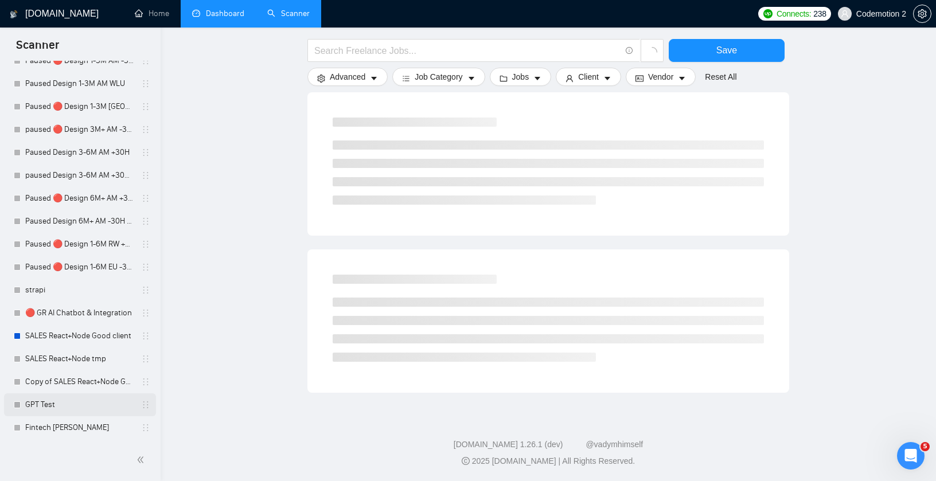
click at [54, 401] on link "GPT Test" at bounding box center [79, 404] width 109 height 23
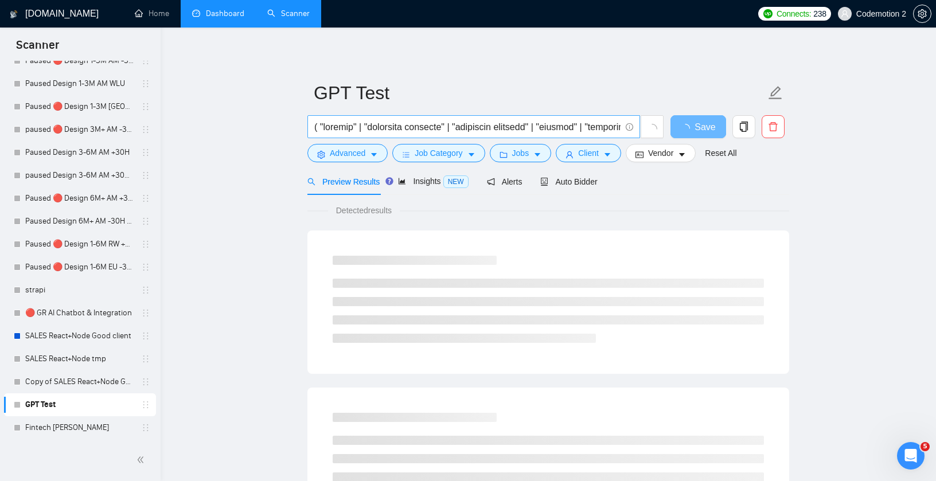
click at [477, 127] on input "text" at bounding box center [467, 127] width 306 height 14
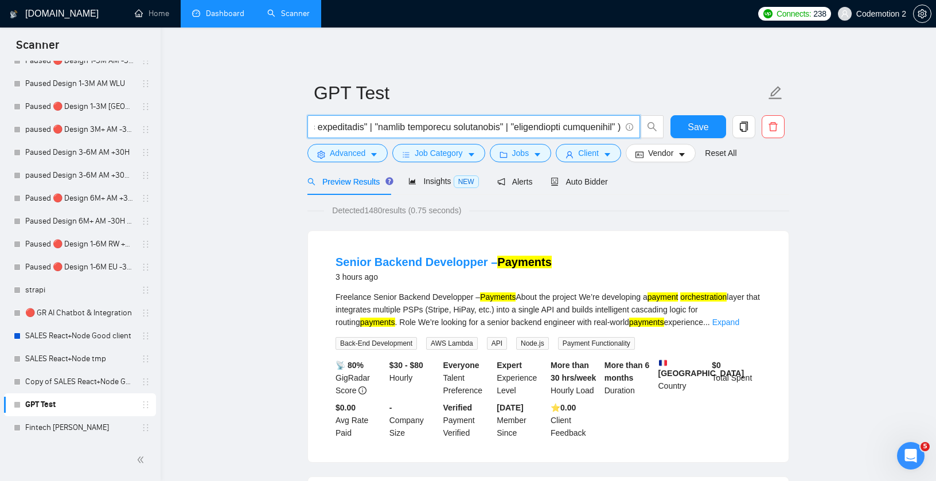
scroll to position [2, 0]
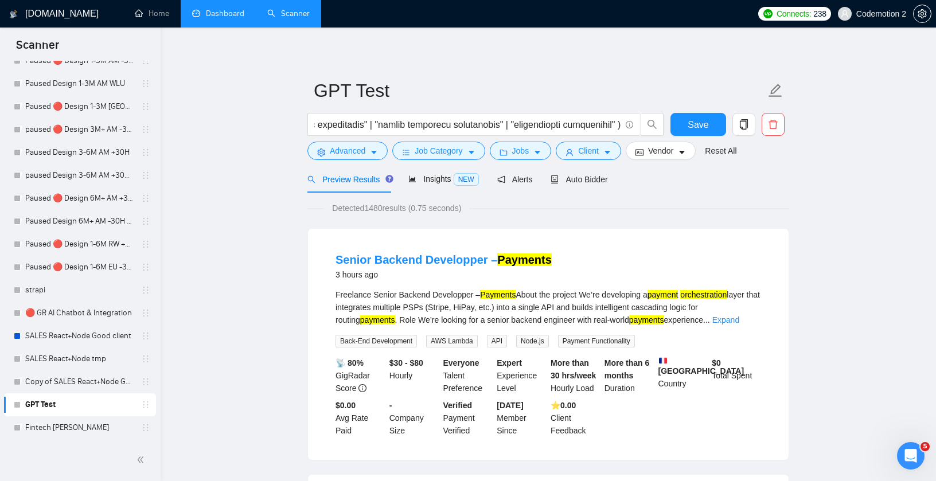
click at [366, 181] on span "Preview Results" at bounding box center [348, 179] width 83 height 9
click at [369, 159] on button "Advanced" at bounding box center [347, 151] width 80 height 18
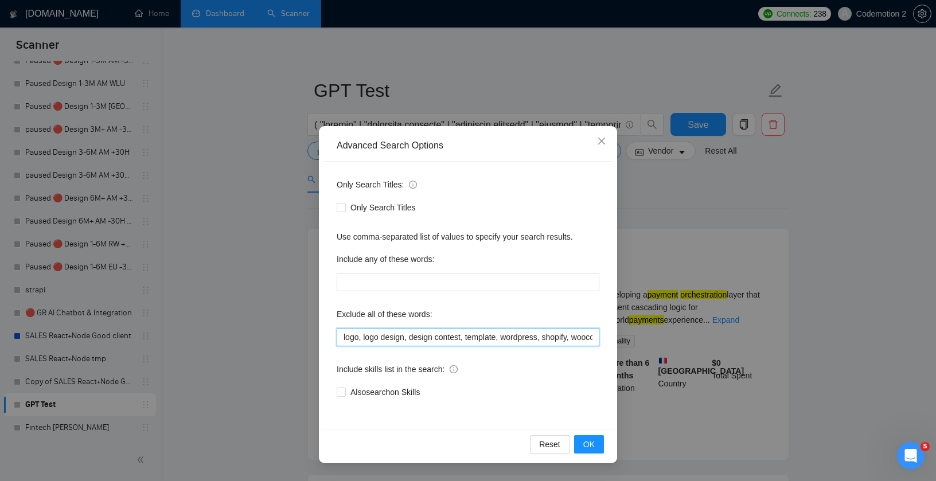
click at [425, 335] on input "logo, logo design, design contest, template, wordpress, shopify, woocommerce, m…" at bounding box center [468, 337] width 263 height 18
click at [603, 142] on icon "close" at bounding box center [601, 141] width 7 height 7
click at [603, 142] on span "Close" at bounding box center [601, 141] width 31 height 31
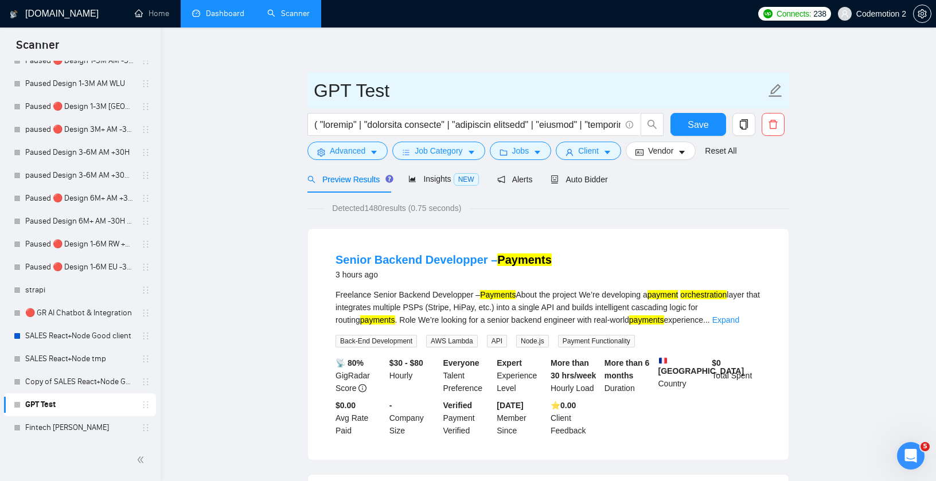
click at [632, 74] on span "GPT Test" at bounding box center [548, 90] width 482 height 36
